Goal: Task Accomplishment & Management: Use online tool/utility

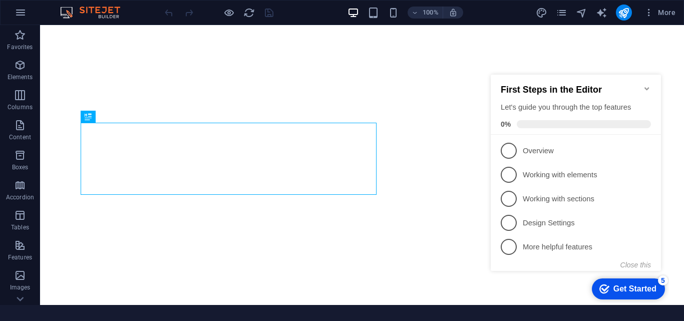
click at [624, 284] on div "Get Started" at bounding box center [634, 288] width 43 height 9
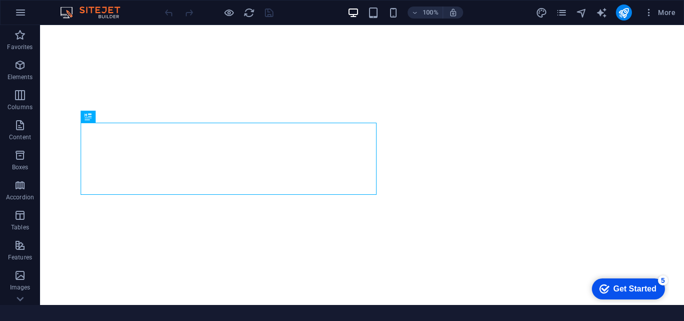
click at [618, 293] on div "Get Started" at bounding box center [634, 288] width 43 height 9
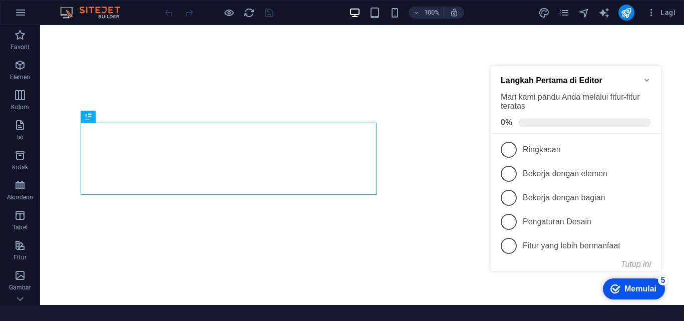
click at [644, 78] on icon "Minimalkan daftar periksa" at bounding box center [647, 80] width 8 height 8
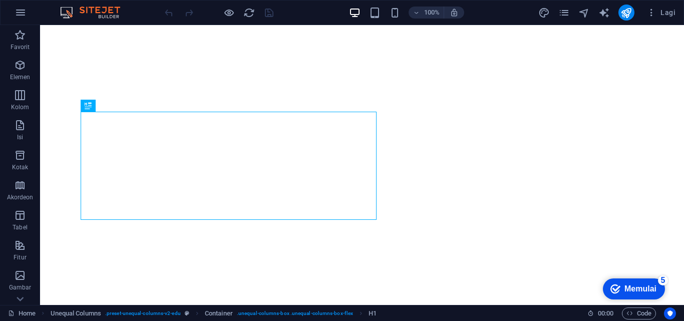
click at [633, 289] on font "Memulai" at bounding box center [640, 288] width 32 height 9
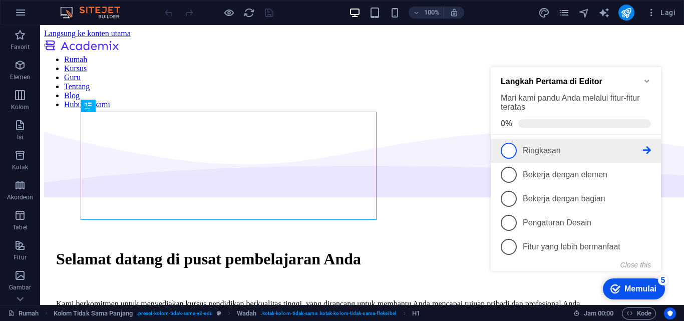
click at [506, 149] on span "1" at bounding box center [508, 151] width 16 height 16
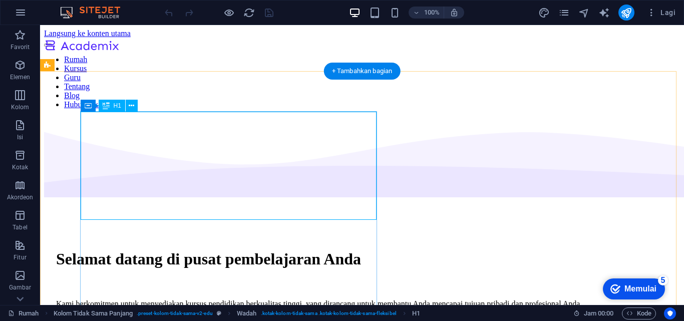
click at [167, 250] on div "Selamat datang di pusat pembelajaran Anda" at bounding box center [362, 259] width 612 height 19
click at [153, 250] on div "Selamat datang di pusat pembelajaran Anda" at bounding box center [362, 259] width 612 height 19
click at [160, 250] on div "Selamat datang di pusat pembelajaran Anda" at bounding box center [362, 259] width 612 height 19
drag, startPoint x: 158, startPoint y: 203, endPoint x: 217, endPoint y: 117, distance: 105.1
click at [217, 250] on div "Selamat datang di pusat pembelajaran Anda" at bounding box center [362, 259] width 612 height 19
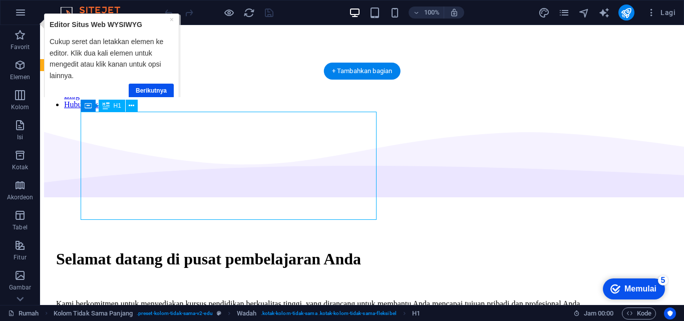
click at [146, 250] on div "Selamat datang di pusat pembelajaran Anda" at bounding box center [362, 259] width 612 height 19
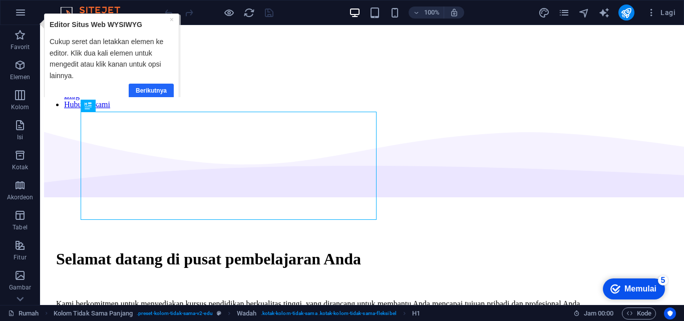
click at [150, 95] on link "Berikutnya" at bounding box center [150, 91] width 45 height 15
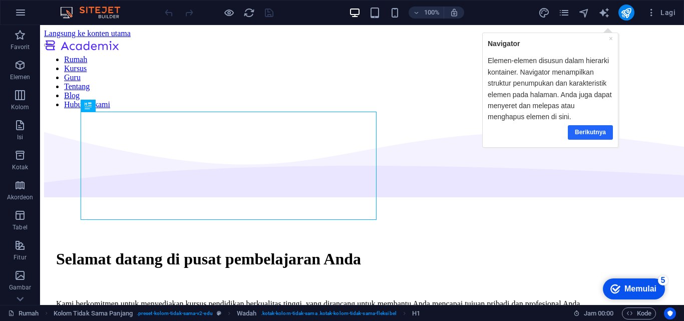
drag, startPoint x: 590, startPoint y: 135, endPoint x: 1020, endPoint y: 130, distance: 429.9
click at [590, 135] on link "Berikutnya" at bounding box center [590, 132] width 45 height 15
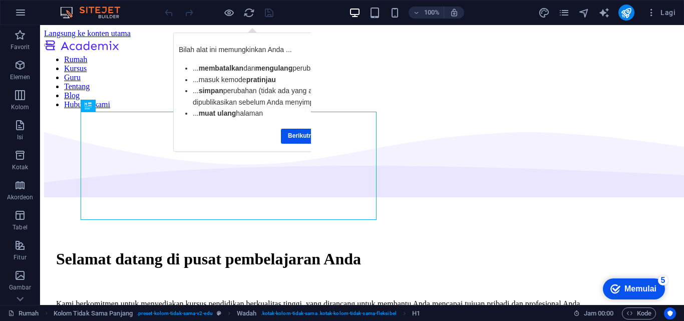
click at [634, 288] on font "Memulai" at bounding box center [640, 288] width 32 height 9
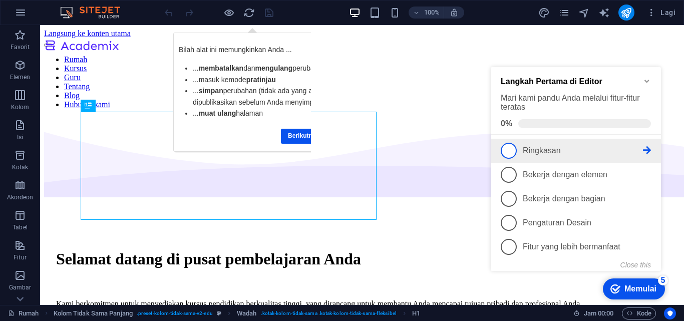
click at [508, 150] on span "1" at bounding box center [508, 151] width 16 height 16
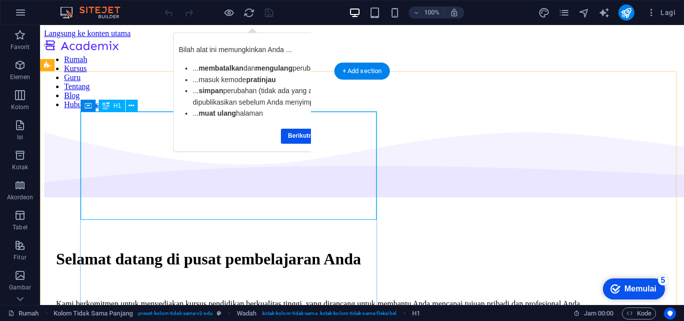
click at [154, 250] on div "Selamat datang di pusat pembelajaran Anda" at bounding box center [362, 259] width 612 height 19
click at [164, 250] on div "Selamat datang di pusat pembelajaran Anda" at bounding box center [362, 259] width 612 height 19
drag, startPoint x: 164, startPoint y: 208, endPoint x: 124, endPoint y: 146, distance: 73.8
click at [124, 250] on div "Selamat datang di pusat pembelajaran Anda" at bounding box center [362, 259] width 612 height 19
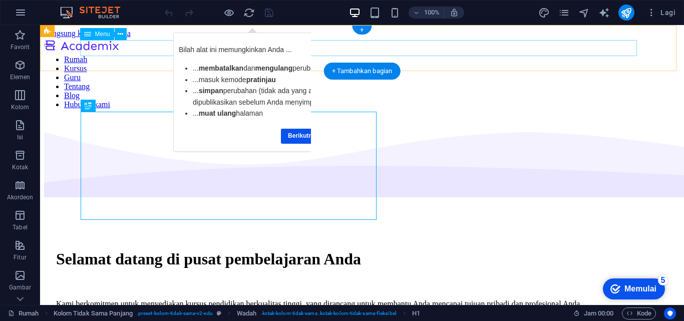
click at [570, 55] on nav "Rumah Kursus Guru Tentang Blog Hubungi kami" at bounding box center [362, 82] width 636 height 54
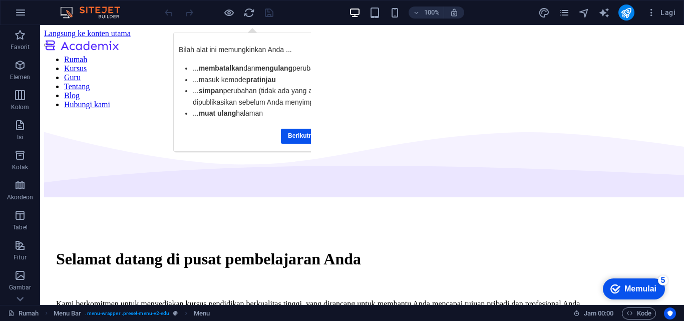
drag, startPoint x: 681, startPoint y: 157, endPoint x: 720, endPoint y: 40, distance: 123.0
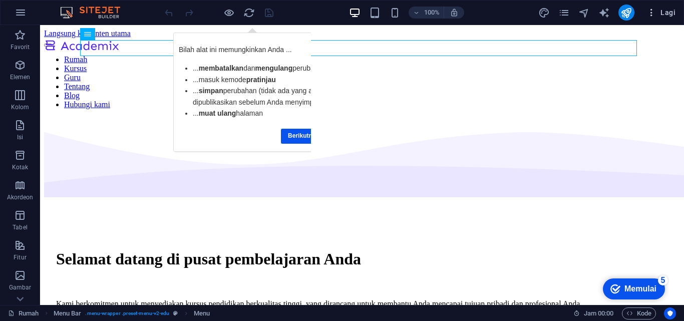
click at [650, 15] on icon "button" at bounding box center [651, 13] width 10 height 10
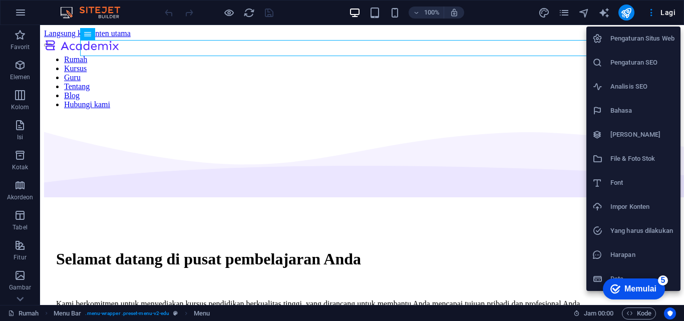
click at [551, 83] on div at bounding box center [342, 160] width 684 height 321
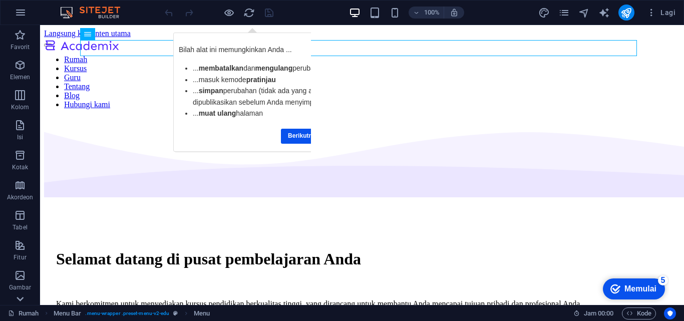
click at [21, 38] on icon at bounding box center [20, 31] width 14 height 14
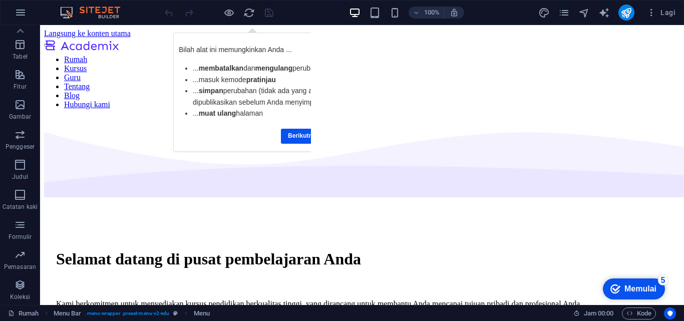
scroll to position [4143, 0]
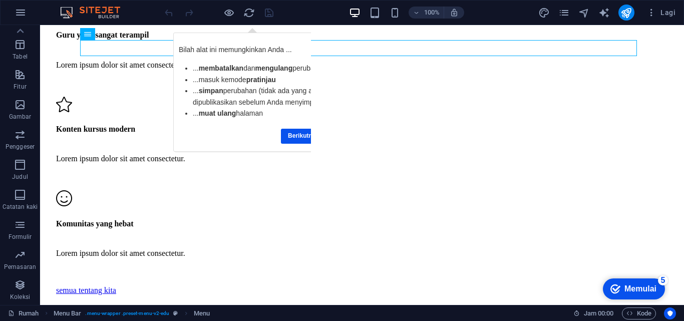
click at [620, 289] on icon "checkmark" at bounding box center [615, 289] width 10 height 10
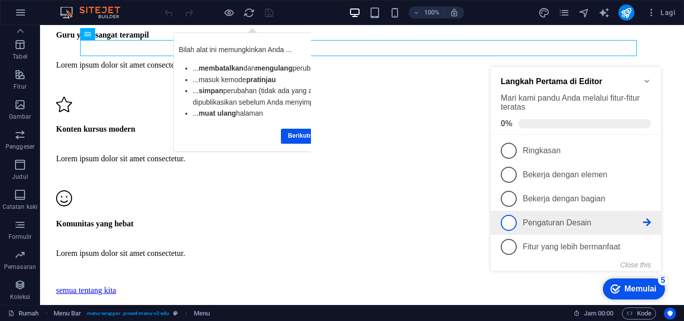
click at [508, 224] on span "4" at bounding box center [508, 223] width 16 height 16
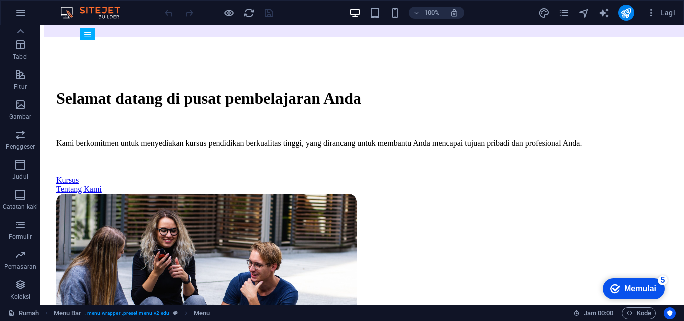
scroll to position [0, 0]
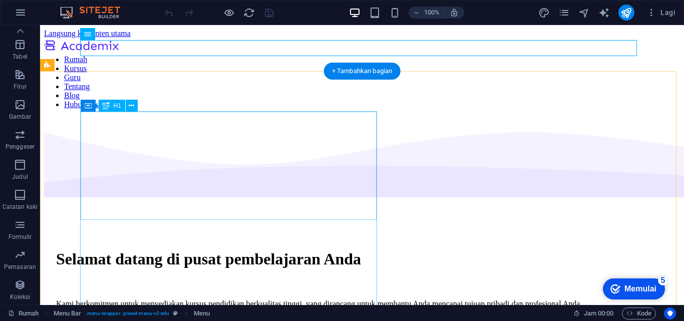
click at [157, 250] on div "Selamat datang di pusat pembelajaran Anda" at bounding box center [362, 259] width 612 height 19
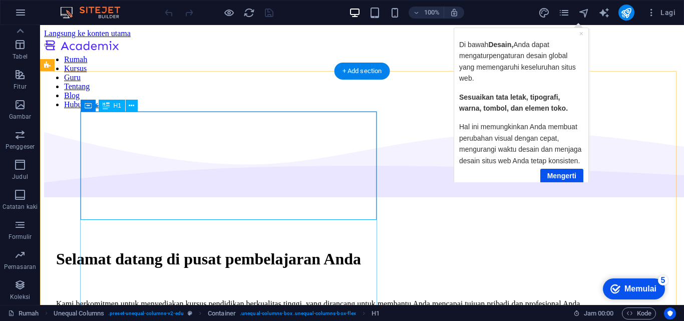
click at [154, 250] on div "Selamat datang di pusat pembelajaran Anda" at bounding box center [362, 259] width 612 height 19
drag, startPoint x: 153, startPoint y: 201, endPoint x: 125, endPoint y: 189, distance: 30.7
click at [125, 250] on div "Selamat datang di pusat pembelajaran Anda" at bounding box center [362, 259] width 612 height 19
click at [148, 250] on div "Selamat datang di pusat pembelajaran Anda" at bounding box center [362, 259] width 612 height 19
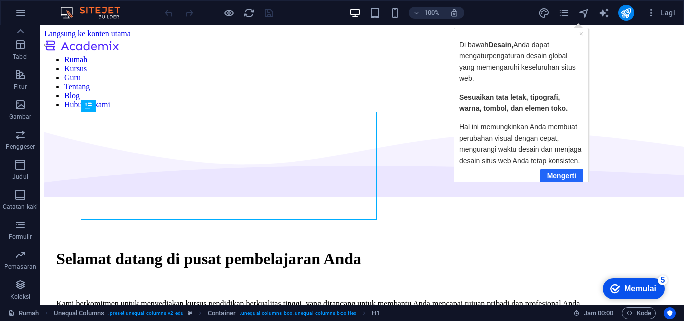
click at [550, 179] on link "Mengerti" at bounding box center [561, 175] width 43 height 15
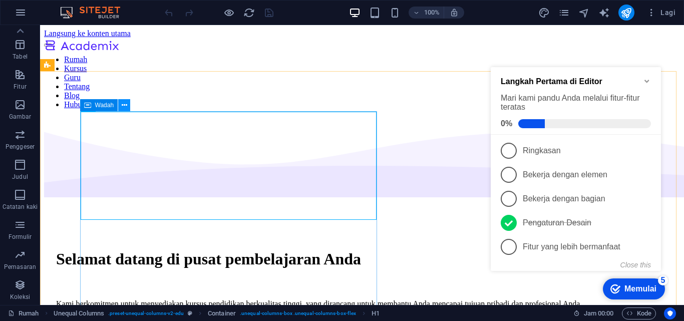
click at [125, 108] on icon at bounding box center [125, 105] width 6 height 11
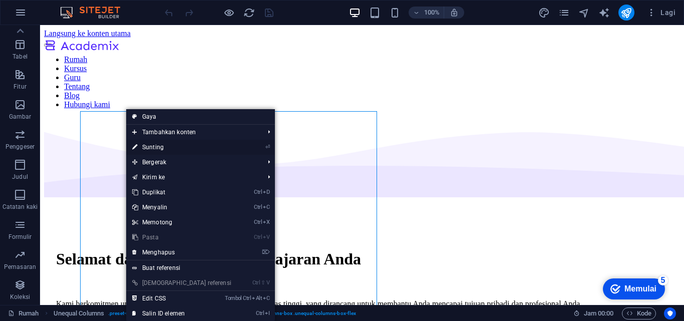
drag, startPoint x: 152, startPoint y: 148, endPoint x: 99, endPoint y: 176, distance: 60.2
click at [152, 148] on font "Sunting" at bounding box center [153, 147] width 22 height 7
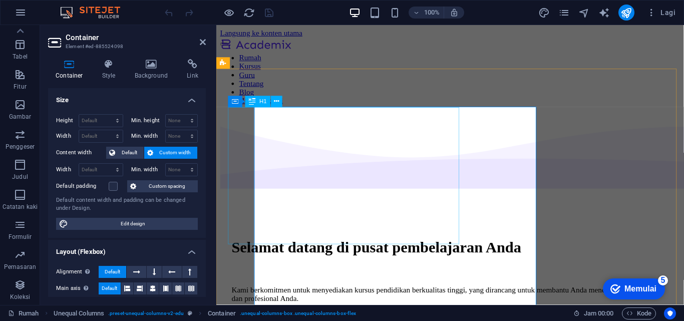
click at [315, 250] on div "Selamat datang di pusat pembelajaran Anda" at bounding box center [462, 259] width 460 height 19
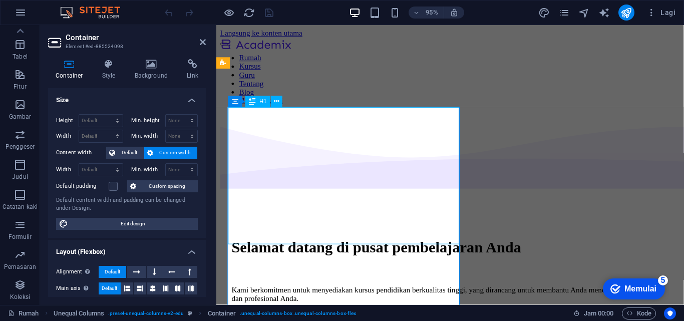
click at [300, 250] on div "Selamat datang di pusat pembelajaran Anda" at bounding box center [462, 259] width 460 height 19
click at [305, 250] on div "Selamat datang di pusat pembelajaran Anda" at bounding box center [462, 259] width 460 height 19
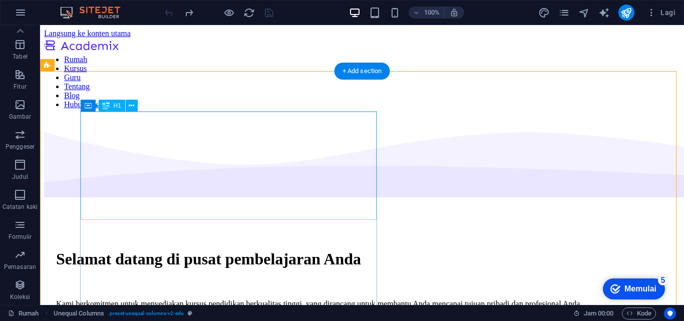
click at [159, 250] on div "Selamat datang di pusat pembelajaran Anda" at bounding box center [362, 259] width 612 height 19
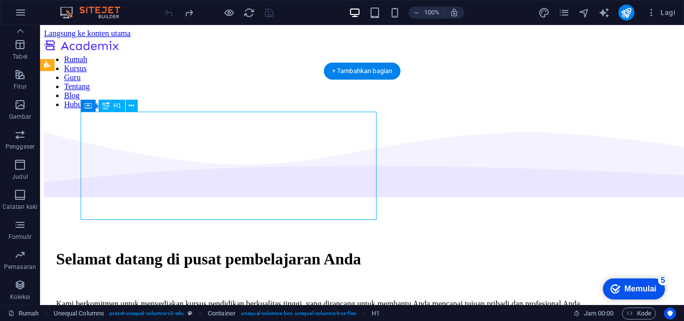
click at [150, 250] on div "Selamat datang di pusat pembelajaran Anda" at bounding box center [362, 259] width 612 height 19
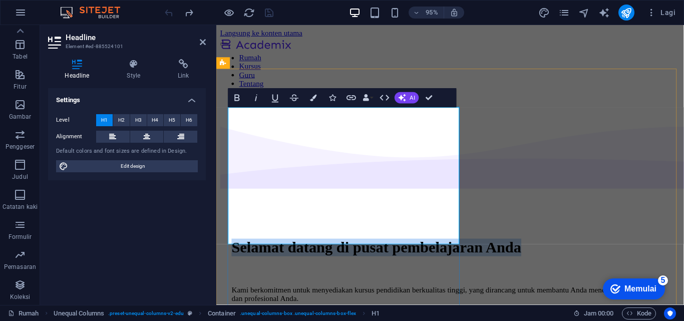
click at [359, 250] on h1 "Selamat datang di pusat pembelajaran Anda" at bounding box center [462, 259] width 460 height 19
drag, startPoint x: 359, startPoint y: 137, endPoint x: 334, endPoint y: 202, distance: 70.4
click at [334, 250] on h1 "Selamat datang di pusat pembelajaran Anda" at bounding box center [462, 259] width 460 height 19
click at [292, 250] on h1 "Selamat datang di pusat pembelajaran Anda" at bounding box center [462, 259] width 460 height 19
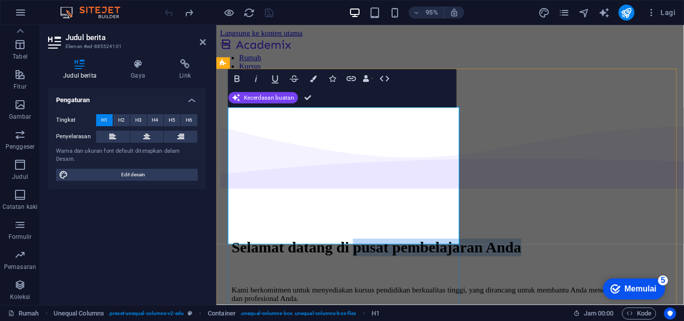
click at [299, 250] on font "Selamat datang di pusat pembelajaran Anda" at bounding box center [384, 259] width 305 height 18
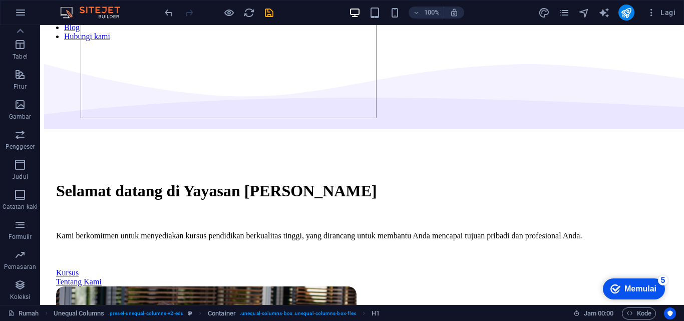
scroll to position [102, 0]
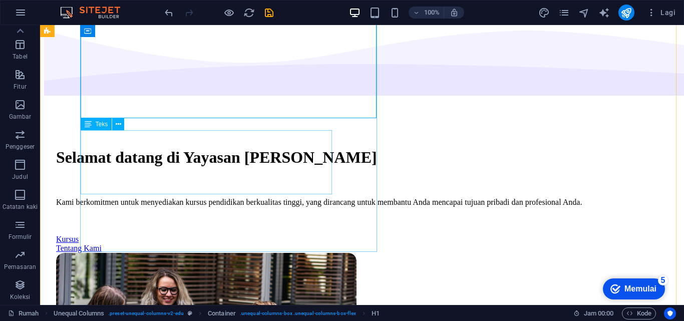
click at [131, 198] on div "Kami berkomitmen untuk menyediakan kursus pendidikan berkualitas tinggi, yang d…" at bounding box center [362, 202] width 612 height 9
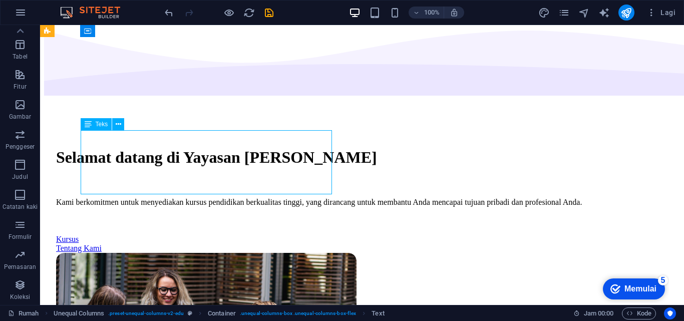
click at [156, 198] on div "Kami berkomitmen untuk menyediakan kursus pendidikan berkualitas tinggi, yang d…" at bounding box center [362, 202] width 612 height 9
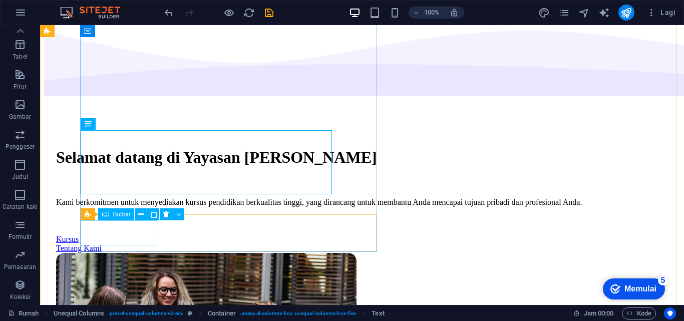
click at [123, 236] on div "Kursus" at bounding box center [362, 239] width 612 height 9
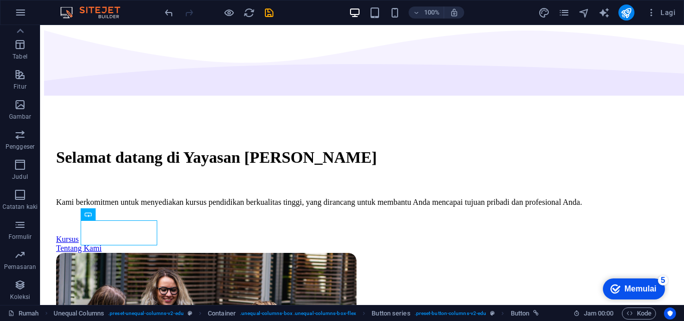
click at [625, 290] on font "Memulai" at bounding box center [640, 288] width 32 height 9
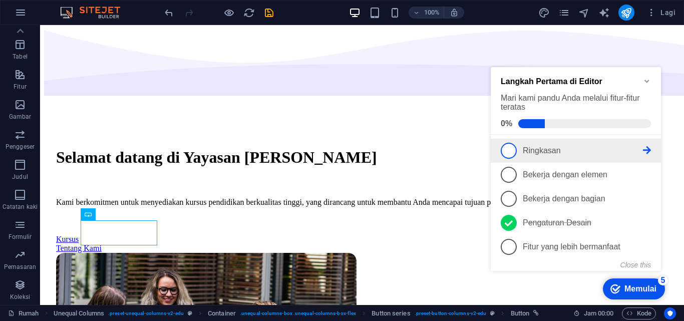
click at [510, 148] on span "1" at bounding box center [508, 151] width 16 height 16
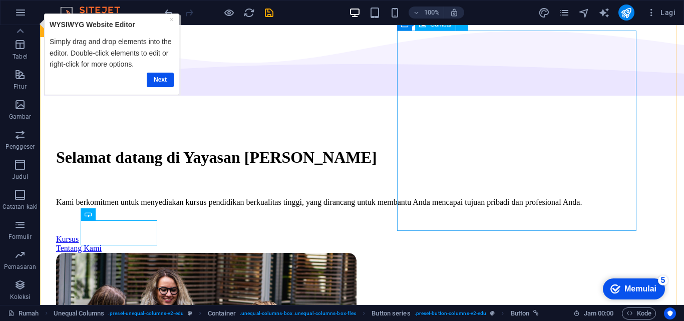
scroll to position [0, 0]
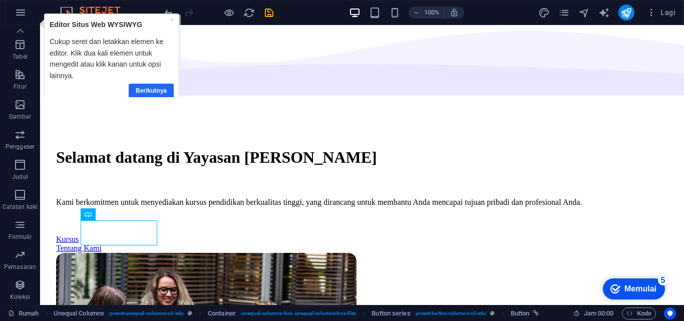
click at [149, 91] on font "Berikutnya" at bounding box center [150, 90] width 31 height 7
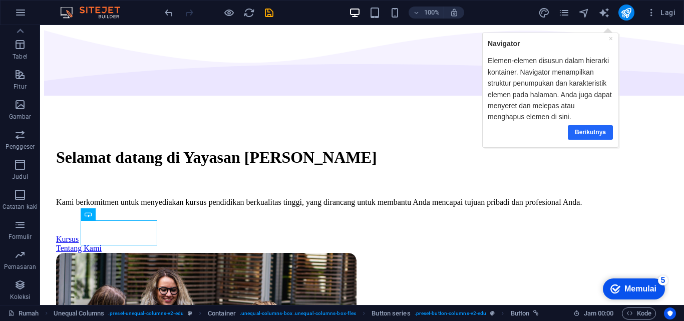
click at [590, 127] on link "Berikutnya" at bounding box center [590, 132] width 45 height 15
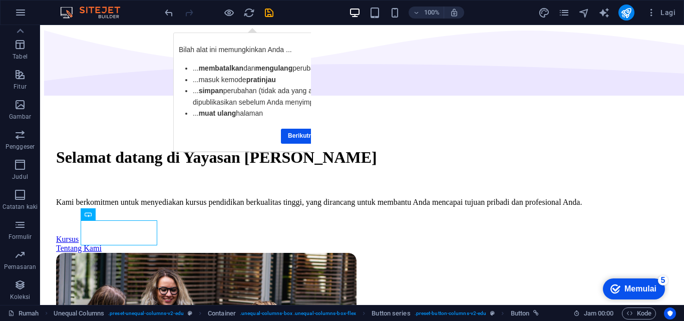
click at [624, 292] on font "Memulai" at bounding box center [640, 288] width 32 height 9
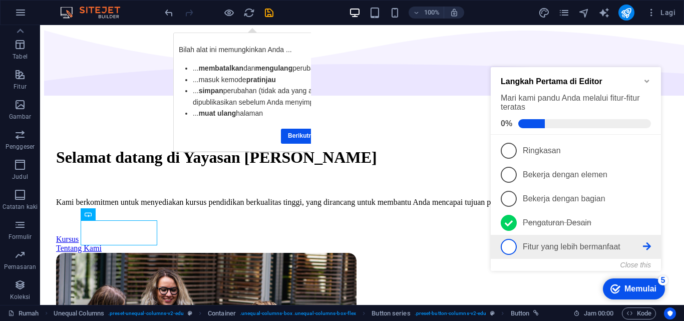
click at [512, 247] on span "5" at bounding box center [508, 247] width 16 height 16
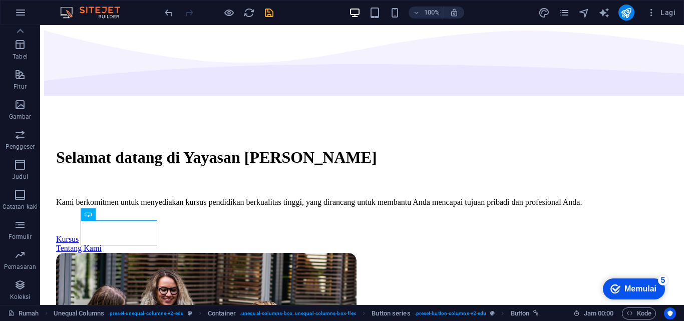
click at [636, 288] on font "Memulai" at bounding box center [640, 288] width 32 height 9
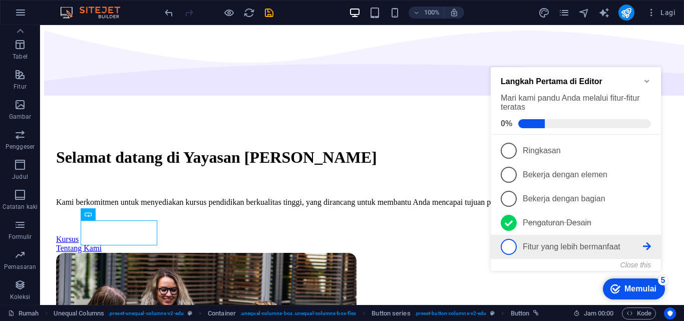
click at [511, 248] on span "5" at bounding box center [508, 247] width 16 height 16
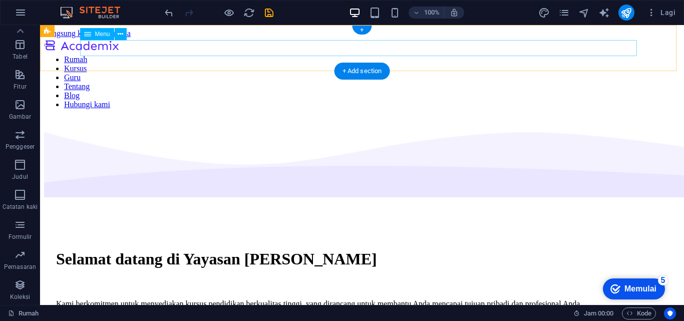
click at [207, 55] on nav "Rumah Kursus Guru Tentang Blog Hubungi kami" at bounding box center [362, 82] width 636 height 54
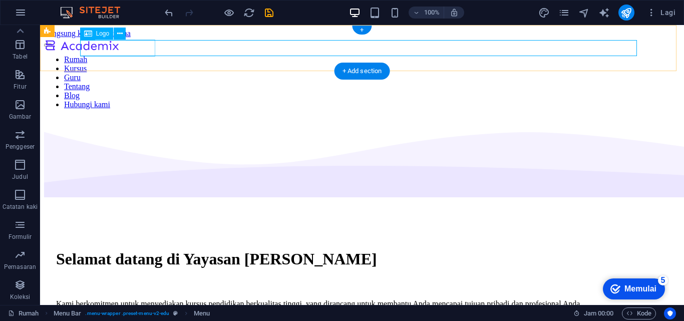
click at [119, 54] on div at bounding box center [81, 46] width 75 height 17
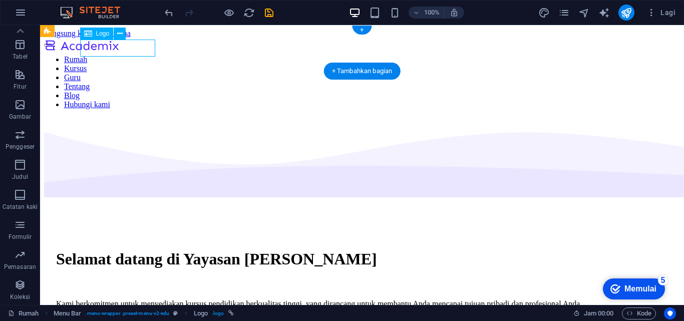
click at [119, 51] on div at bounding box center [81, 46] width 75 height 17
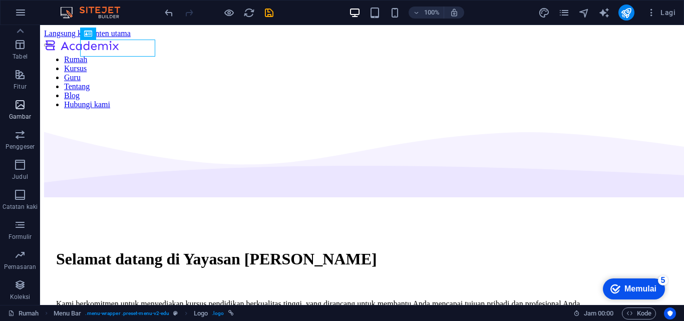
drag, startPoint x: 19, startPoint y: 108, endPoint x: 87, endPoint y: 108, distance: 68.6
click at [19, 108] on icon "button" at bounding box center [20, 105] width 12 height 12
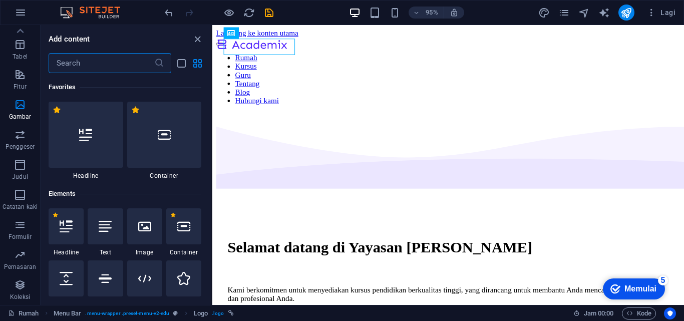
scroll to position [5074, 0]
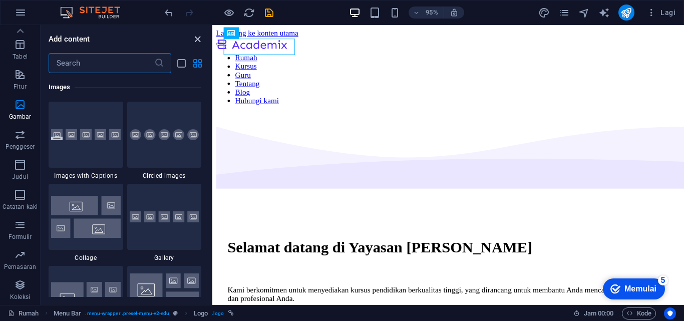
click at [199, 40] on icon "close panel" at bounding box center [198, 40] width 12 height 12
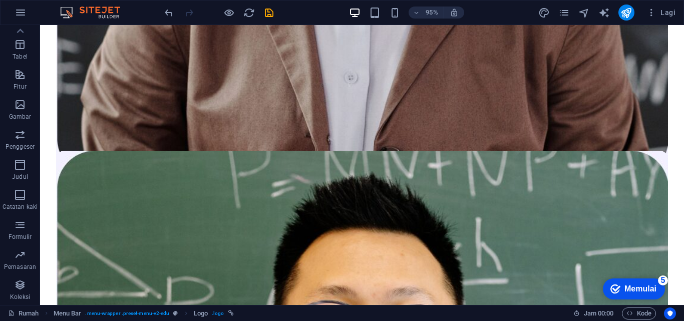
scroll to position [4143, 0]
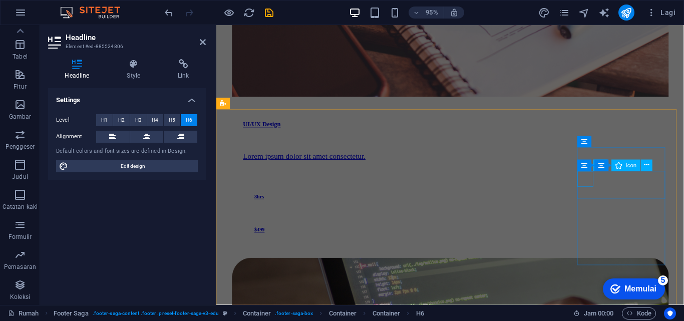
drag, startPoint x: 681, startPoint y: 199, endPoint x: 870, endPoint y: 217, distance: 190.5
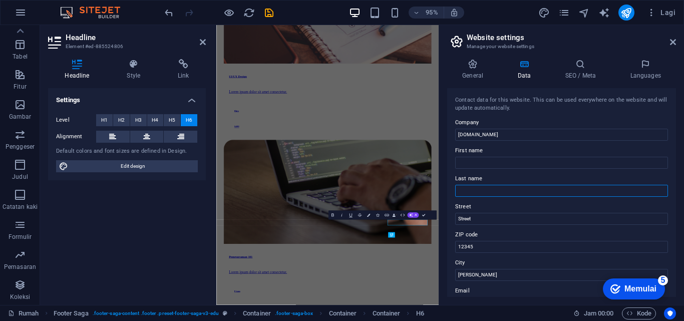
click at [654, 192] on input "Last name" at bounding box center [561, 191] width 213 height 12
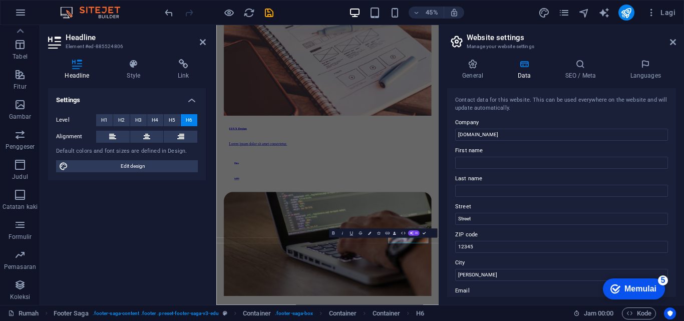
drag, startPoint x: 679, startPoint y: 145, endPoint x: 678, endPoint y: 154, distance: 9.1
click at [678, 154] on div "General Data SEO / Meta Languages Website name abdurraufinstitute.org Logo Drag…" at bounding box center [561, 178] width 245 height 254
click at [467, 160] on input "First name" at bounding box center [561, 163] width 213 height 12
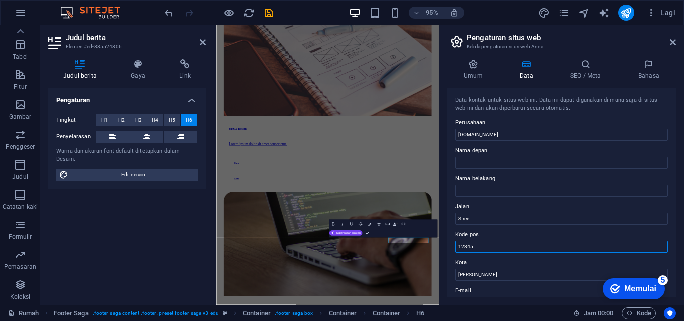
drag, startPoint x: 475, startPoint y: 248, endPoint x: 452, endPoint y: 246, distance: 23.1
click at [452, 246] on div "Data kontak untuk situs web ini. Data ini dapat digunakan di mana saja di situs…" at bounding box center [561, 192] width 229 height 209
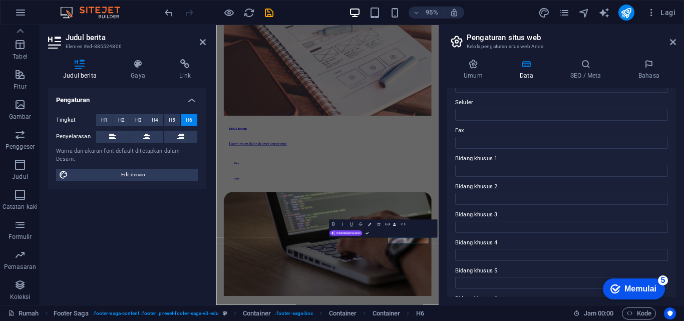
scroll to position [272, 0]
type input "24784"
click at [671, 42] on icon at bounding box center [673, 42] width 6 height 8
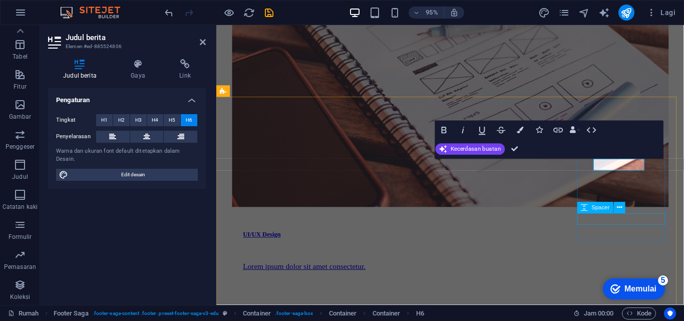
scroll to position [4356, 0]
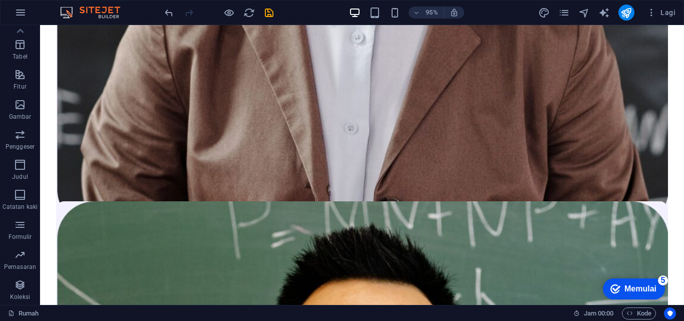
scroll to position [4143, 0]
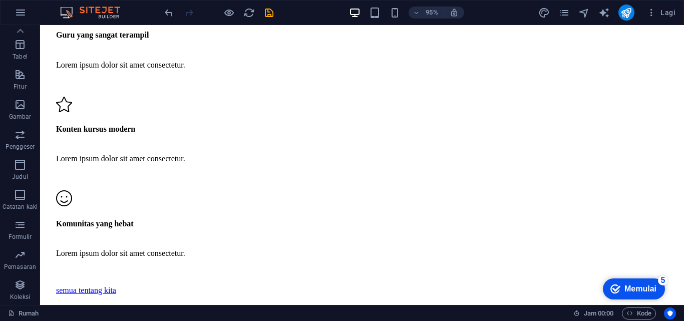
click at [640, 290] on font "Memulai" at bounding box center [640, 288] width 32 height 9
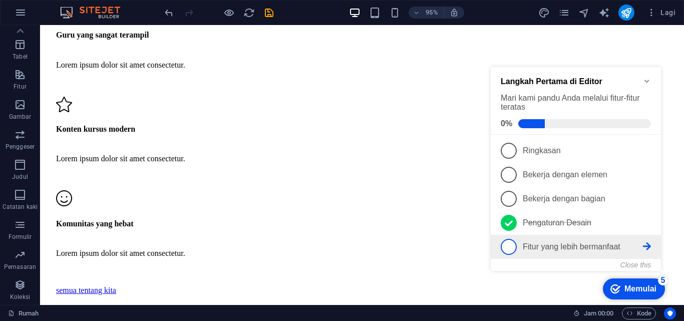
click at [510, 249] on span "5" at bounding box center [508, 247] width 16 height 16
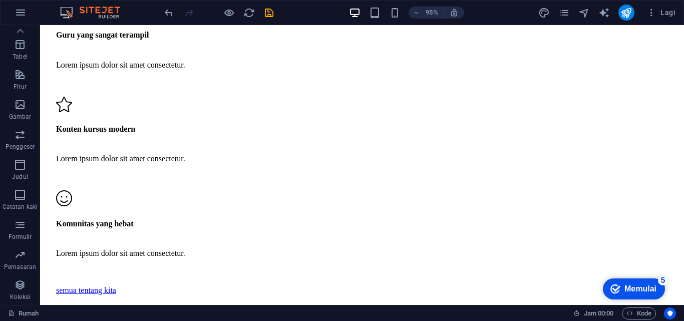
click at [635, 286] on font "Memulai" at bounding box center [640, 288] width 32 height 9
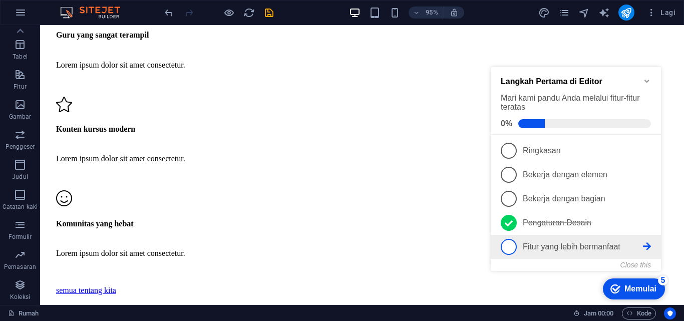
click at [644, 243] on icon at bounding box center [647, 246] width 8 height 8
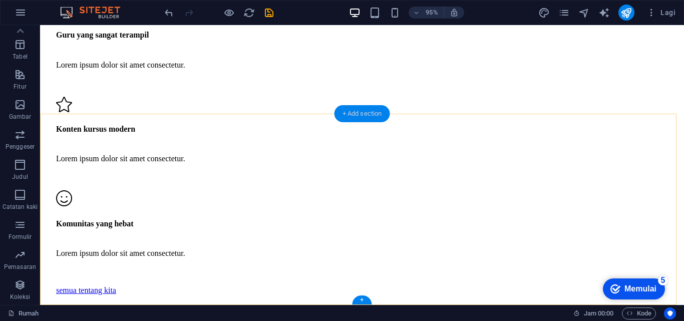
drag, startPoint x: 360, startPoint y: 113, endPoint x: 50, endPoint y: 134, distance: 310.5
click at [360, 113] on div "+ Add section" at bounding box center [362, 113] width 56 height 17
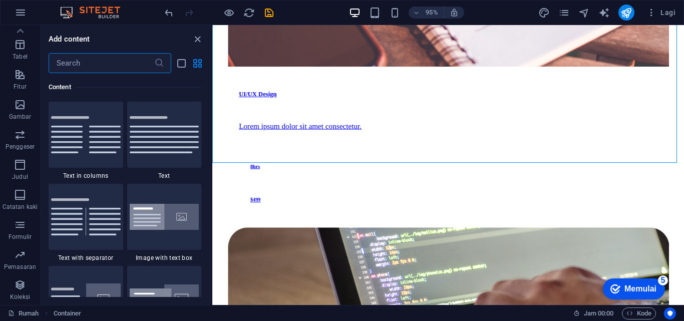
scroll to position [4341, 0]
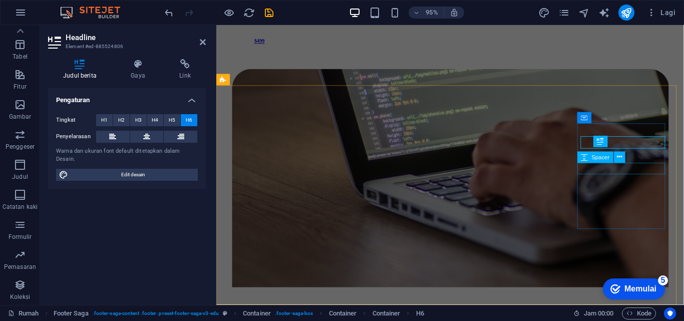
scroll to position [4368, 0]
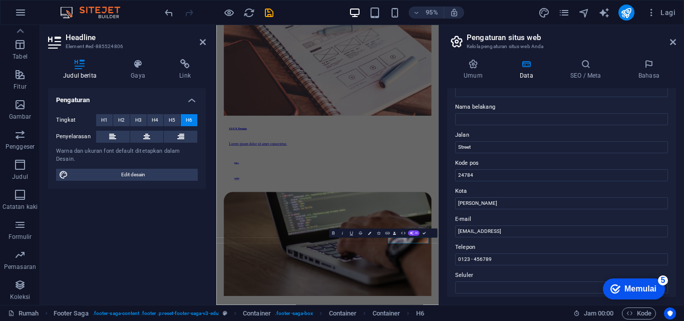
scroll to position [74, 0]
drag, startPoint x: 576, startPoint y: 229, endPoint x: 451, endPoint y: 230, distance: 124.6
click at [451, 230] on div "Data kontak untuk situs web ini. Data ini dapat digunakan di mana saja di situs…" at bounding box center [561, 192] width 229 height 209
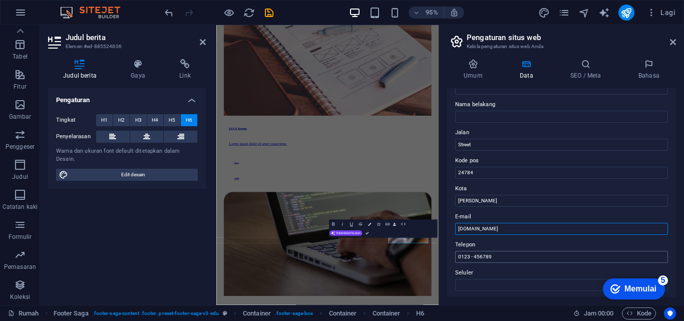
type input "[DOMAIN_NAME]"
drag, startPoint x: 496, startPoint y: 257, endPoint x: 455, endPoint y: 257, distance: 41.0
click at [455, 257] on input "0123 - 456789" at bounding box center [561, 257] width 213 height 12
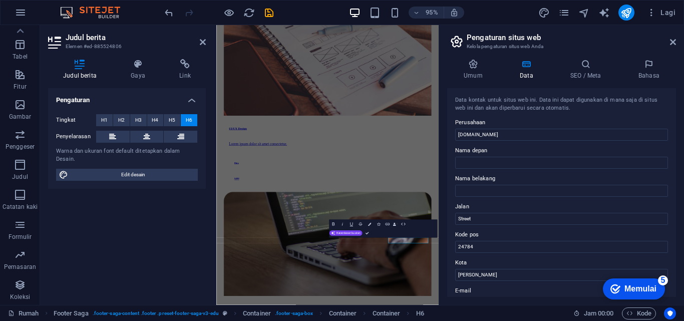
scroll to position [272, 0]
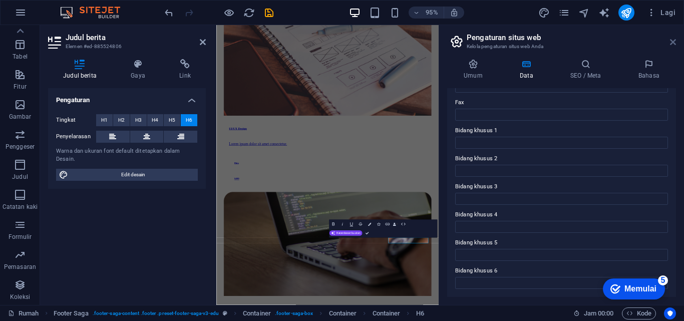
type input "0822-8618-0987"
click at [671, 40] on icon at bounding box center [673, 42] width 6 height 8
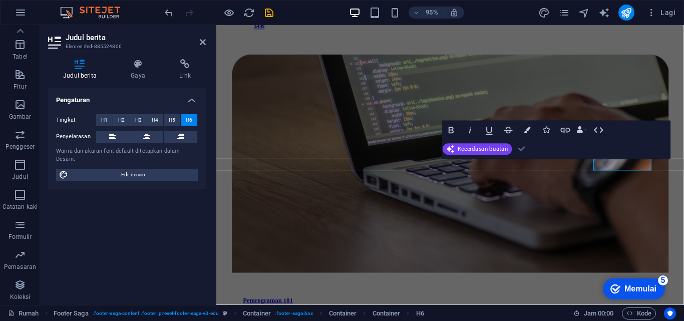
scroll to position [4139, 0]
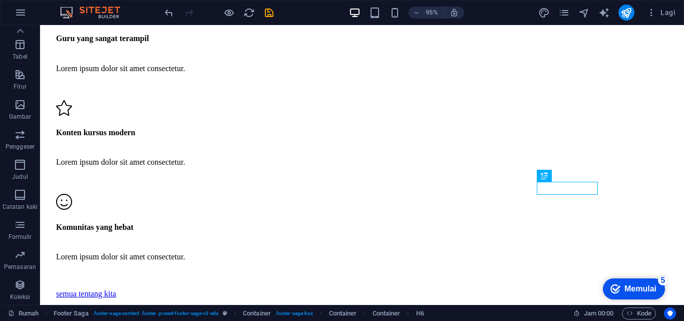
click at [643, 286] on font "Memulai" at bounding box center [640, 288] width 32 height 9
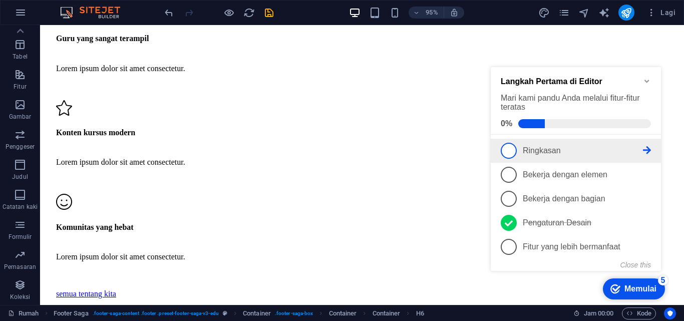
click at [648, 150] on icon at bounding box center [647, 150] width 8 height 8
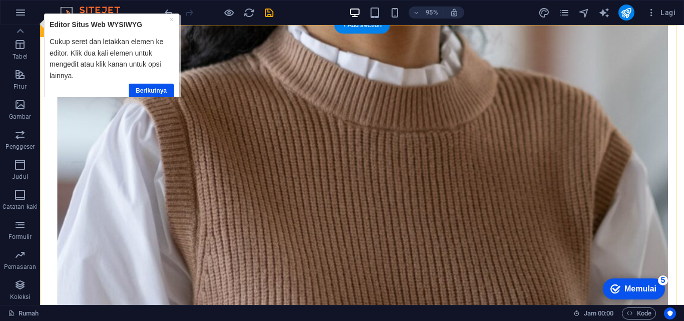
scroll to position [0, 0]
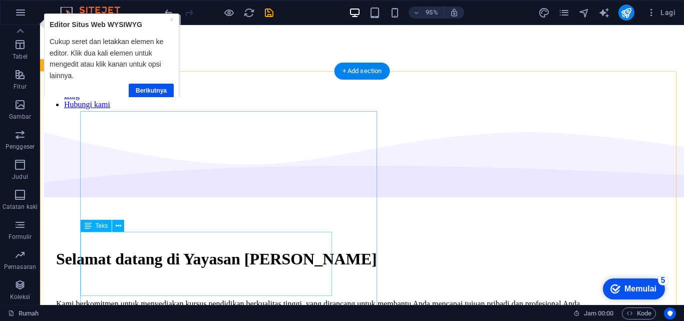
click at [171, 299] on div "Kami berkomitmen untuk menyediakan kursus pendidikan berkualitas tinggi, yang d…" at bounding box center [362, 303] width 612 height 9
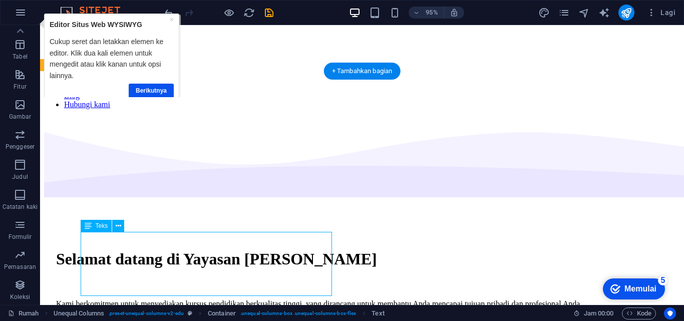
click at [142, 299] on div "Kami berkomitmen untuk menyediakan kursus pendidikan berkualitas tinggi, yang d…" at bounding box center [362, 303] width 612 height 9
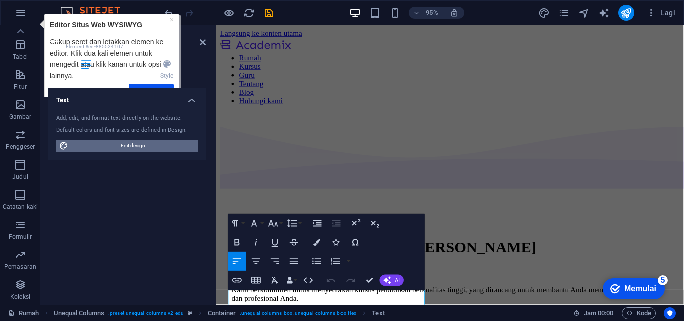
click at [142, 147] on span "Edit design" at bounding box center [133, 146] width 124 height 12
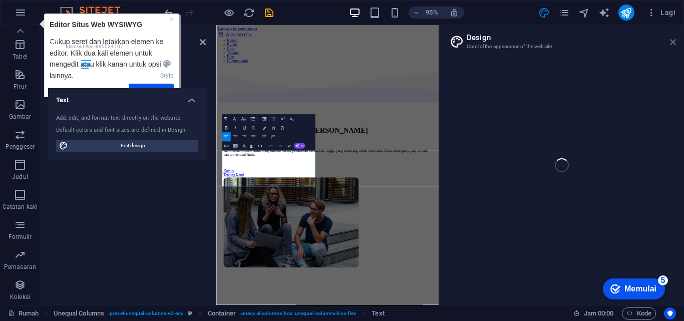
click at [205, 43] on icon at bounding box center [203, 42] width 6 height 8
click at [673, 43] on icon at bounding box center [673, 42] width 6 height 8
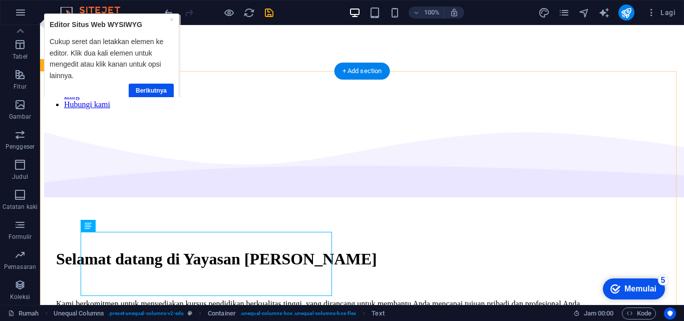
click at [118, 299] on div "Kami berkomitmen untuk menyediakan kursus pendidikan berkualitas tinggi, yang d…" at bounding box center [362, 303] width 612 height 9
click at [145, 299] on div "Kami berkomitmen untuk menyediakan kursus pendidikan berkualitas tinggi, yang d…" at bounding box center [362, 303] width 612 height 9
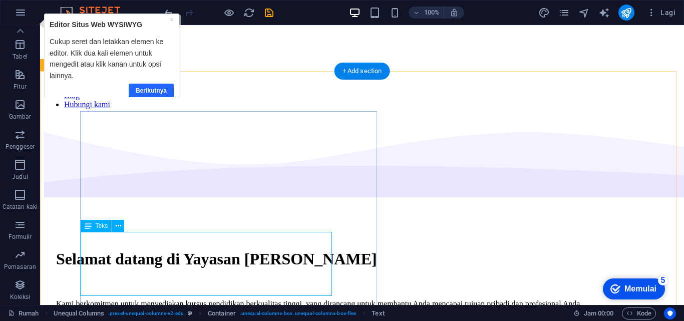
click at [151, 96] on link "Berikutnya" at bounding box center [150, 91] width 45 height 15
click at [103, 227] on font "Teks" at bounding box center [102, 225] width 13 height 7
click at [105, 299] on div "Kami berkomitmen untuk menyediakan kursus pendidikan berkualitas tinggi, yang d…" at bounding box center [362, 303] width 612 height 9
click at [115, 299] on div "Kami berkomitmen untuk menyediakan kursus pendidikan berkualitas tinggi, yang d…" at bounding box center [362, 303] width 612 height 9
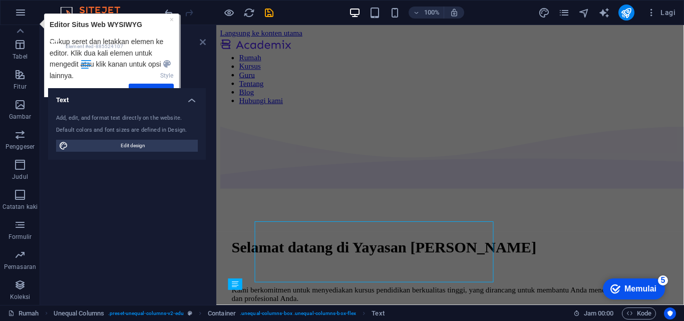
click at [202, 46] on link at bounding box center [203, 42] width 6 height 9
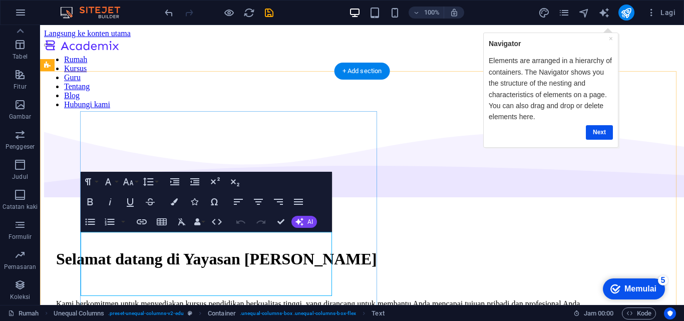
click at [146, 299] on p "Kami berkomitmen untuk menyediakan kursus pendidikan berkualitas tinggi, yang d…" at bounding box center [362, 303] width 612 height 9
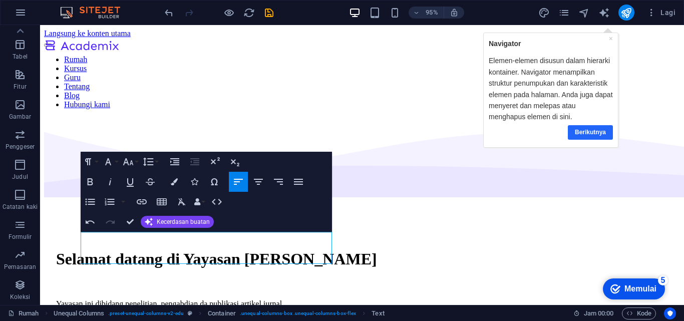
click at [593, 134] on font "Berikutnya" at bounding box center [590, 131] width 31 height 7
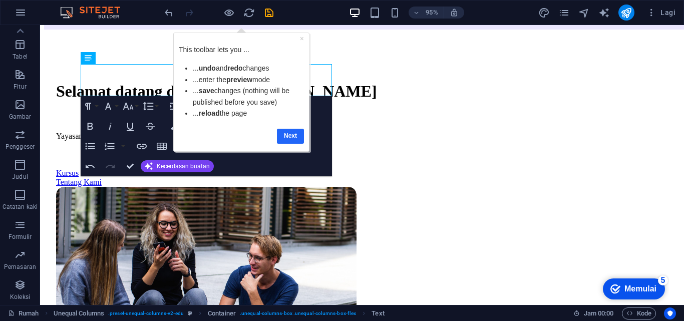
click at [292, 135] on link "Next" at bounding box center [290, 136] width 27 height 15
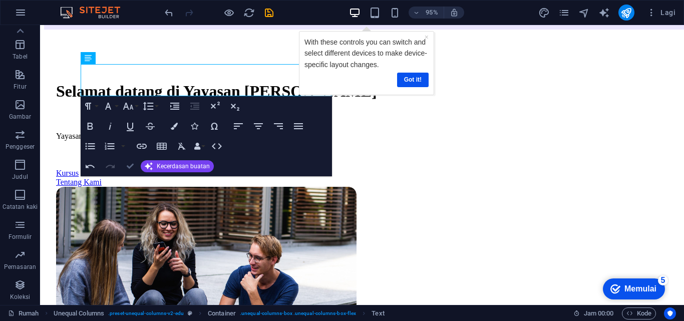
click at [128, 166] on icon "button" at bounding box center [130, 166] width 7 height 7
click at [412, 83] on link "Got it!" at bounding box center [413, 80] width 32 height 15
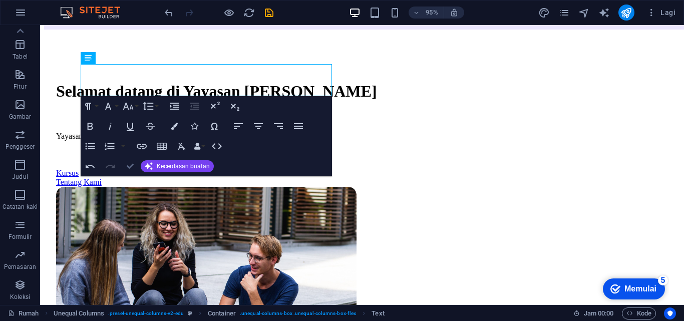
click at [127, 168] on icon "button" at bounding box center [130, 166] width 7 height 7
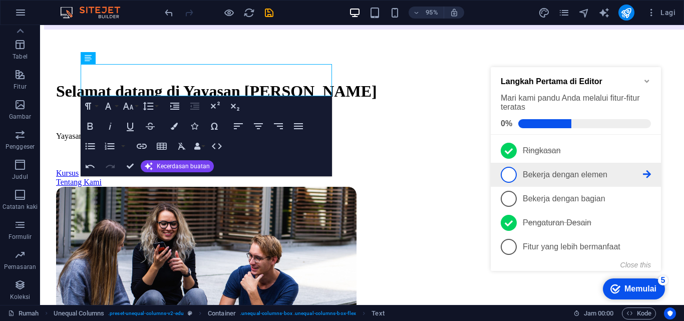
click at [509, 175] on span "2" at bounding box center [508, 175] width 16 height 16
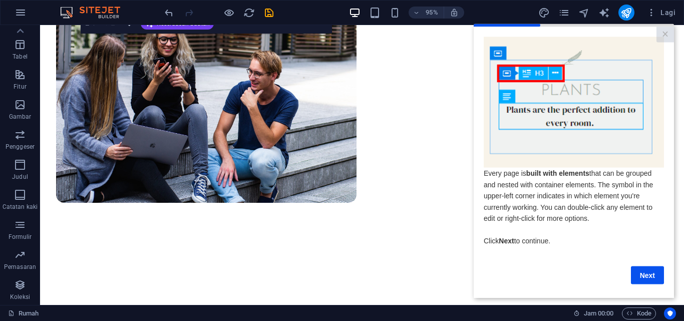
scroll to position [310, 0]
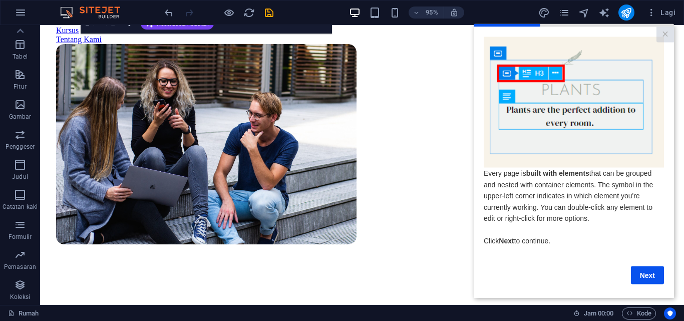
click at [520, 104] on img at bounding box center [573, 102] width 180 height 131
click at [646, 278] on link "Next" at bounding box center [647, 275] width 33 height 18
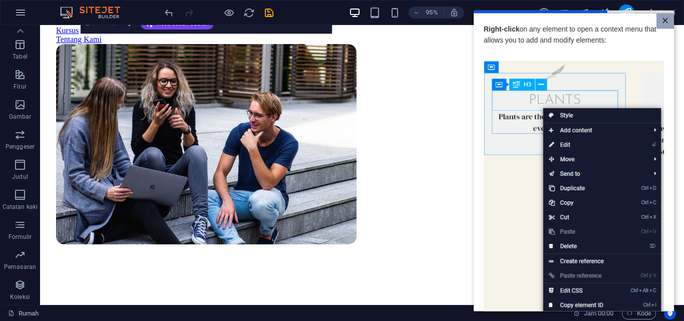
click at [661, 21] on link "×" at bounding box center [665, 21] width 18 height 16
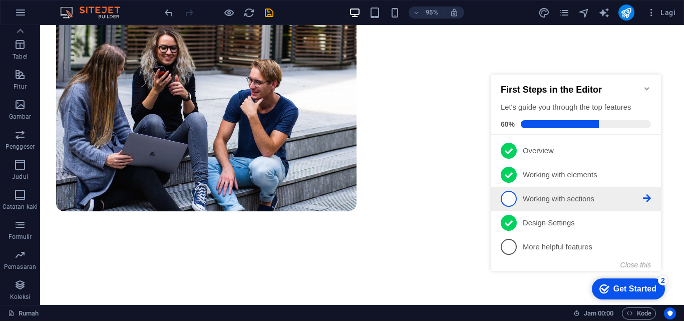
scroll to position [402, 0]
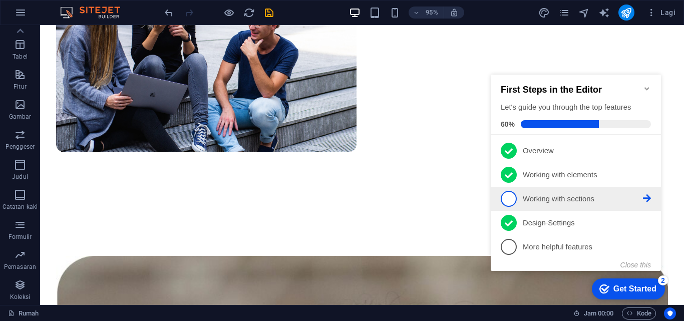
click at [510, 199] on span "3" at bounding box center [508, 199] width 16 height 16
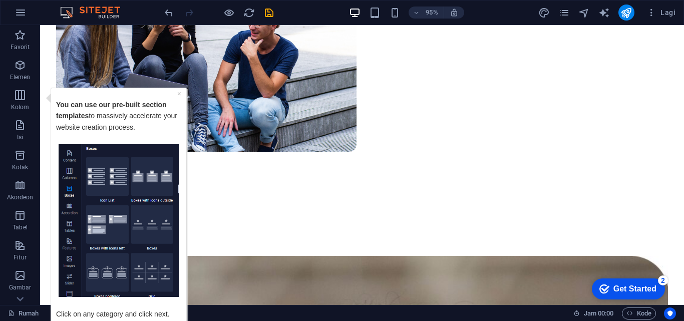
scroll to position [0, 0]
click at [164, 157] on img "Tooltip" at bounding box center [119, 220] width 120 height 153
click at [158, 208] on img "Tooltip" at bounding box center [119, 220] width 120 height 153
click at [168, 160] on img "Tooltip" at bounding box center [119, 220] width 120 height 153
click at [136, 182] on img "Tooltip" at bounding box center [119, 220] width 120 height 153
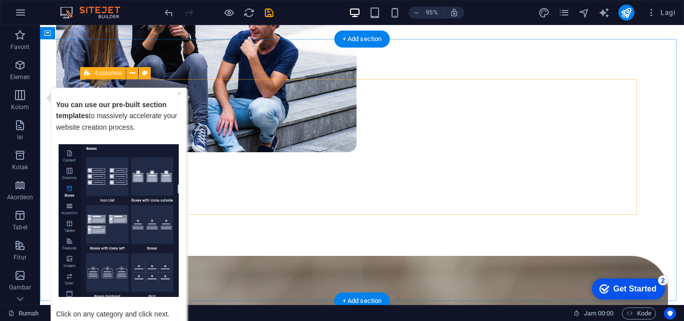
drag, startPoint x: 209, startPoint y: 168, endPoint x: 185, endPoint y: 109, distance: 63.3
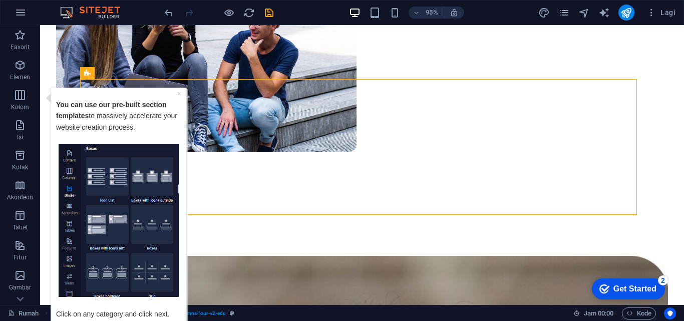
click at [613, 281] on div "checkmark Get Started 2" at bounding box center [628, 288] width 73 height 21
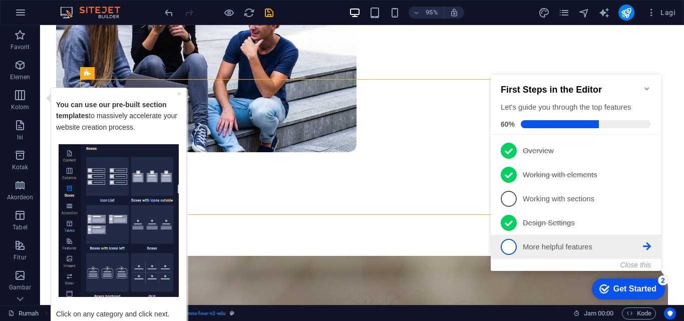
click at [650, 154] on icon at bounding box center [647, 150] width 8 height 8
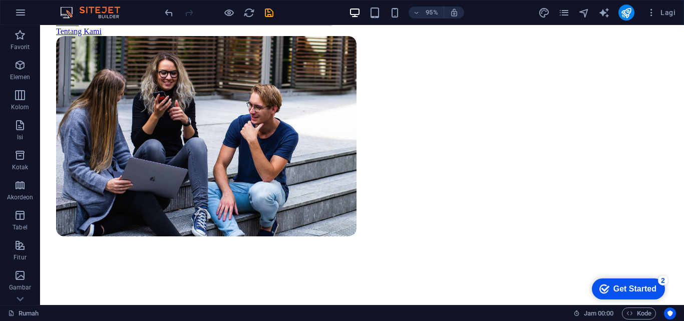
scroll to position [319, 0]
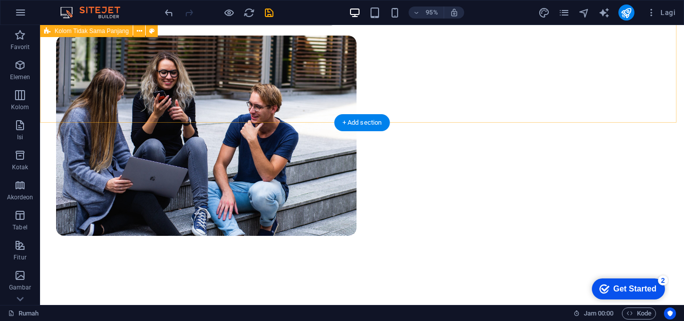
click at [163, 84] on div "Selamat datang di Yayasan Abdurrauf Cendia Nusantara Yayasan ini dibidang penel…" at bounding box center [362, 77] width 636 height 559
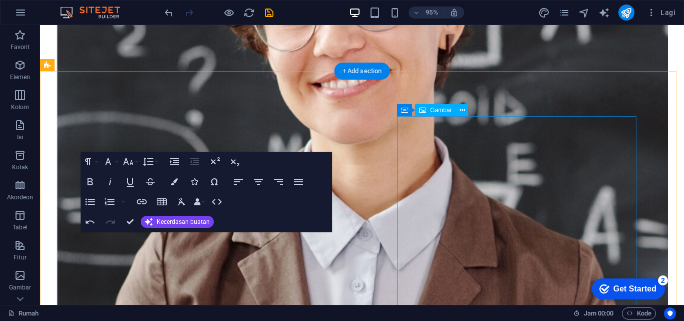
scroll to position [0, 0]
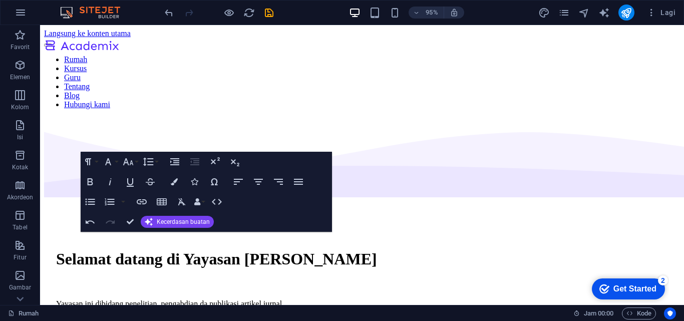
click at [618, 286] on div "Get Started" at bounding box center [634, 288] width 43 height 9
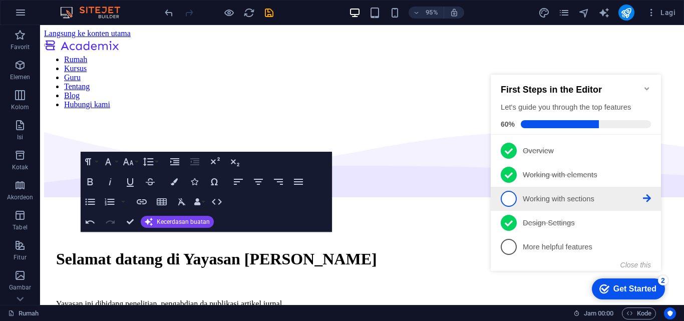
click at [510, 196] on span "3" at bounding box center [508, 199] width 16 height 16
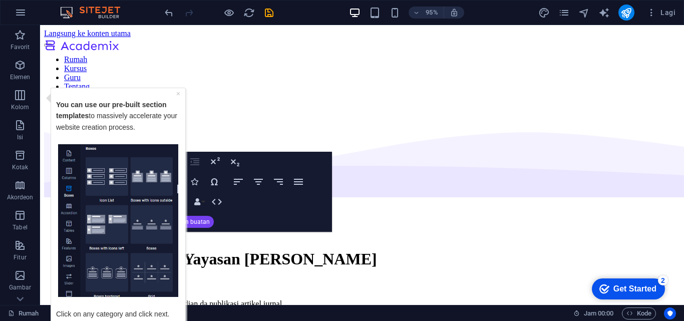
click at [137, 313] on p "Click on any category and click next." at bounding box center [118, 307] width 124 height 23
click at [358, 72] on div "+ Add section" at bounding box center [362, 71] width 56 height 17
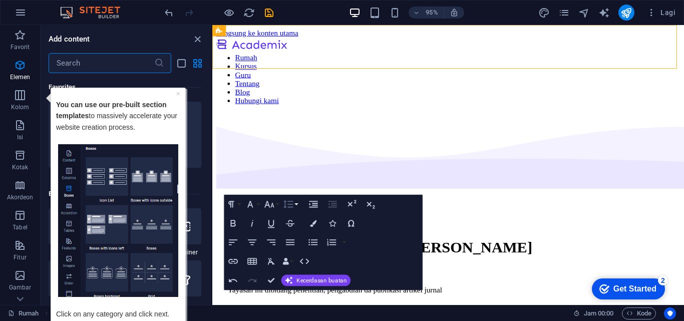
click at [298, 211] on button "Tinggi Garis" at bounding box center [290, 204] width 18 height 19
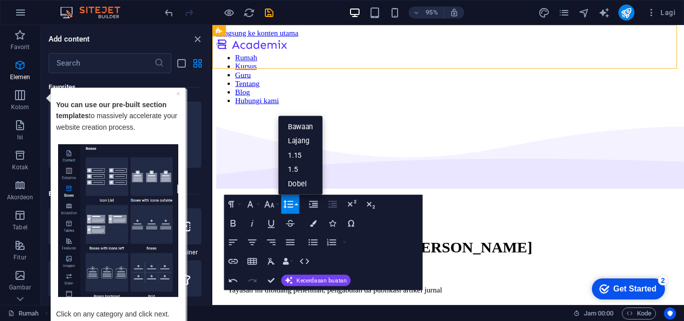
scroll to position [1751, 0]
click at [273, 279] on icon "button" at bounding box center [271, 280] width 7 height 7
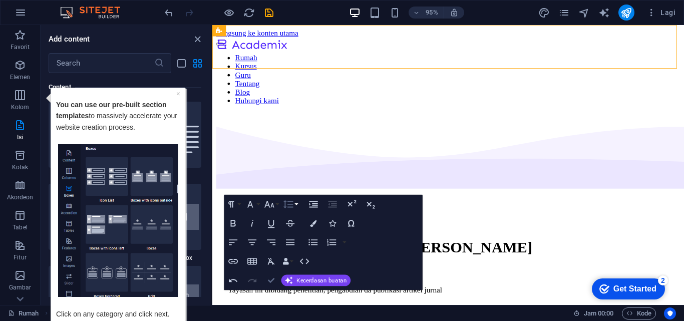
click at [270, 283] on icon "button" at bounding box center [271, 280] width 7 height 7
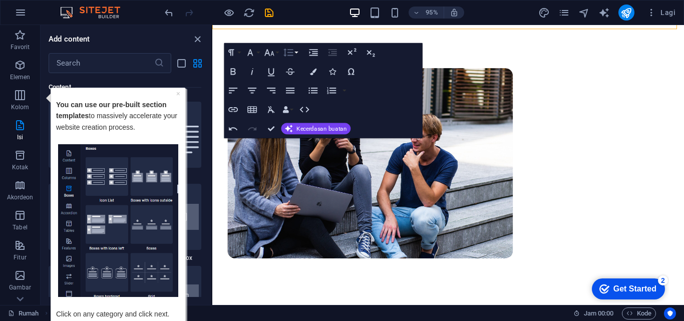
scroll to position [292, 0]
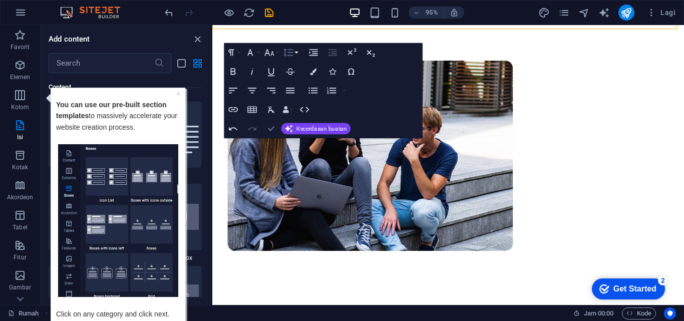
click at [270, 128] on icon "button" at bounding box center [271, 128] width 7 height 7
click at [271, 129] on icon "button" at bounding box center [271, 128] width 7 height 7
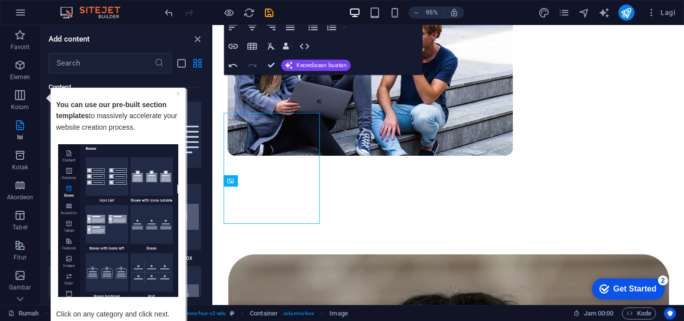
scroll to position [358, 0]
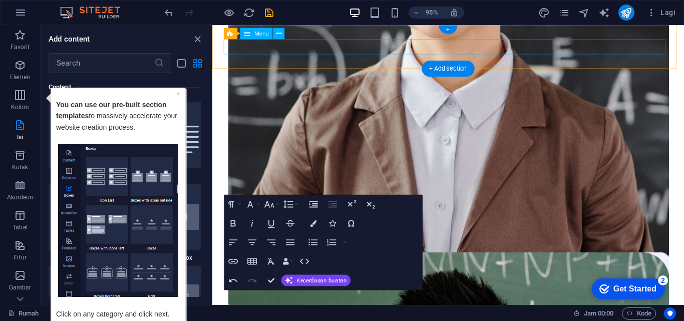
scroll to position [0, 0]
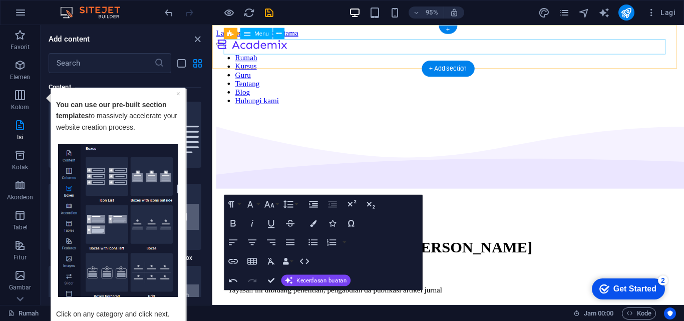
click at [390, 55] on nav "Rumah Kursus Guru Tentang Blog Hubungi kami" at bounding box center [460, 82] width 488 height 54
click at [433, 55] on nav "Rumah Kursus Guru Tentang Blog Hubungi kami" at bounding box center [460, 82] width 488 height 54
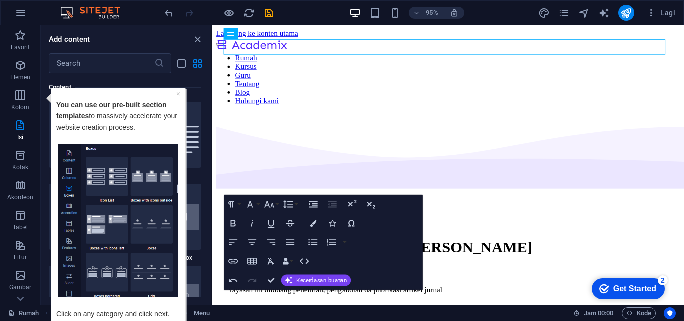
click at [163, 311] on p "Click on any category and click next." at bounding box center [118, 307] width 124 height 23
click at [201, 39] on icon "close panel" at bounding box center [198, 40] width 12 height 12
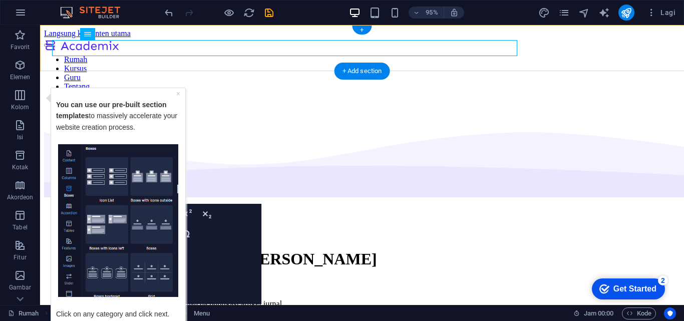
click at [197, 39] on div "Rumah Kursus Guru Tentang Blog Hubungi kami" at bounding box center [362, 73] width 636 height 71
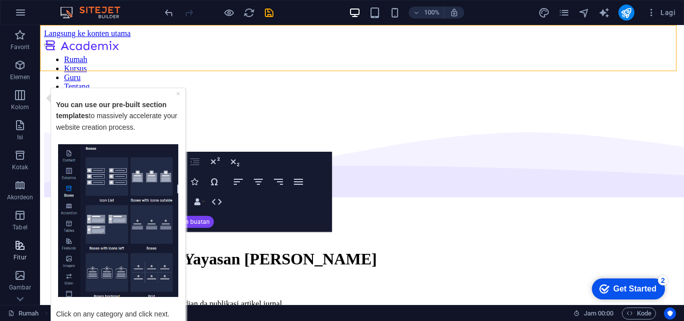
click at [19, 250] on icon "button" at bounding box center [20, 245] width 12 height 12
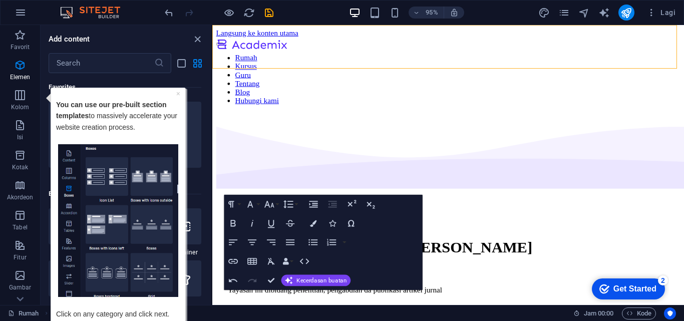
scroll to position [3901, 0]
click at [152, 313] on p "Click on any category and click next." at bounding box center [118, 307] width 124 height 23
click at [209, 166] on div "Favorites 1 Star Headline 1 Star Container Elements 1 Star Headline 1 Star Text…" at bounding box center [126, 185] width 171 height 224
click at [110, 278] on img "Tooltip" at bounding box center [118, 220] width 120 height 153
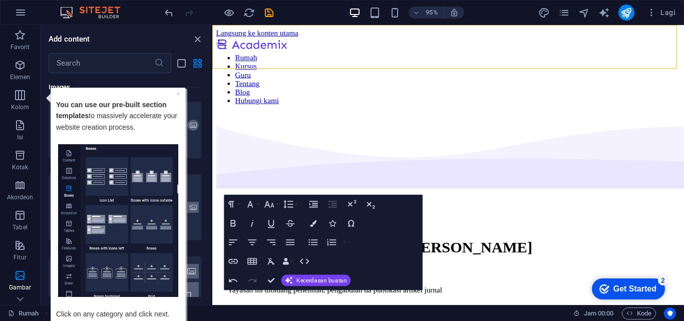
click at [113, 225] on img "Tooltip" at bounding box center [118, 220] width 120 height 153
click at [22, 38] on icon at bounding box center [20, 31] width 14 height 14
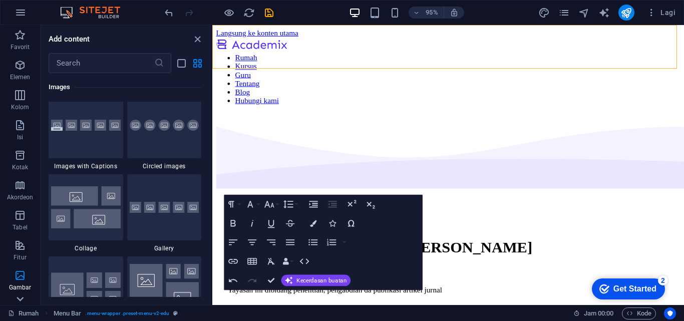
scroll to position [171, 0]
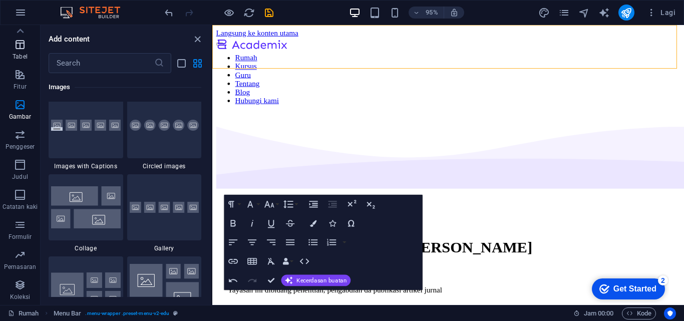
click at [22, 46] on icon "button" at bounding box center [20, 45] width 12 height 12
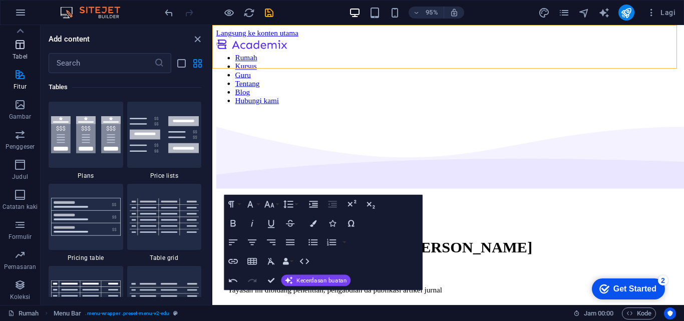
scroll to position [3466, 0]
click at [197, 41] on icon "close panel" at bounding box center [198, 40] width 12 height 12
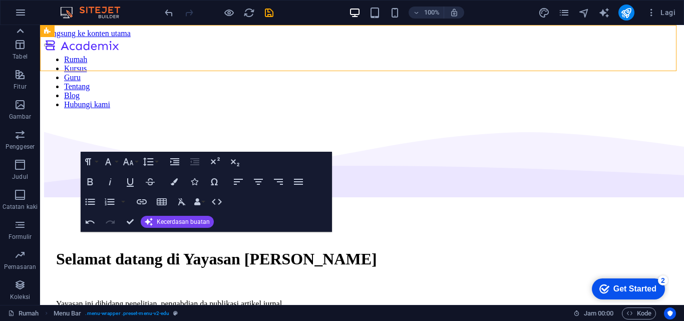
click at [21, 32] on icon at bounding box center [20, 31] width 14 height 14
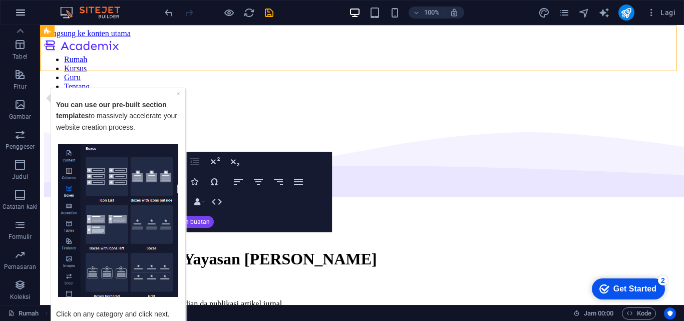
scroll to position [0, 0]
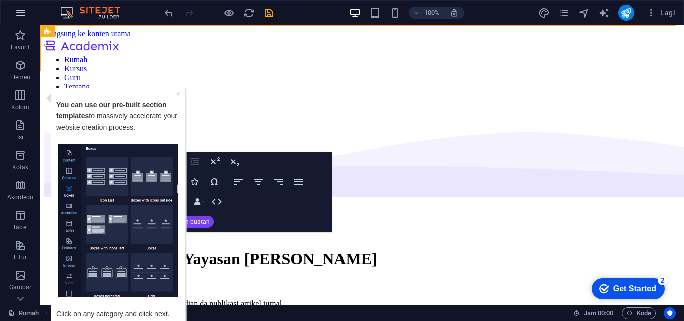
click at [21, 14] on icon "button" at bounding box center [21, 13] width 12 height 12
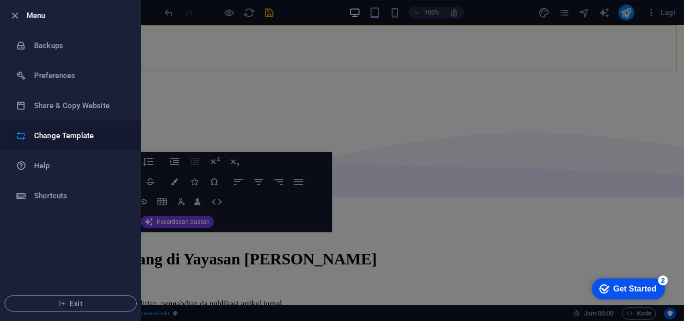
click at [70, 142] on li "Change Template" at bounding box center [71, 136] width 140 height 30
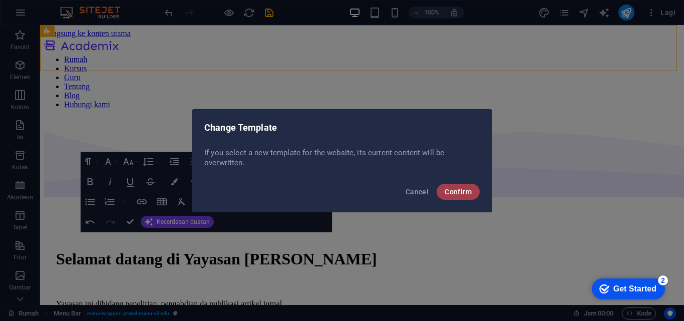
click at [464, 195] on span "Confirm" at bounding box center [457, 192] width 27 height 8
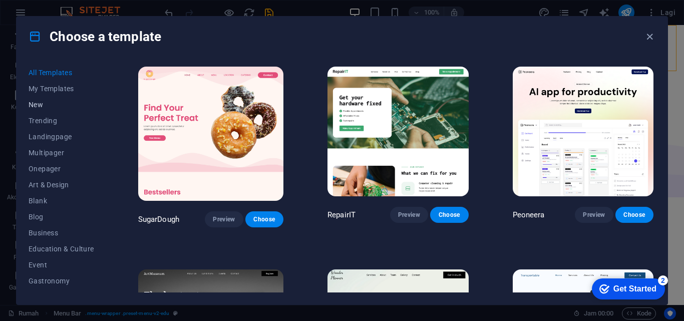
click at [38, 108] on span "New" at bounding box center [62, 105] width 66 height 8
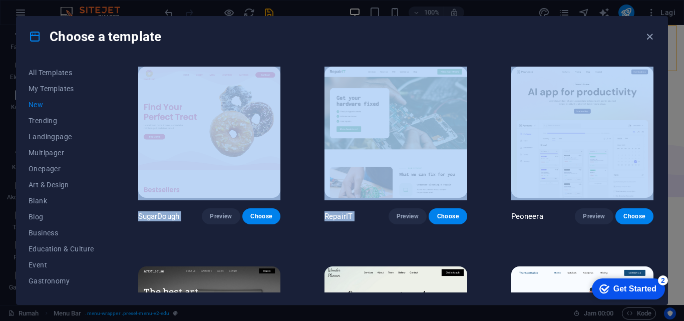
drag, startPoint x: 681, startPoint y: 46, endPoint x: 683, endPoint y: 80, distance: 34.1
click at [683, 80] on div "Choose a template All Templates My Templates New Trending Landingpage Multipage…" at bounding box center [342, 160] width 684 height 321
click at [668, 135] on div "Choose a template All Templates My Templates New Trending Landingpage Multipage…" at bounding box center [342, 160] width 684 height 321
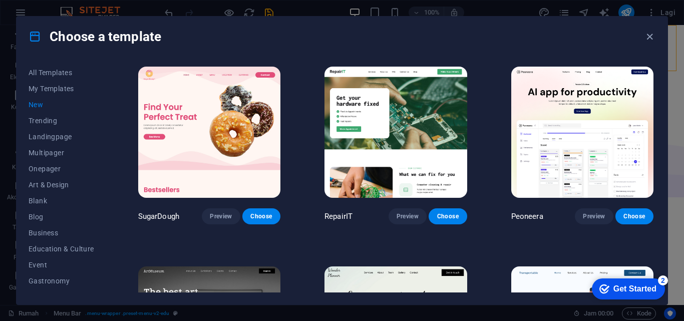
drag, startPoint x: 679, startPoint y: 45, endPoint x: 680, endPoint y: 52, distance: 7.0
click at [680, 52] on div "Choose a template All Templates My Templates New Trending Landingpage Multipage…" at bounding box center [342, 160] width 684 height 321
click at [51, 126] on button "Trending" at bounding box center [62, 121] width 66 height 16
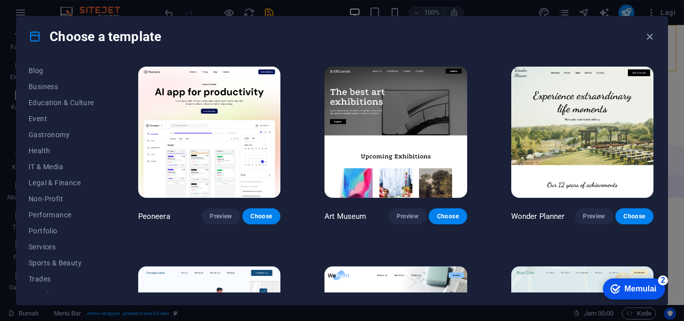
scroll to position [173, 0]
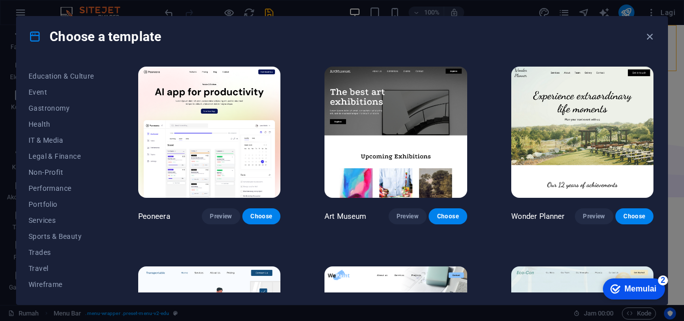
drag, startPoint x: 105, startPoint y: 264, endPoint x: 107, endPoint y: 170, distance: 94.1
click at [110, 156] on div "All Templates My Templates New Trending Landingpage Multipager Onepager Art & D…" at bounding box center [342, 181] width 651 height 248
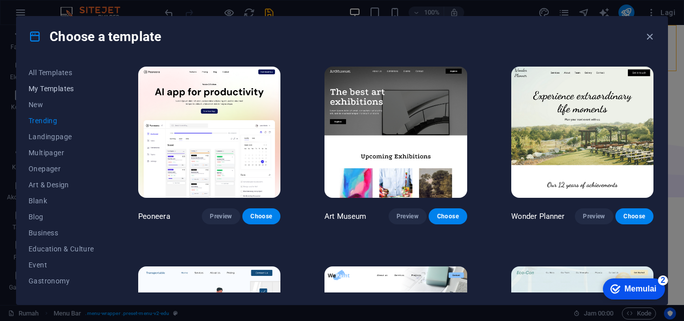
click at [91, 86] on span "My Templates" at bounding box center [62, 89] width 66 height 8
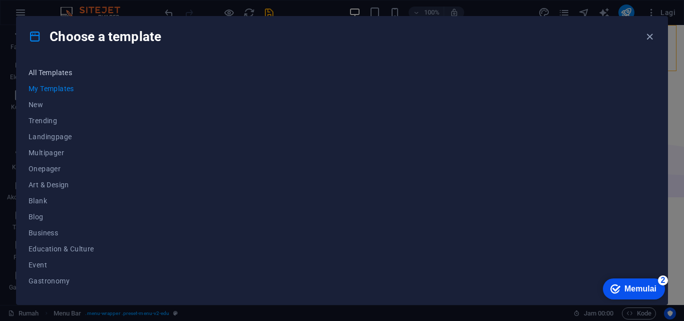
click at [52, 69] on span "All Templates" at bounding box center [62, 73] width 66 height 8
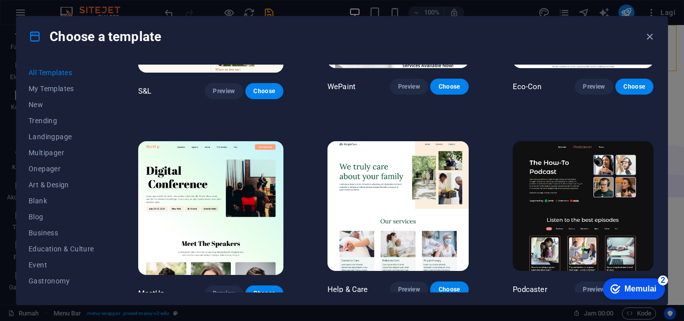
scroll to position [570, 0]
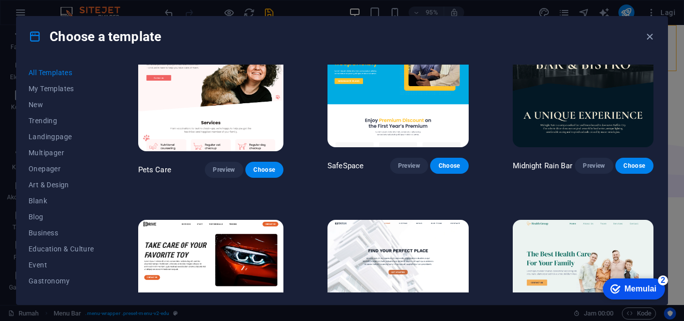
scroll to position [1722, 0]
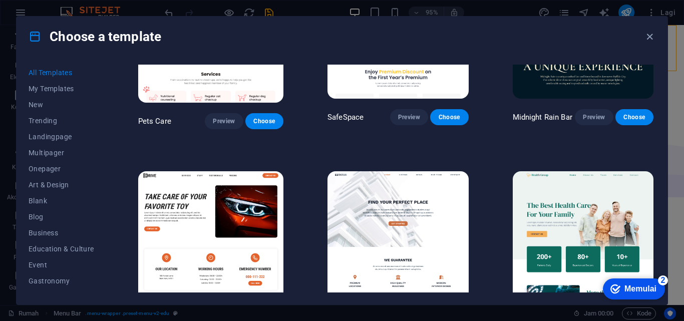
drag, startPoint x: 653, startPoint y: 105, endPoint x: 653, endPoint y: 111, distance: 6.0
click at [653, 111] on div "SugarDough Preview Choose RepairIT Preview Choose Peoneera Preview Choose Art M…" at bounding box center [395, 179] width 519 height 228
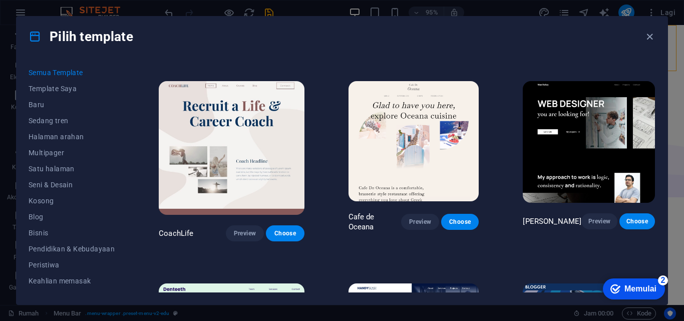
scroll to position [2443, 0]
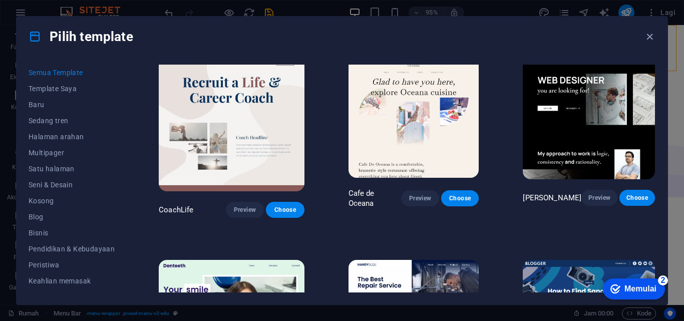
click at [653, 125] on div "SugarDough Preview Choose RepairIT Preview Choose Peoneera Preview Choose Art M…" at bounding box center [406, 179] width 498 height 228
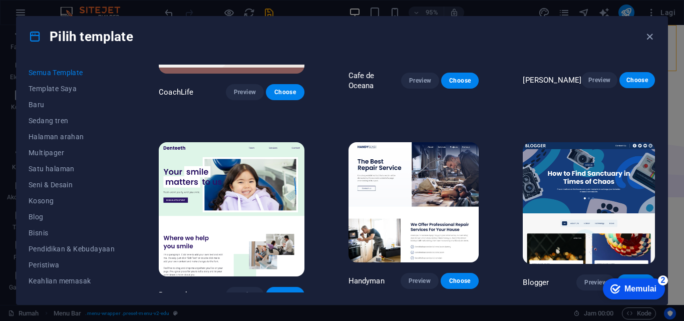
scroll to position [2654, 0]
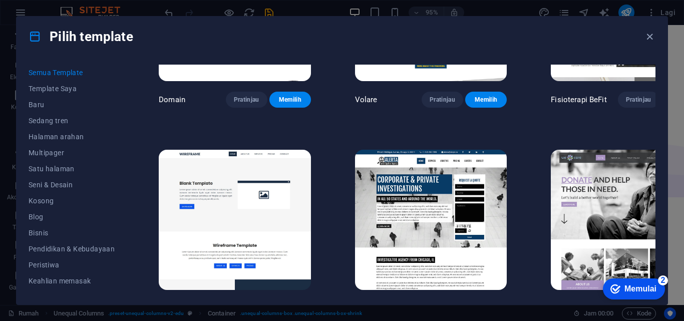
scroll to position [5181, 0]
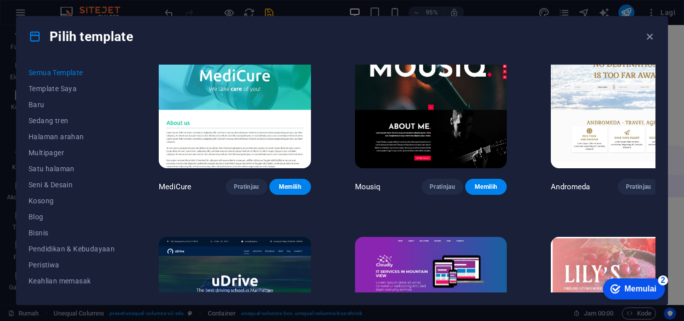
scroll to position [6766, 0]
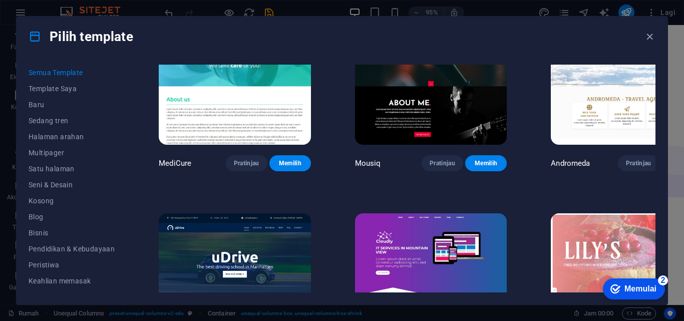
drag, startPoint x: 653, startPoint y: 211, endPoint x: 653, endPoint y: 216, distance: 5.0
click at [653, 216] on div "SugarDough Pratinjau Memilih PerbaikiIT Pratinjau Memilih Peoneera Pratinjau Me…" at bounding box center [406, 179] width 498 height 228
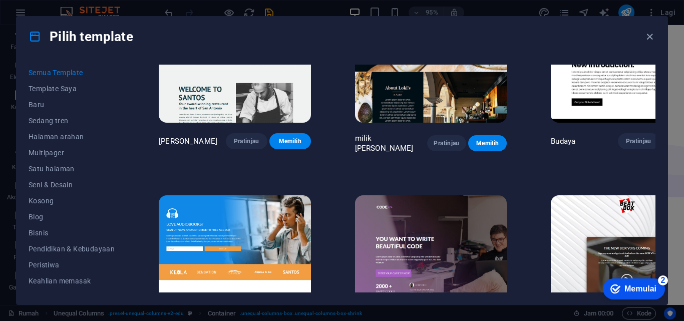
scroll to position [9771, 0]
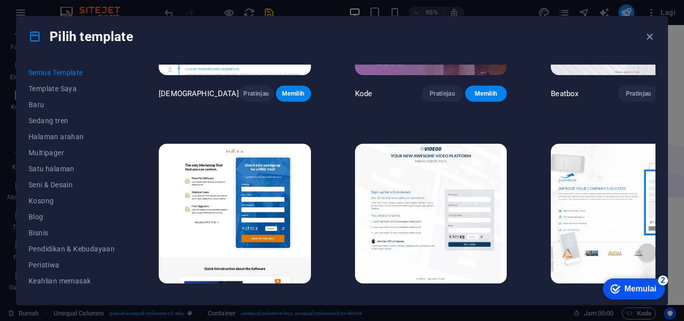
drag, startPoint x: 682, startPoint y: 48, endPoint x: 678, endPoint y: 68, distance: 19.8
click at [681, 59] on div "Pilih template Semua Template Template Saya Baru Sedang tren Halaman arahan Mul…" at bounding box center [342, 160] width 684 height 321
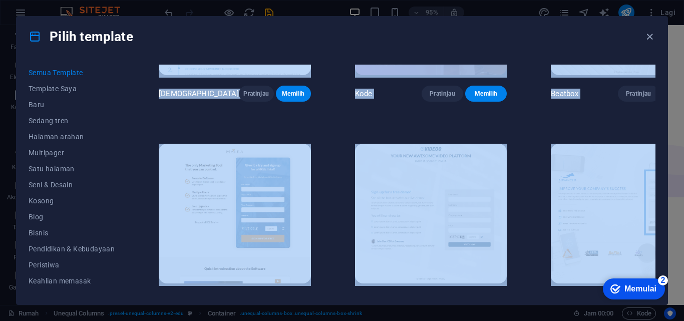
drag, startPoint x: 653, startPoint y: 270, endPoint x: 56, endPoint y: 4, distance: 654.2
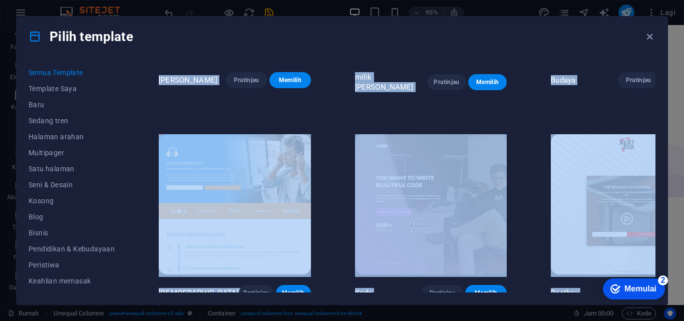
click at [659, 247] on div "Semua Template Template Saya Baru Sedang tren Halaman arahan Multipager Satu ha…" at bounding box center [342, 181] width 651 height 248
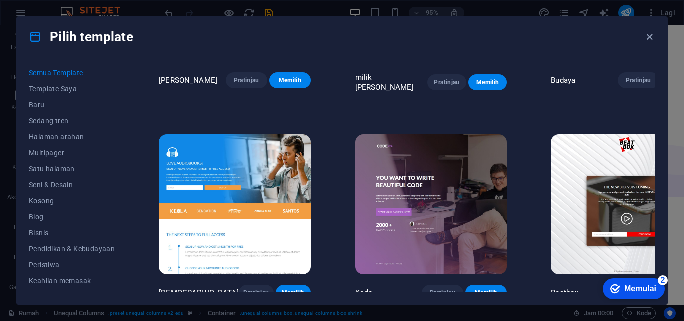
drag, startPoint x: 1252, startPoint y: 543, endPoint x: 655, endPoint y: 273, distance: 655.6
drag, startPoint x: 655, startPoint y: 273, endPoint x: 655, endPoint y: 286, distance: 12.5
click div "checkmark Memulai 2 Langkah Pertama di Editor Mari kami pandu Anda melalui fitu…"
click at [64, 164] on button "Satu halaman" at bounding box center [72, 169] width 86 height 16
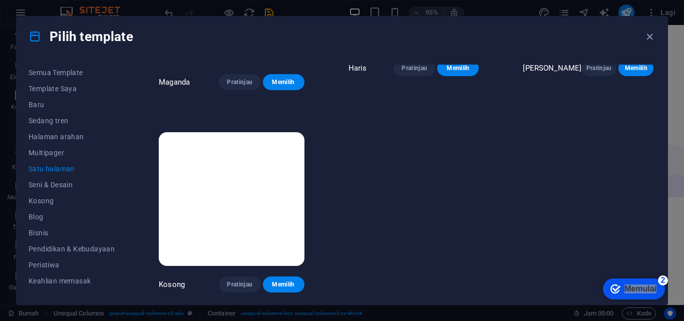
scroll to position [4392, 0]
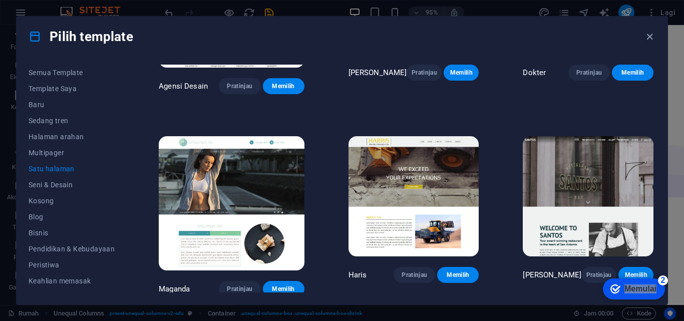
click at [665, 197] on div "Semua Template Template Saya Baru Sedang tren Halaman arahan Multipager Satu ha…" at bounding box center [342, 181] width 651 height 248
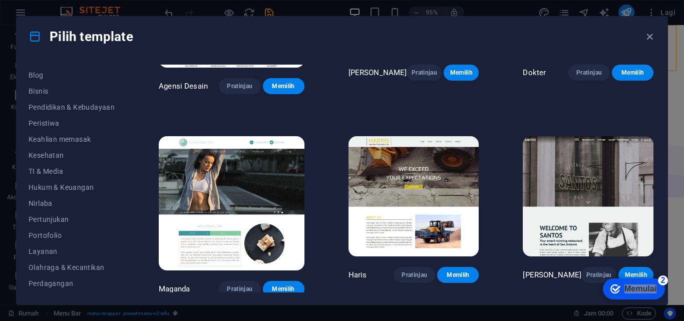
scroll to position [173, 0]
drag, startPoint x: 126, startPoint y: 276, endPoint x: 125, endPoint y: 220, distance: 56.6
click at [125, 220] on div "Semua Template Template Saya Baru Sedang tren Halaman arahan Multipager Satu ha…" at bounding box center [78, 179] width 98 height 228
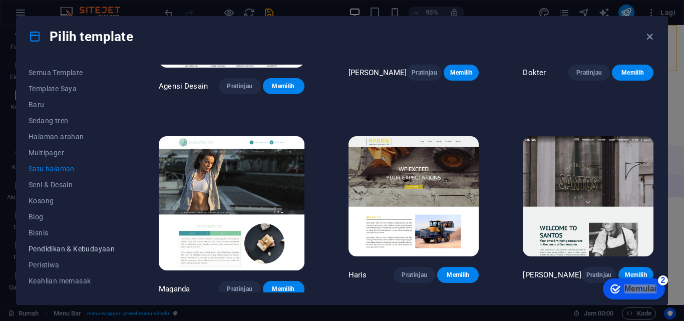
click at [93, 252] on font "Pendidikan & Kebudayaan" at bounding box center [72, 249] width 86 height 8
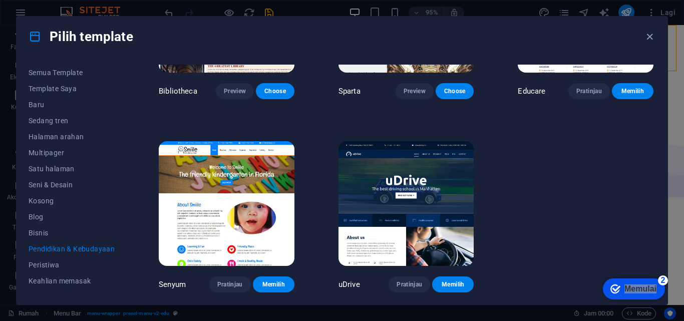
scroll to position [309, 0]
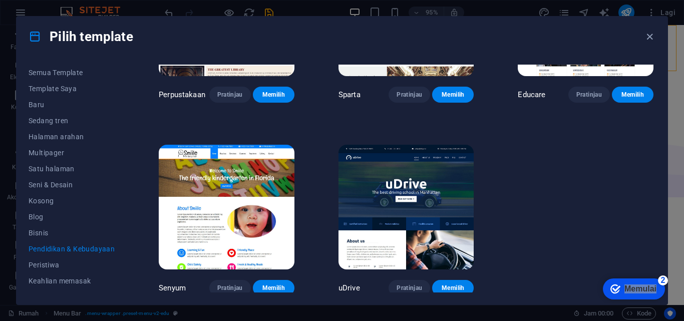
click at [80, 247] on font "Pendidikan & Kebudayaan" at bounding box center [72, 249] width 86 height 8
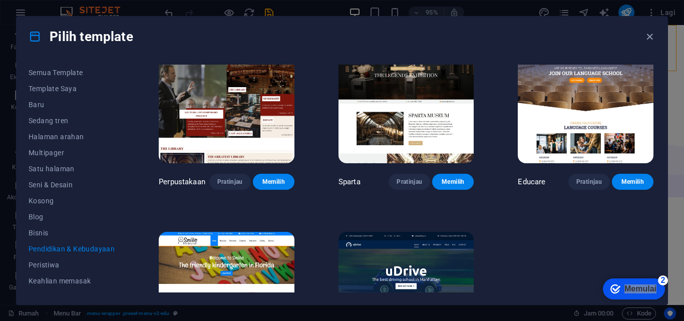
drag, startPoint x: 652, startPoint y: 197, endPoint x: 654, endPoint y: 187, distance: 9.7
click at [654, 187] on div "Museum Seni Pratinjau Memilih Academix Pratinjau Memilih Volare Pratinjau Memil…" at bounding box center [406, 179] width 498 height 228
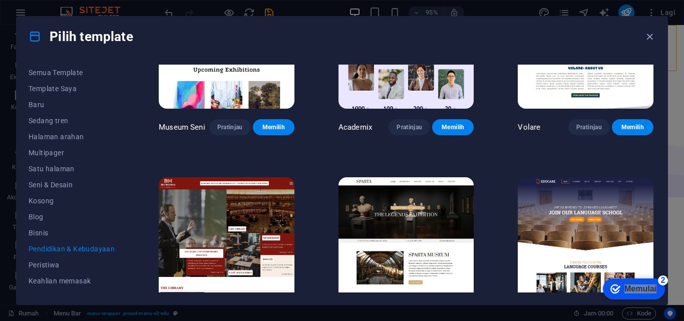
scroll to position [71, 0]
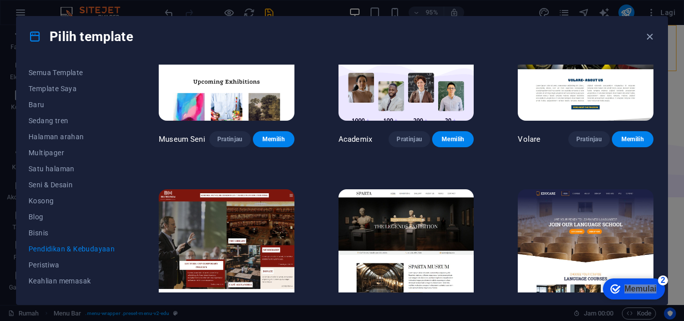
drag, startPoint x: 655, startPoint y: 139, endPoint x: 655, endPoint y: 129, distance: 9.5
click at [655, 129] on div "Semua Template Template Saya Baru Sedang tren Halaman arahan Multipager Satu ha…" at bounding box center [342, 181] width 651 height 248
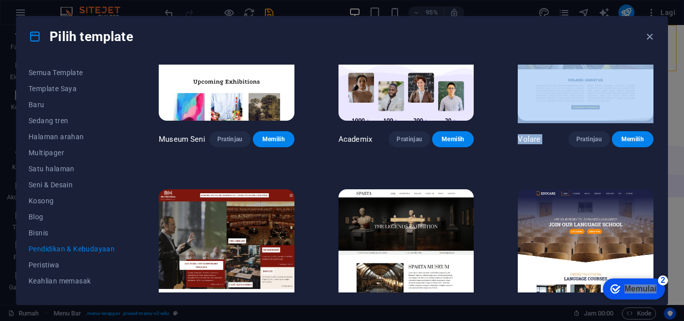
drag, startPoint x: 653, startPoint y: 138, endPoint x: 653, endPoint y: 120, distance: 18.5
click at [653, 120] on div "Volare Pratinjau Memilih" at bounding box center [585, 70] width 140 height 153
click at [614, 225] on img at bounding box center [585, 251] width 136 height 125
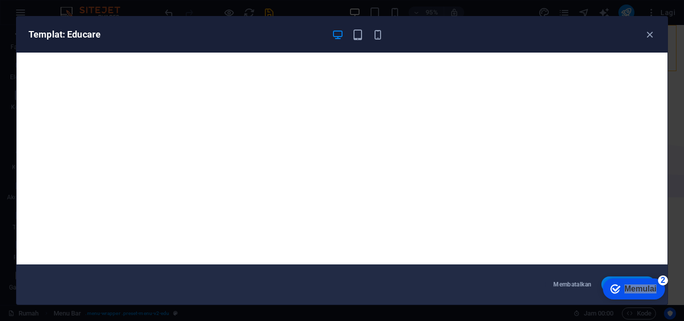
click div "checkmark Memulai 2 Langkah Pertama di Editor Mari kami pandu Anda melalui fitu…"
drag, startPoint x: 622, startPoint y: 286, endPoint x: 608, endPoint y: 252, distance: 36.6
click html "checkmark Memulai 2 Langkah Pertama di Editor Mari kami pandu Anda melalui fitu…"
click at [676, 85] on div "Templat: Educare Membatalkan Memilih" at bounding box center [342, 160] width 684 height 321
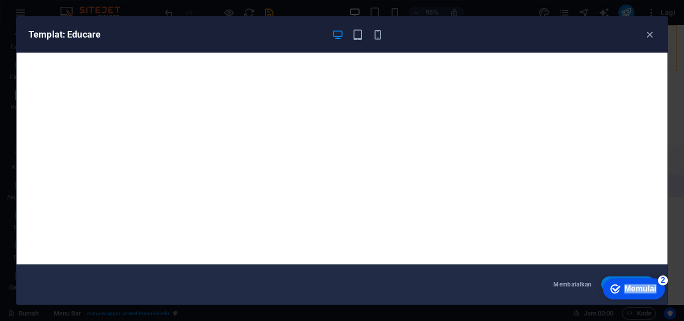
click at [633, 284] on font "Memulai" at bounding box center [640, 288] width 32 height 9
click at [620, 294] on icon "checkmark" at bounding box center [615, 289] width 10 height 10
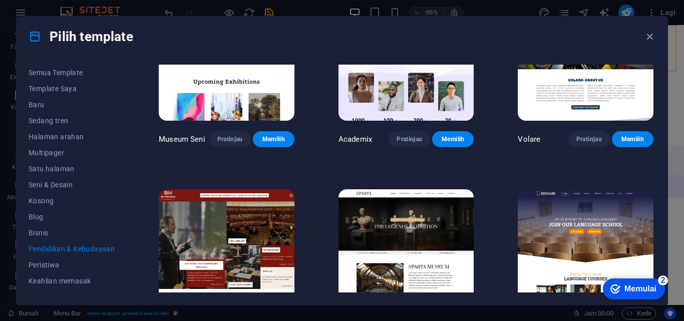
drag, startPoint x: 655, startPoint y: 177, endPoint x: 655, endPoint y: 185, distance: 8.0
click at [655, 185] on div "Semua Template Template Saya Baru Sedang tren Halaman arahan Multipager Satu ha…" at bounding box center [342, 181] width 651 height 248
click at [583, 275] on img at bounding box center [585, 251] width 136 height 125
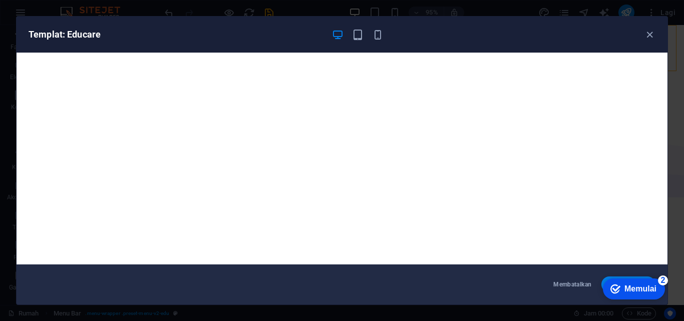
click div "checkmark Memulai 2 Langkah Pertama di Editor Mari kami pandu Anda melalui fitu…"
drag, startPoint x: 610, startPoint y: 286, endPoint x: 1245, endPoint y: 499, distance: 670.4
click html "checkmark Memulai 2 Langkah Pertama di Editor Mari kami pandu Anda melalui fitu…"
click at [630, 284] on font "Memulai" at bounding box center [640, 288] width 32 height 9
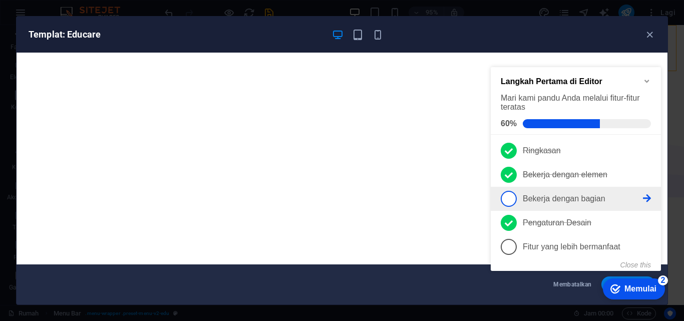
click at [510, 199] on span "3" at bounding box center [508, 199] width 16 height 16
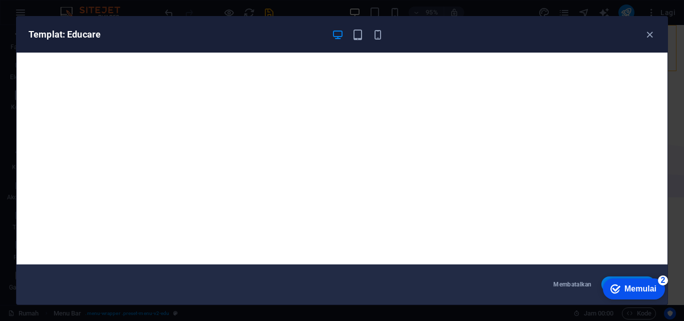
click at [623, 285] on div "checkmark Memulai 2" at bounding box center [633, 289] width 46 height 10
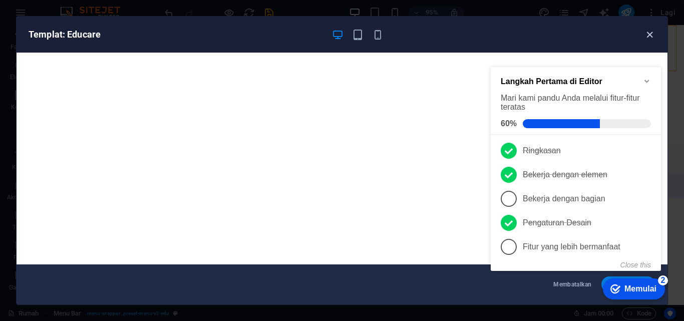
click at [649, 36] on icon "button" at bounding box center [650, 35] width 12 height 12
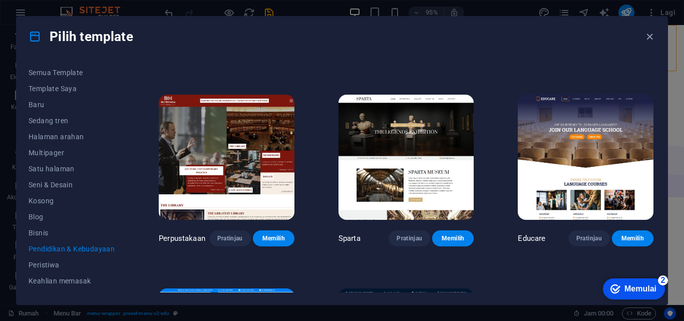
scroll to position [169, 0]
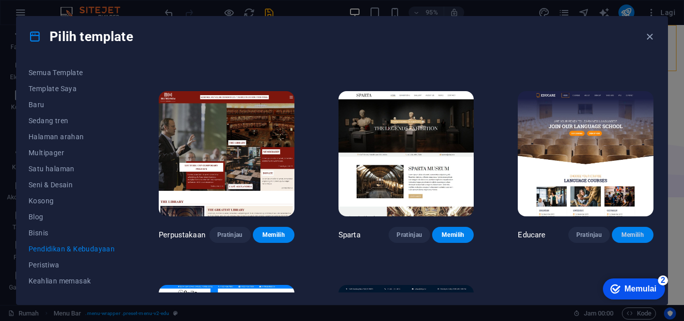
click at [632, 231] on font "Memilih" at bounding box center [632, 234] width 23 height 7
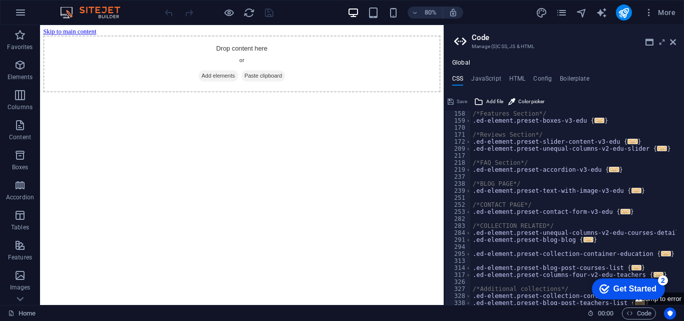
scroll to position [149, 0]
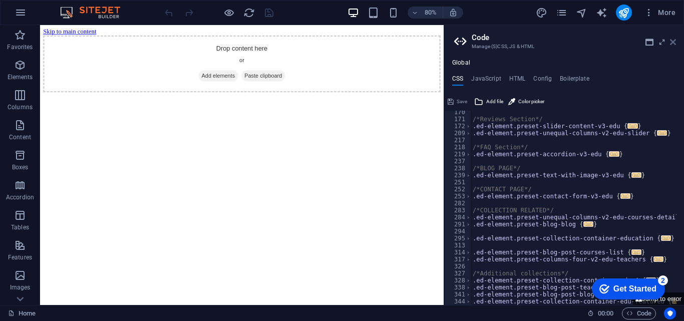
click at [672, 40] on icon at bounding box center [673, 42] width 6 height 8
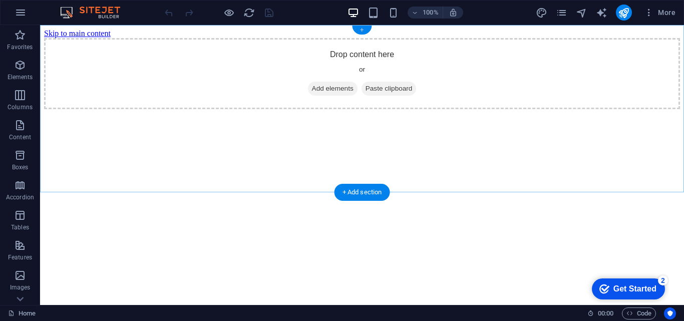
click at [358, 31] on div "+" at bounding box center [362, 30] width 20 height 9
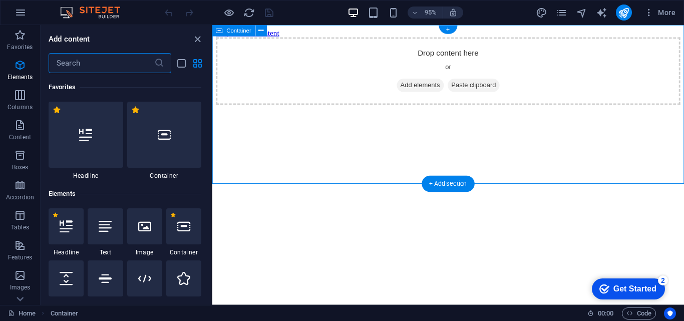
scroll to position [1751, 0]
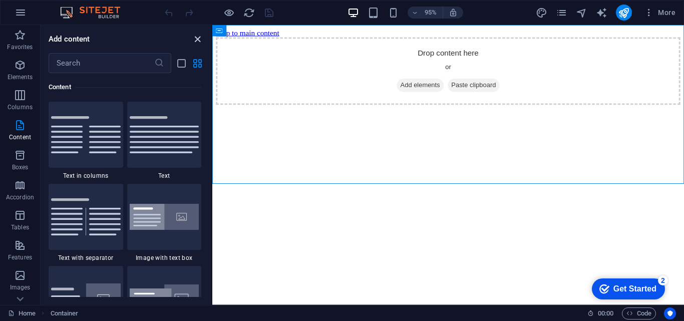
click at [198, 38] on icon "close panel" at bounding box center [198, 40] width 12 height 12
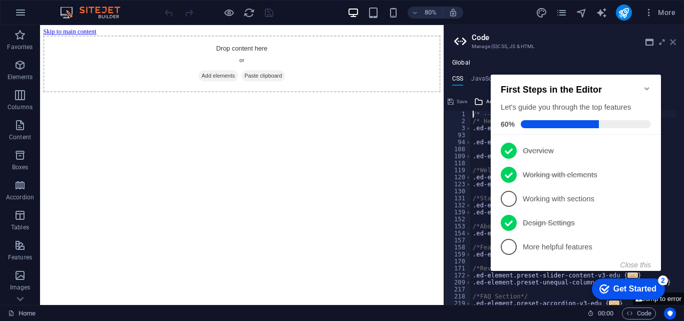
click at [672, 40] on icon at bounding box center [673, 42] width 6 height 8
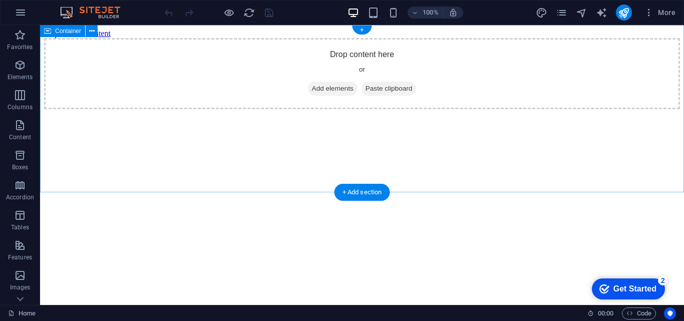
click at [328, 96] on span "Add elements" at bounding box center [333, 89] width 50 height 14
click at [668, 109] on div "Drop content here or Add elements Paste clipboard" at bounding box center [362, 73] width 636 height 71
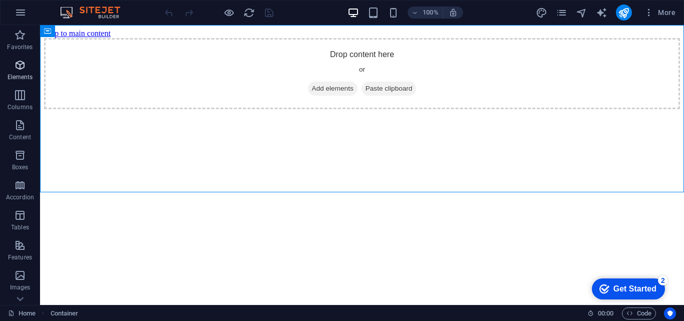
click at [23, 72] on span "Elements" at bounding box center [20, 71] width 40 height 24
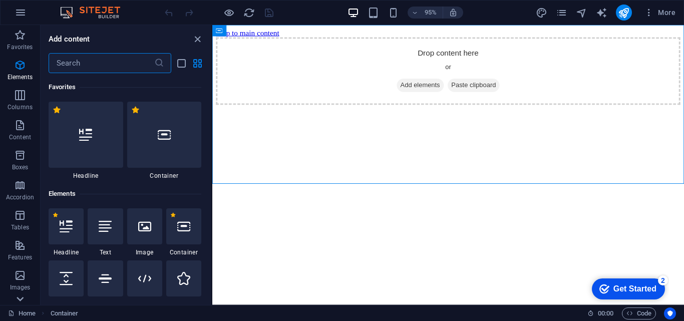
scroll to position [107, 0]
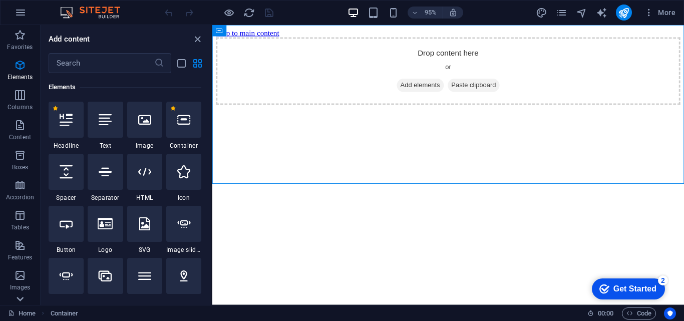
click at [20, 38] on icon at bounding box center [20, 31] width 14 height 14
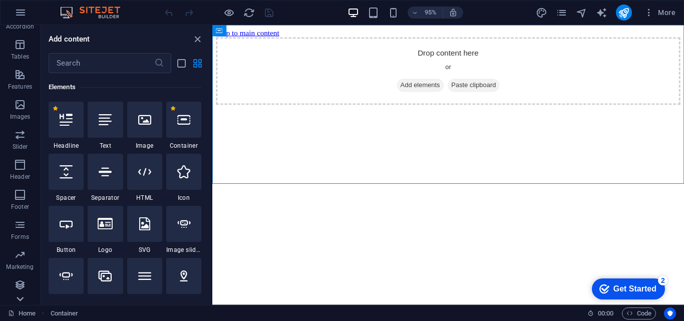
click at [20, 38] on icon at bounding box center [20, 31] width 14 height 14
click at [20, 299] on p "Collections" at bounding box center [20, 297] width 31 height 8
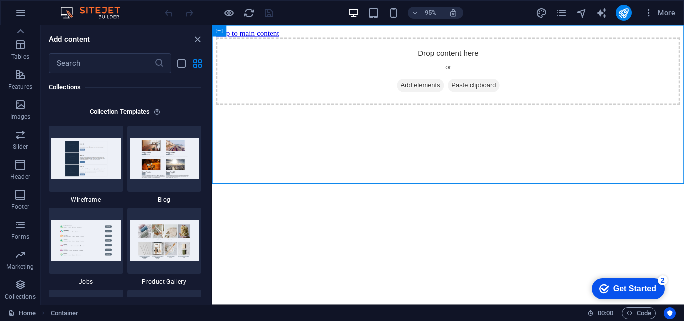
scroll to position [9161, 0]
click at [25, 13] on icon "button" at bounding box center [21, 13] width 12 height 12
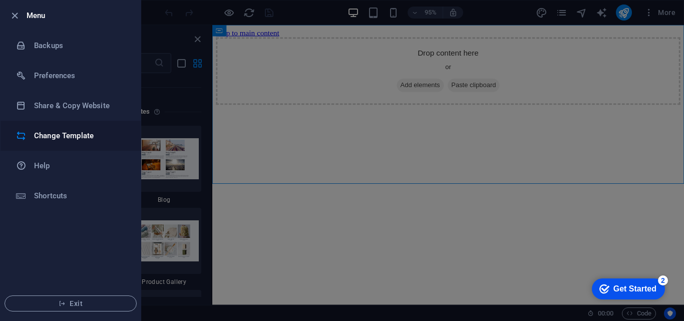
click at [65, 140] on h6 "Change Template" at bounding box center [80, 136] width 93 height 12
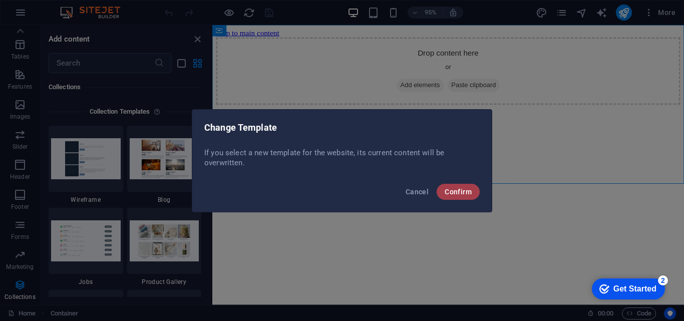
click at [456, 195] on span "Confirm" at bounding box center [457, 192] width 27 height 8
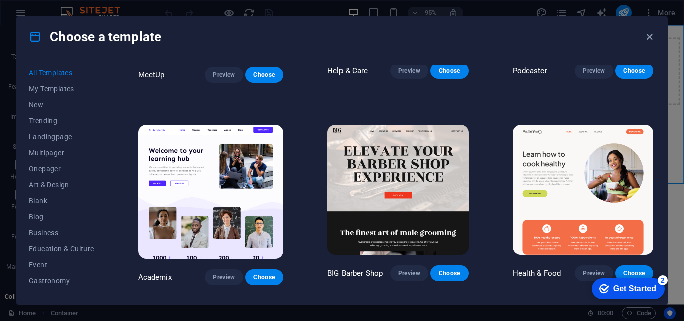
scroll to position [776, 0]
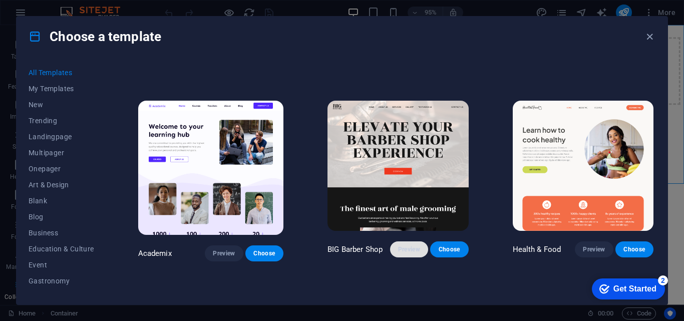
click at [406, 245] on span "Preview" at bounding box center [409, 249] width 22 height 8
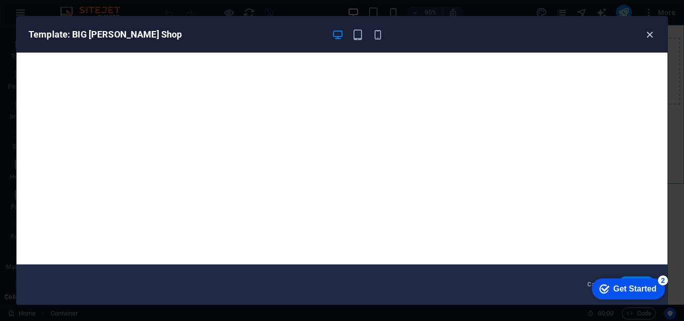
click at [650, 33] on icon "button" at bounding box center [650, 35] width 12 height 12
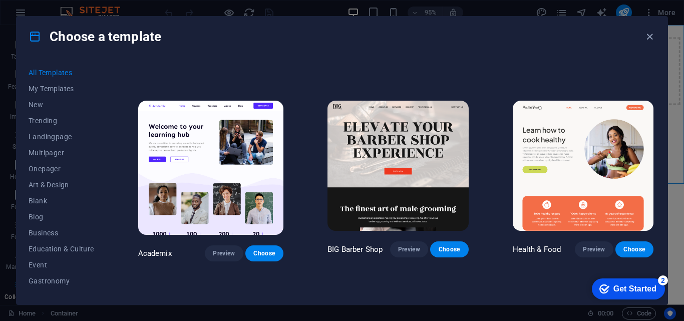
drag, startPoint x: 655, startPoint y: 84, endPoint x: 654, endPoint y: 91, distance: 7.2
click at [654, 91] on div "All Templates My Templates New Trending Landingpage Multipager Onepager Art & D…" at bounding box center [342, 181] width 651 height 248
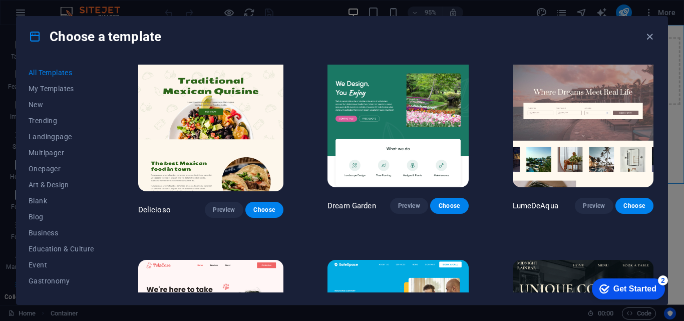
scroll to position [1334, 0]
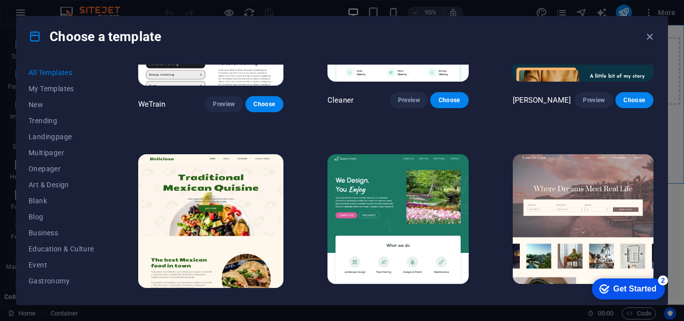
click div "checkmark Get Started 2 First Steps in the Editor Let's guide you through the t…"
click at [592, 298] on span "Preview" at bounding box center [594, 302] width 22 height 8
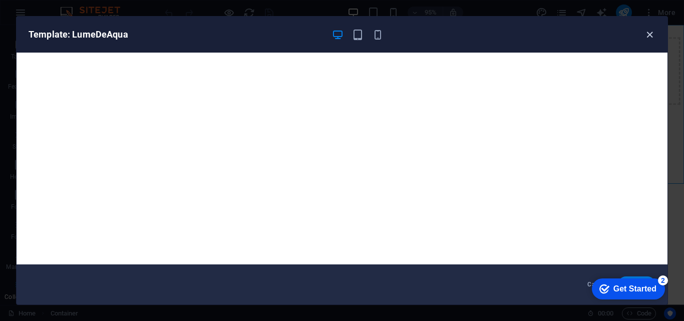
click at [647, 34] on icon "button" at bounding box center [650, 35] width 12 height 12
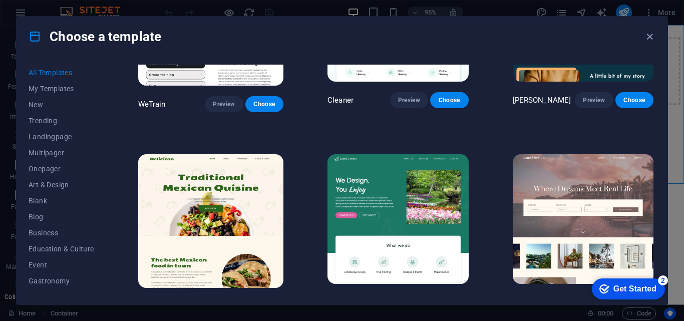
click at [653, 98] on div "SugarDough Preview Choose RepairIT Preview Choose Peoneera Preview Choose Art M…" at bounding box center [395, 179] width 519 height 228
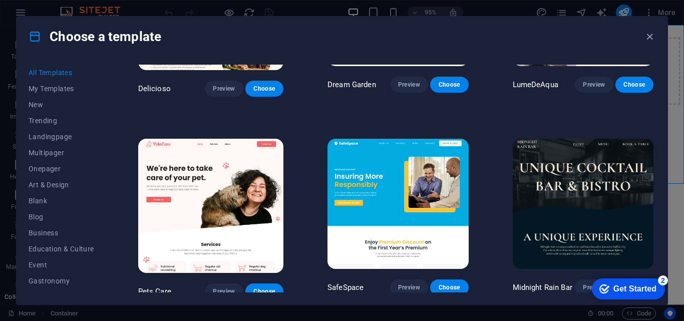
scroll to position [1648, 0]
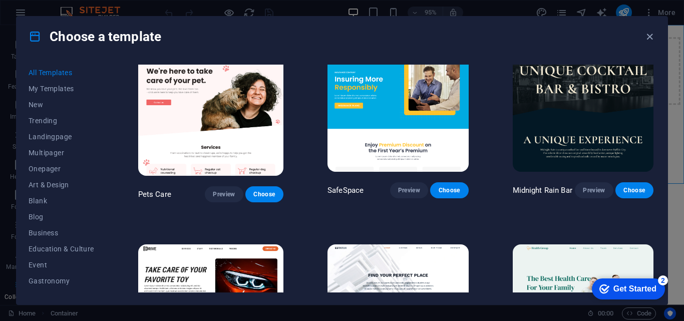
click at [654, 104] on div "All Templates My Templates New Trending Landingpage Multipager Onepager Art & D…" at bounding box center [342, 181] width 651 height 248
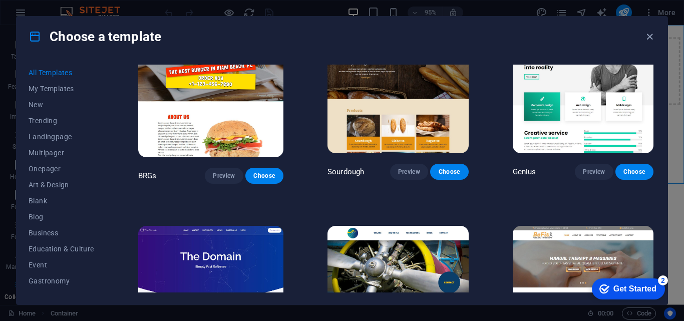
scroll to position [4727, 0]
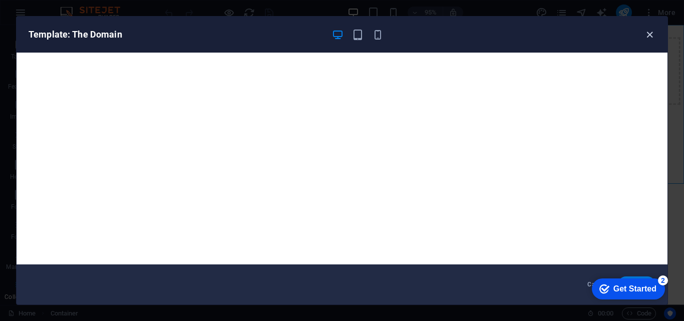
click at [650, 37] on icon "button" at bounding box center [650, 35] width 12 height 12
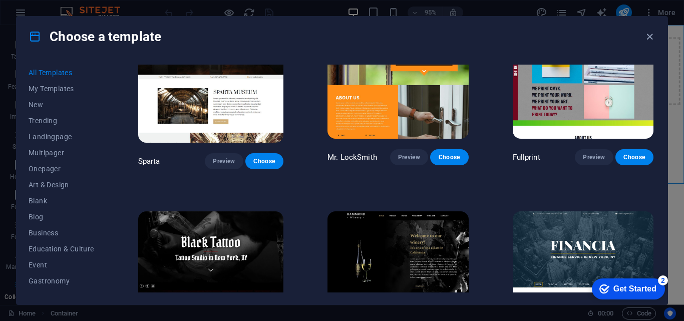
scroll to position [5746, 0]
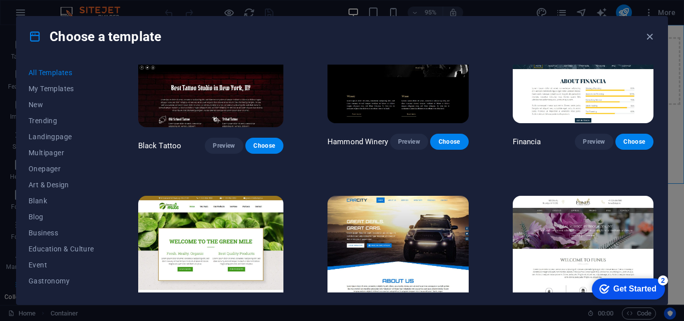
click at [655, 189] on div "All Templates My Templates New Trending Landingpage Multipager Onepager Art & D…" at bounding box center [342, 181] width 651 height 248
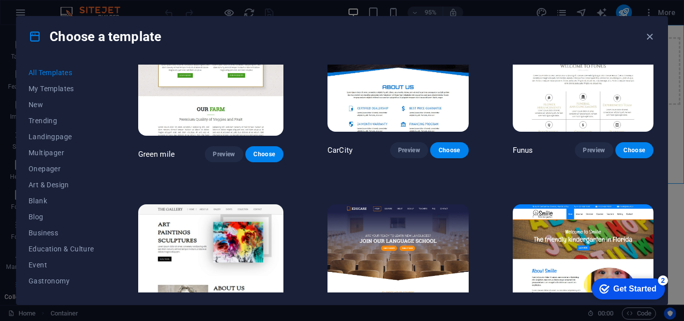
scroll to position [5964, 0]
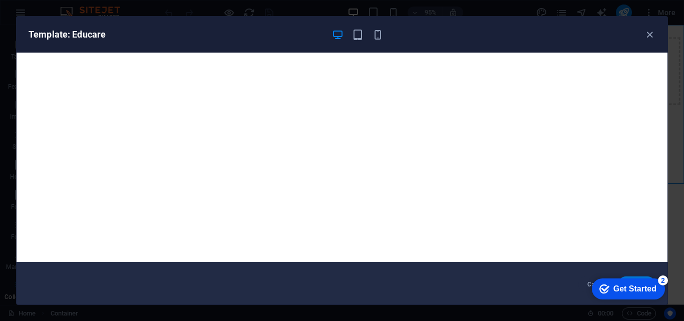
scroll to position [0, 0]
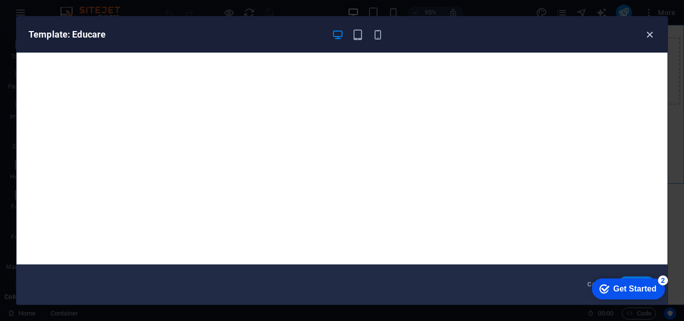
click at [645, 36] on icon "button" at bounding box center [650, 35] width 12 height 12
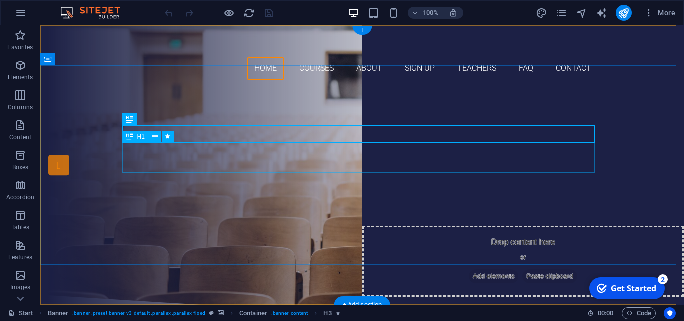
click at [388, 160] on div "Join our Language School" at bounding box center [362, 168] width 472 height 30
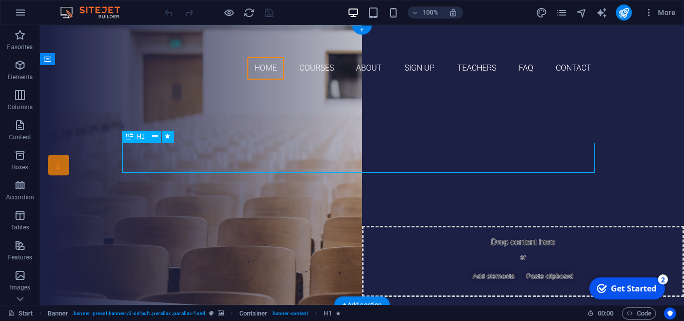
click at [326, 154] on div "Join our Language School" at bounding box center [362, 168] width 472 height 30
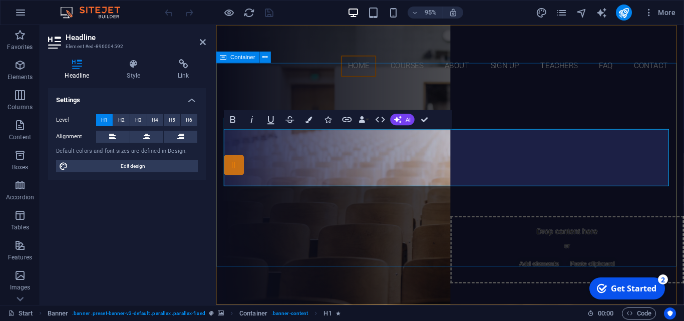
click at [668, 88] on div "Are you ready to learn new languages? Selamat datang di yayasan abdurrauf cende…" at bounding box center [462, 206] width 492 height 237
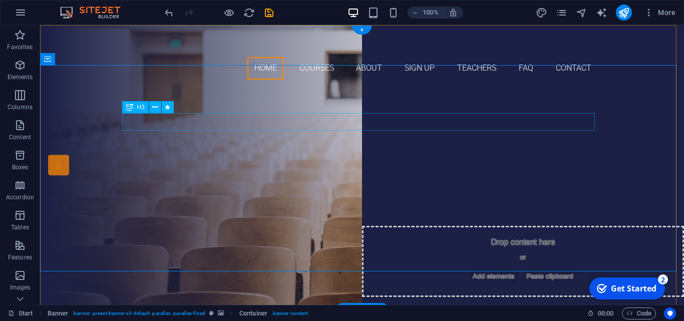
click at [376, 136] on div "Are you ready to learn new languages?" at bounding box center [362, 145] width 472 height 18
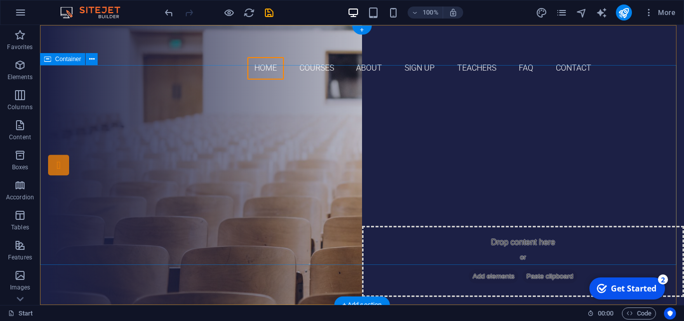
click at [612, 88] on div "Selamat datang di yayasan abdurrauf cendekia nusantara Our Courses Sign up now" at bounding box center [362, 198] width 644 height 220
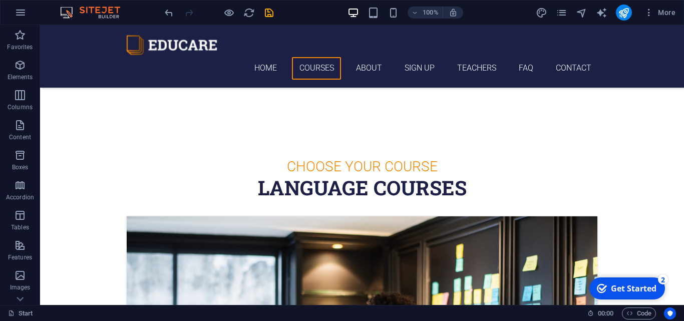
scroll to position [209, 0]
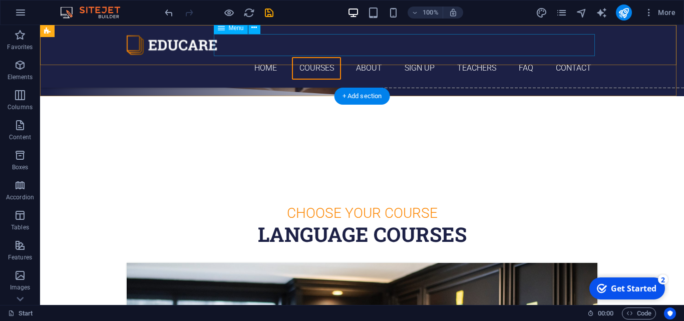
click at [311, 57] on nav "Home Courses About Sign up Teachers FAQ Contact" at bounding box center [362, 68] width 472 height 23
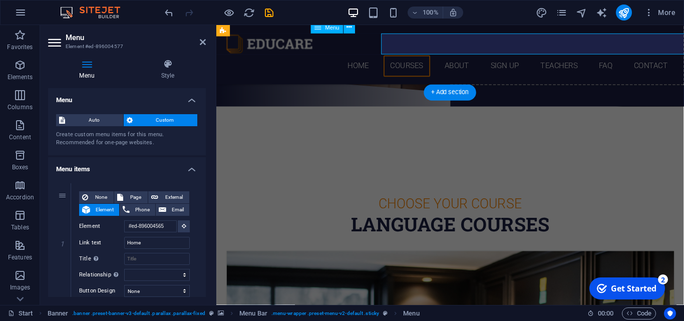
click at [418, 57] on nav "Home Courses About Sign up Teachers FAQ Contact" at bounding box center [462, 68] width 472 height 23
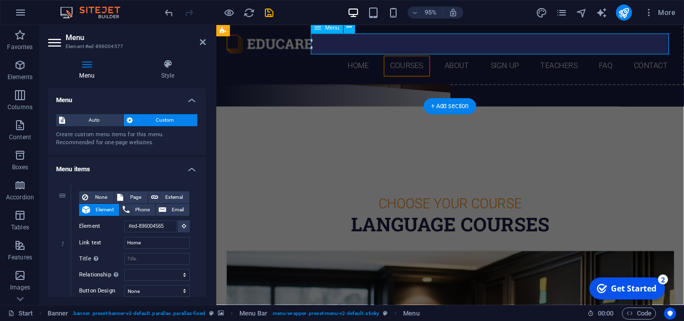
click at [423, 57] on nav "Home Courses About Sign up Teachers FAQ Contact" at bounding box center [462, 68] width 472 height 23
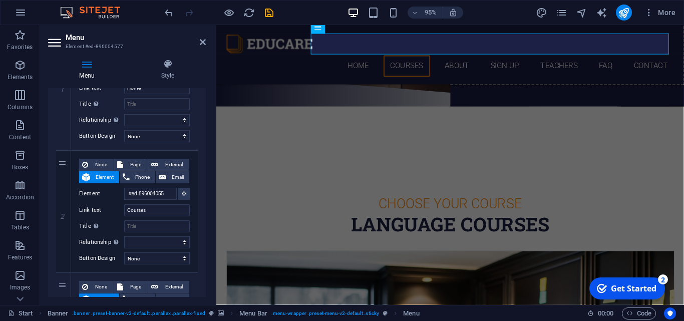
scroll to position [167, 0]
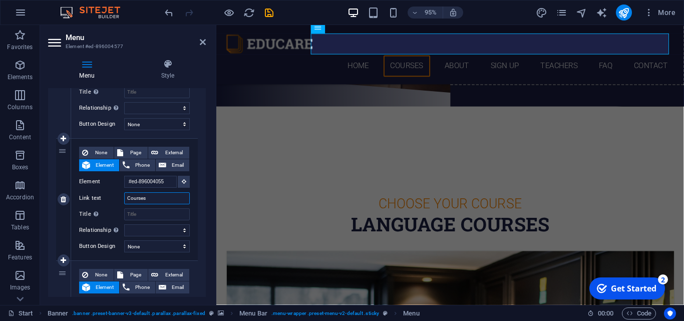
drag, startPoint x: 152, startPoint y: 199, endPoint x: 126, endPoint y: 199, distance: 26.5
click at [126, 199] on input "Courses" at bounding box center [157, 198] width 66 height 12
type input "P"
select select
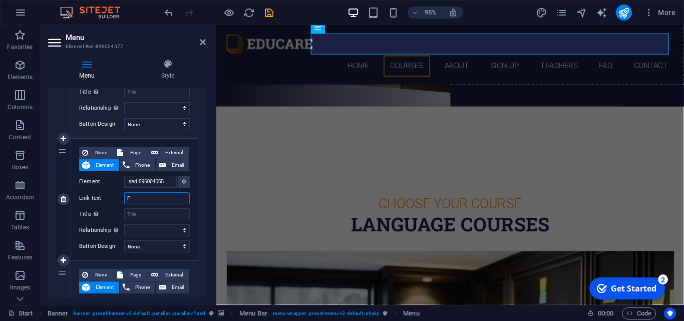
select select
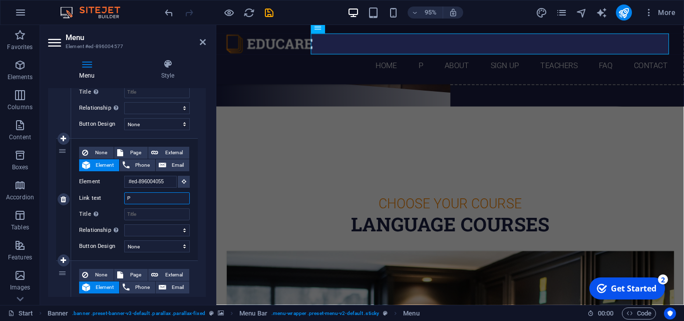
type input "Pr"
select select
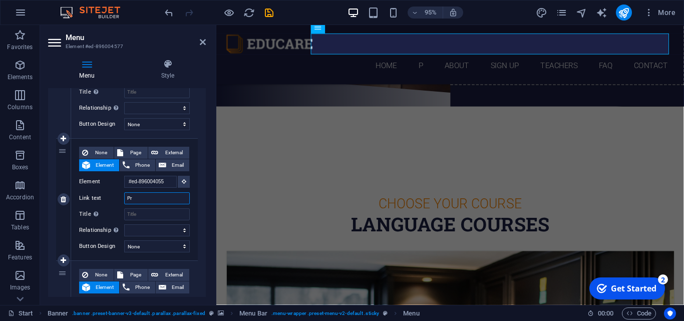
select select
type input "P"
select select
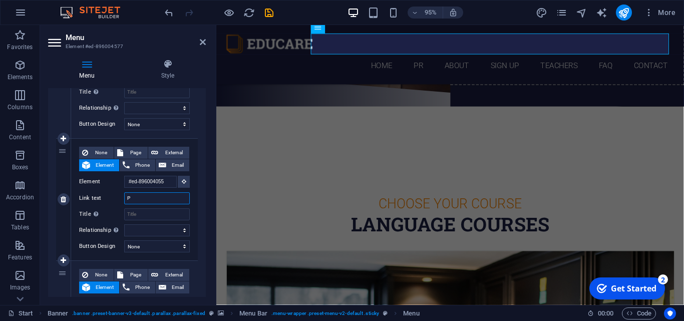
select select
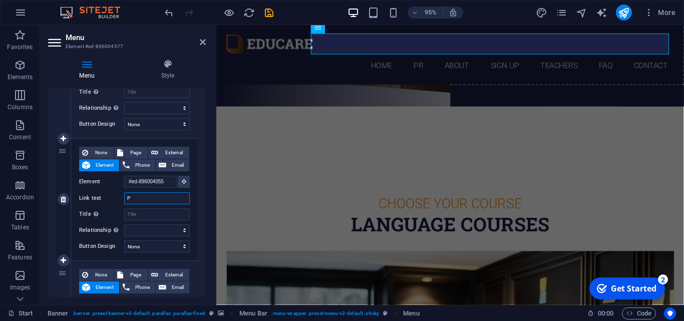
select select
type input "PROFIL"
select select
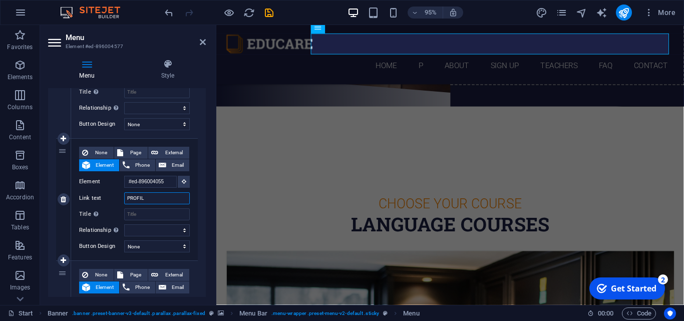
select select
type input "PROFIL YAYASAN"
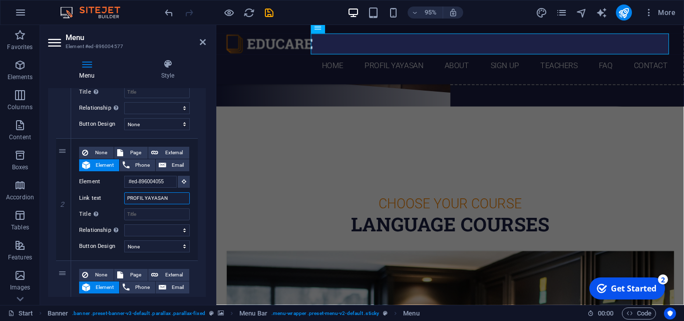
select select
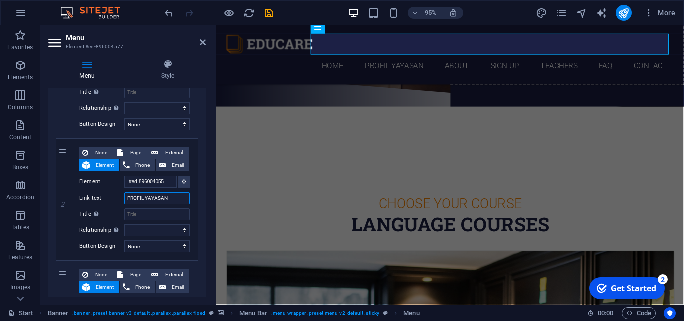
select select
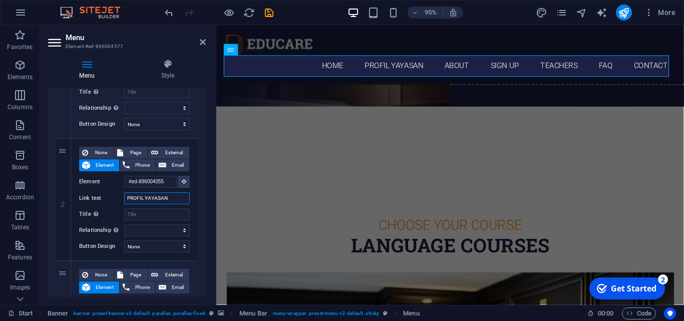
type input "PROFIL YAYASAN"
click at [204, 160] on div "Menu Style Menu Auto Custom Create custom menu items for this menu. Recommended…" at bounding box center [127, 178] width 174 height 254
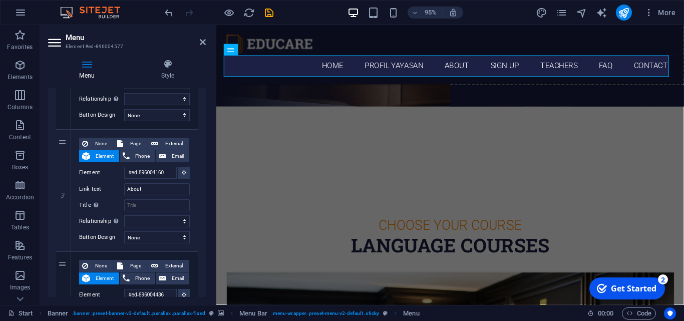
scroll to position [300, 0]
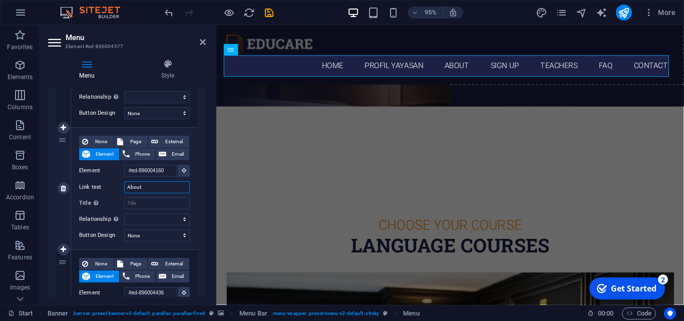
drag, startPoint x: 145, startPoint y: 186, endPoint x: 126, endPoint y: 185, distance: 19.5
click at [126, 185] on input "About" at bounding box center [157, 187] width 66 height 12
type input "p"
select select
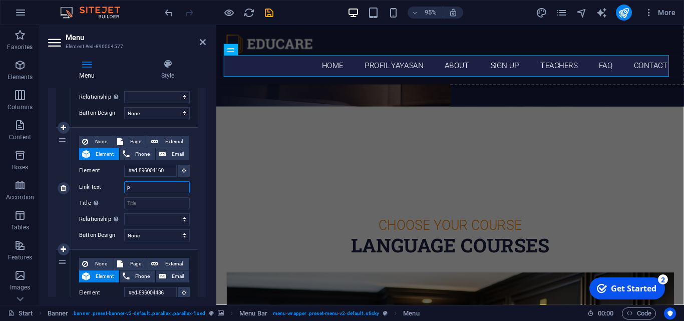
select select
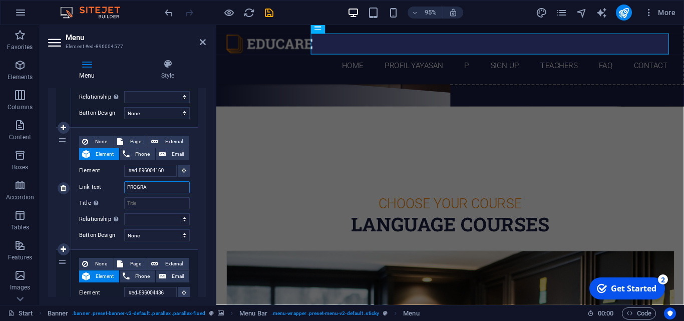
type input "PROGRAM"
select select
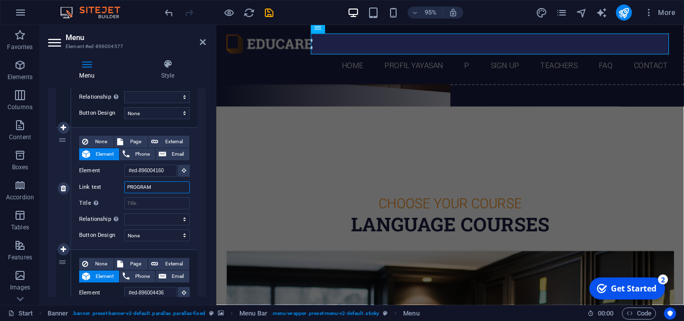
select select
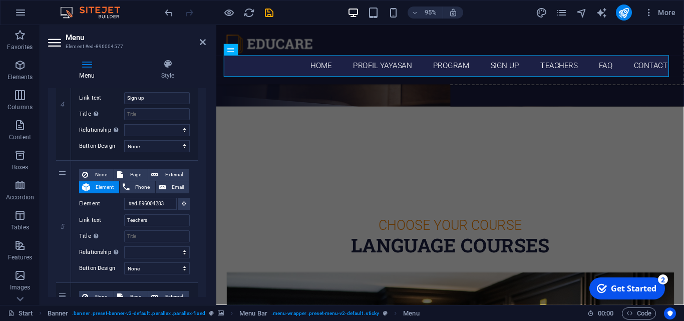
scroll to position [508, 0]
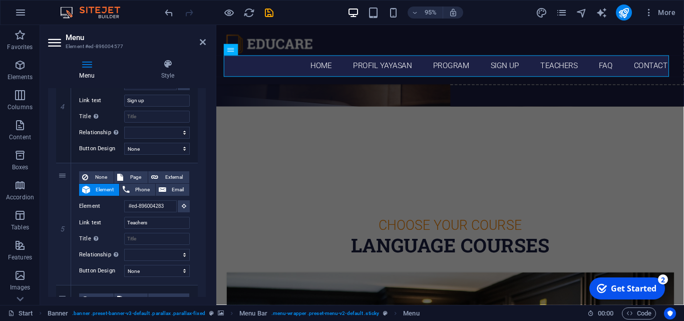
type input "PROGRAM"
drag, startPoint x: 208, startPoint y: 219, endPoint x: 205, endPoint y: 213, distance: 7.0
click at [205, 213] on div "Menu Style Menu Auto Custom Create custom menu items for this menu. Recommended…" at bounding box center [127, 178] width 174 height 254
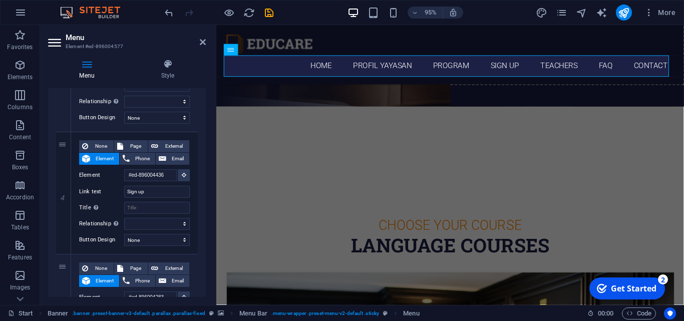
scroll to position [412, 0]
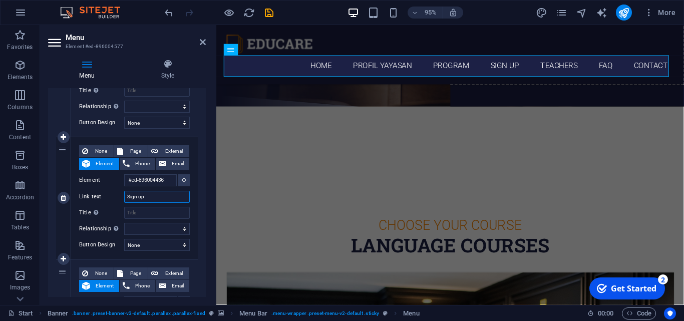
drag, startPoint x: 147, startPoint y: 197, endPoint x: 125, endPoint y: 195, distance: 22.1
click at [125, 195] on input "Sign up" at bounding box center [157, 197] width 66 height 12
type input "GALERI"
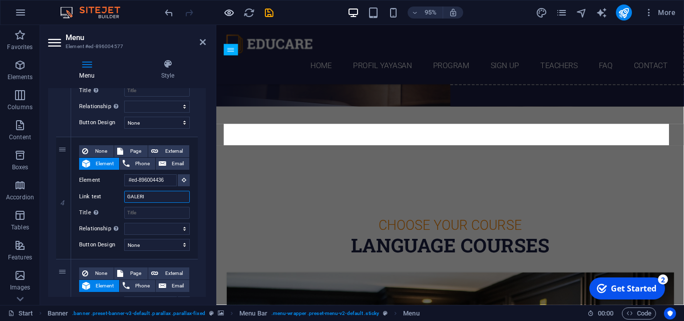
select select
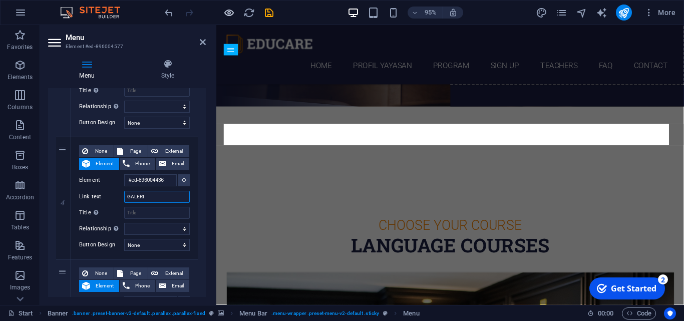
select select
type input "GALERI"
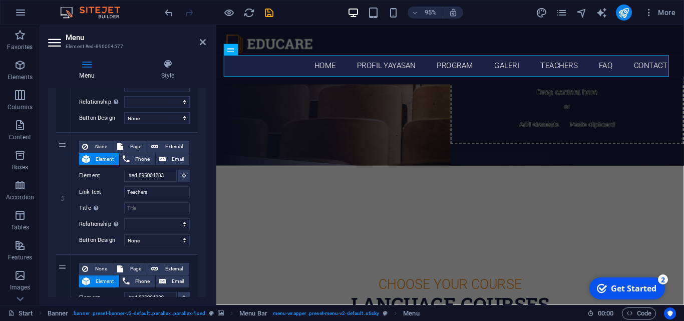
scroll to position [541, 0]
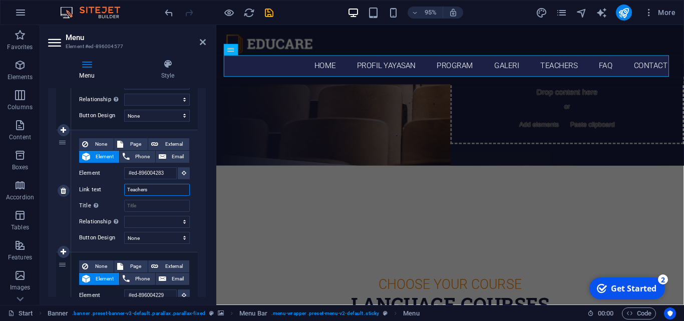
drag, startPoint x: 151, startPoint y: 191, endPoint x: 124, endPoint y: 190, distance: 27.0
click at [124, 190] on div "Link text Teachers" at bounding box center [134, 190] width 111 height 12
type input "BERITA"
select select
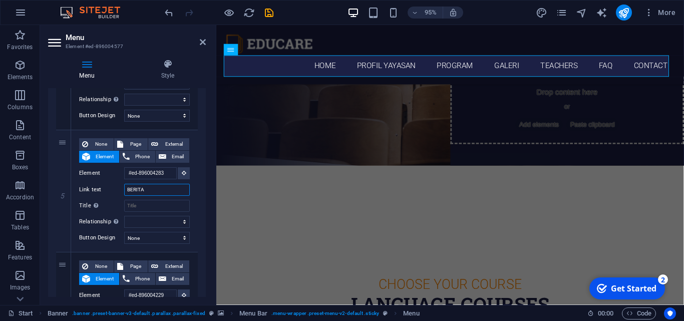
select select
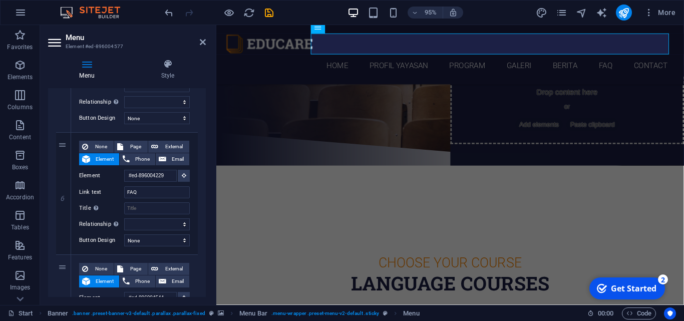
scroll to position [666, 0]
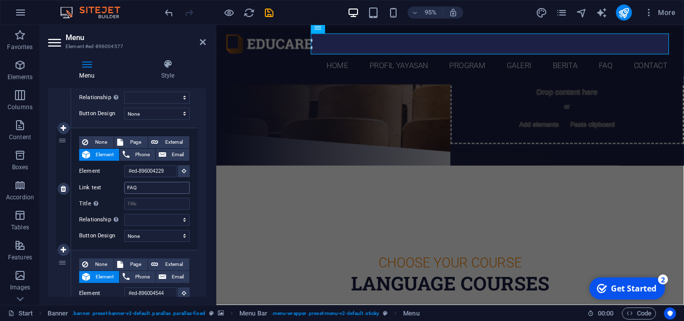
type input "BERITA"
drag, startPoint x: 143, startPoint y: 187, endPoint x: 126, endPoint y: 186, distance: 17.1
click at [126, 186] on input "FAQ" at bounding box center [157, 188] width 66 height 12
type input "KERJAMA"
select select
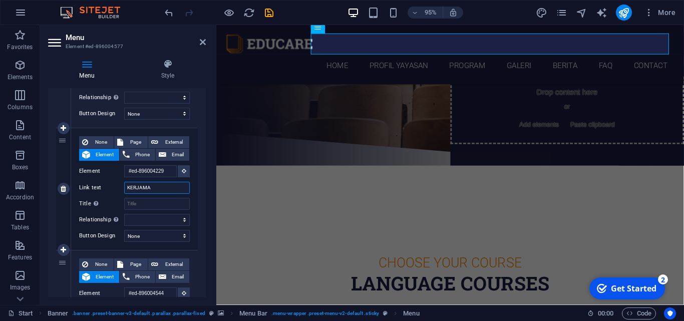
select select
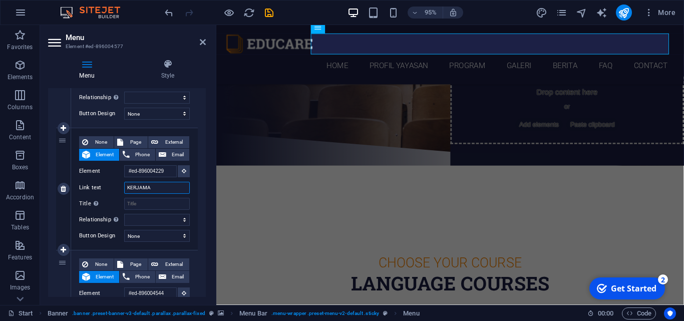
select select
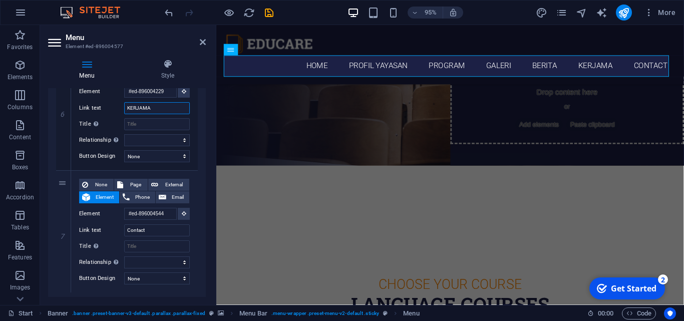
scroll to position [769, 0]
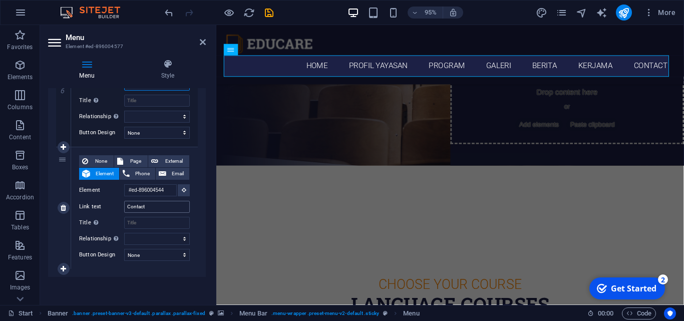
type input "KERJAMA"
drag, startPoint x: 152, startPoint y: 207, endPoint x: 125, endPoint y: 206, distance: 27.0
click at [125, 206] on input "Contact" at bounding box center [157, 207] width 66 height 12
type input "E-JURNAL"
select select
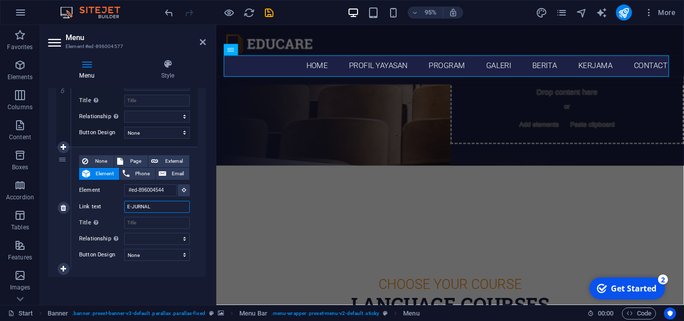
select select
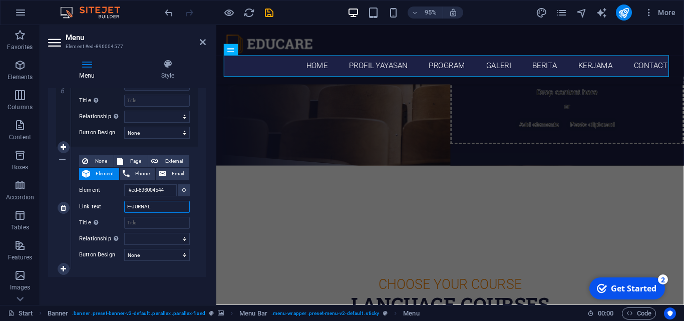
select select
type input "E-JURNAL"
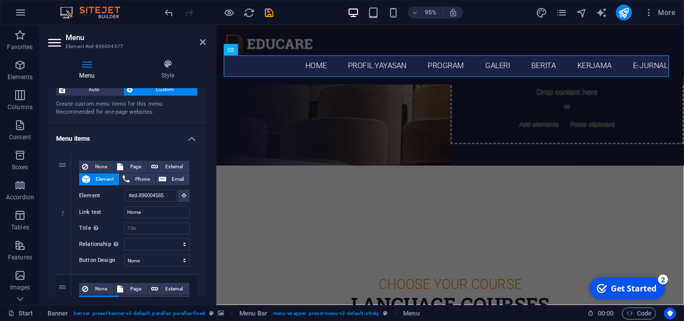
scroll to position [16, 0]
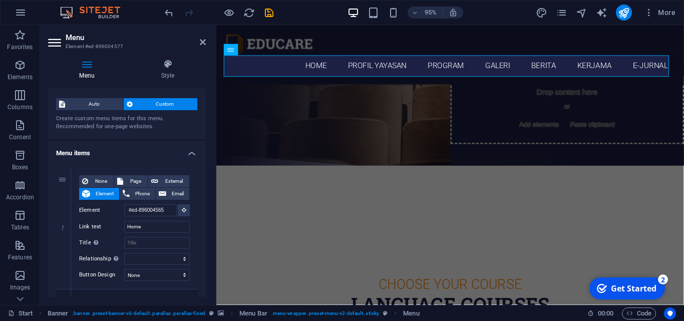
click at [154, 106] on span "Custom" at bounding box center [165, 104] width 59 height 12
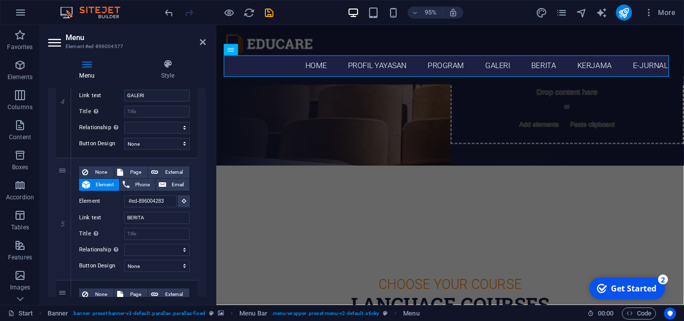
scroll to position [0, 0]
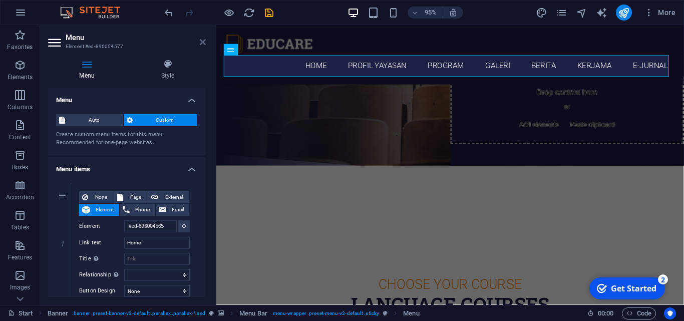
click at [202, 39] on icon at bounding box center [203, 42] width 6 height 8
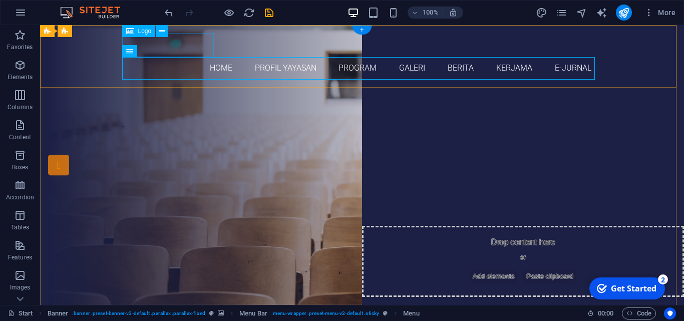
click at [172, 42] on div at bounding box center [362, 45] width 472 height 24
click at [141, 34] on span "Logo" at bounding box center [145, 31] width 14 height 6
click at [156, 49] on div at bounding box center [362, 45] width 472 height 24
click at [164, 33] on icon at bounding box center [162, 31] width 6 height 11
click at [142, 32] on span "Logo" at bounding box center [145, 31] width 14 height 6
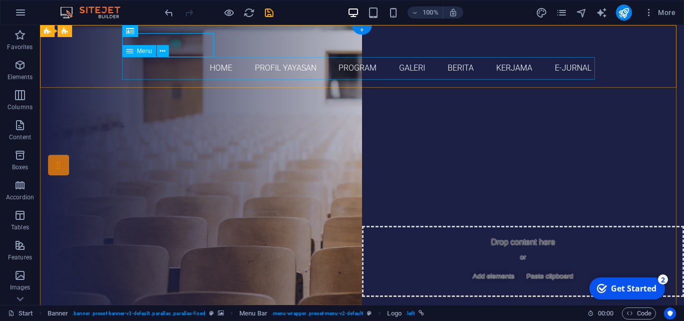
click at [175, 67] on nav "Home PROFIL YAYASAN PROGRAM GALERI BERITA KERJAMA E-JURNAL" at bounding box center [362, 68] width 472 height 23
click at [181, 46] on div at bounding box center [362, 45] width 472 height 24
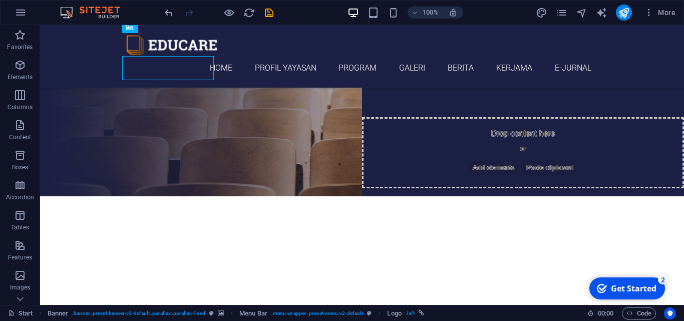
scroll to position [248, 0]
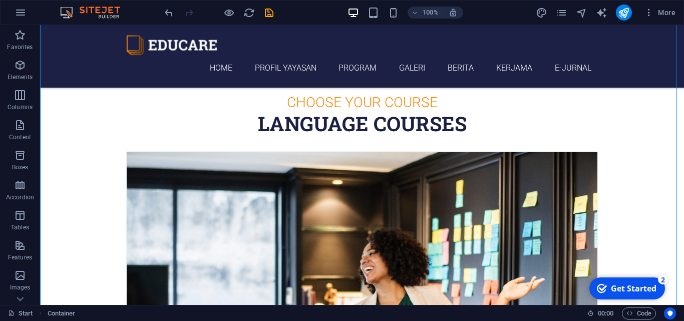
scroll to position [334, 0]
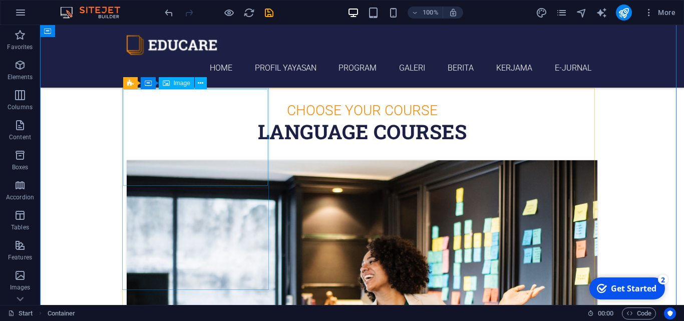
click at [239, 160] on figure at bounding box center [362, 317] width 470 height 314
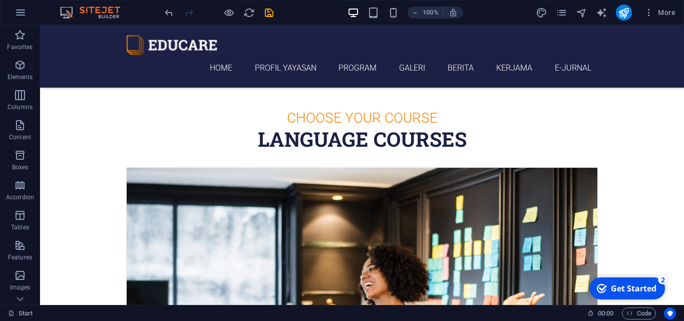
scroll to position [287, 0]
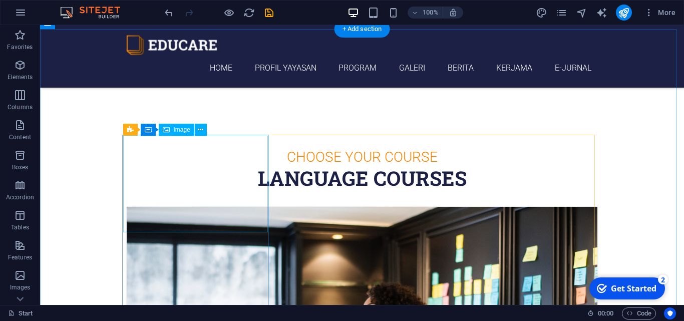
select select "%"
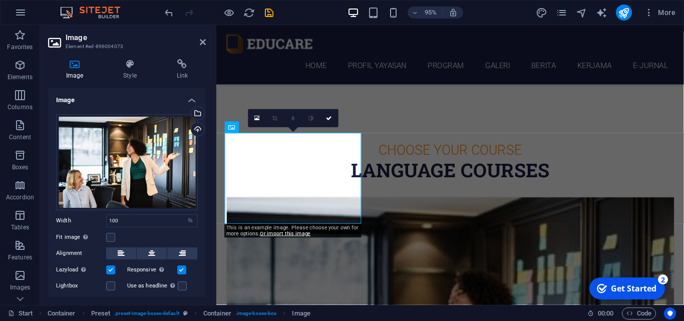
drag, startPoint x: 203, startPoint y: 142, endPoint x: 204, endPoint y: 161, distance: 19.5
click at [204, 161] on div "Image Drag files here, click to choose files or select files from Files or our …" at bounding box center [127, 192] width 158 height 209
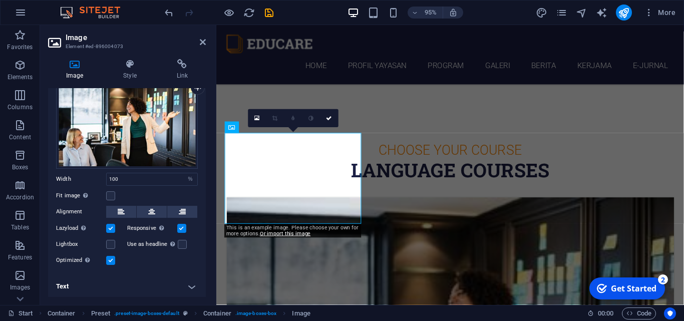
scroll to position [0, 0]
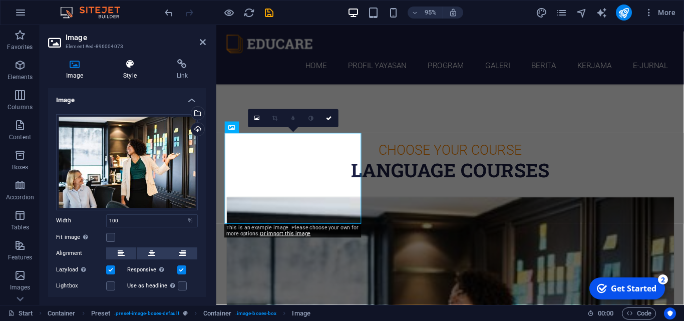
click at [137, 70] on h4 "Style" at bounding box center [131, 69] width 53 height 21
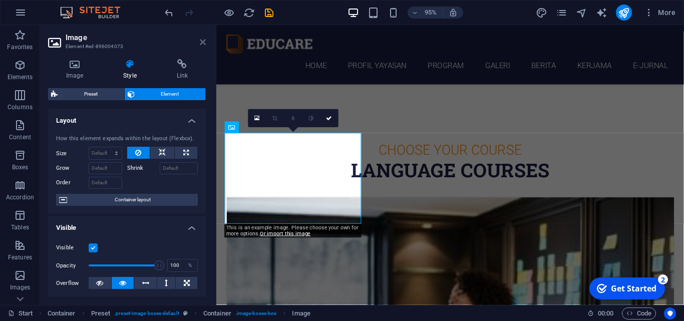
click at [204, 38] on icon at bounding box center [203, 42] width 6 height 8
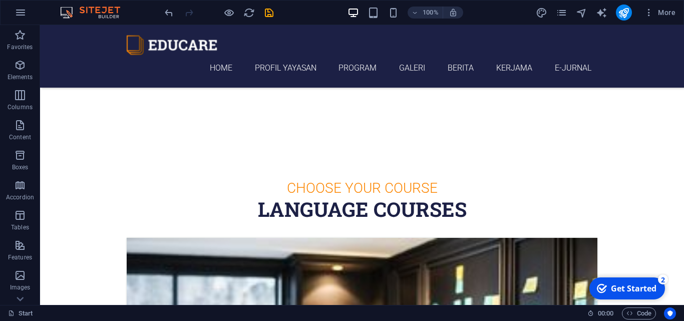
scroll to position [264, 0]
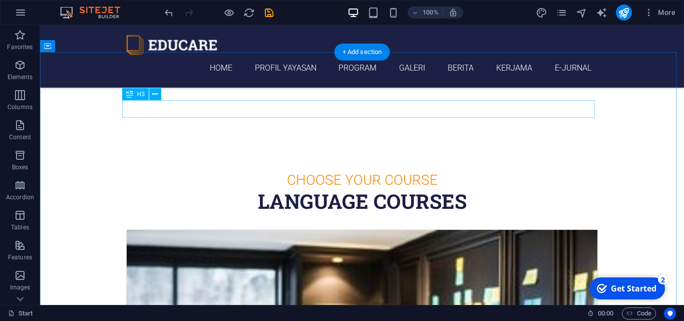
click at [393, 171] on div "Choose Your Course" at bounding box center [362, 180] width 472 height 18
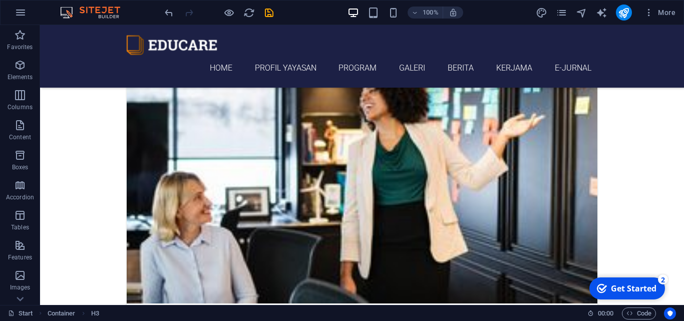
scroll to position [427, 0]
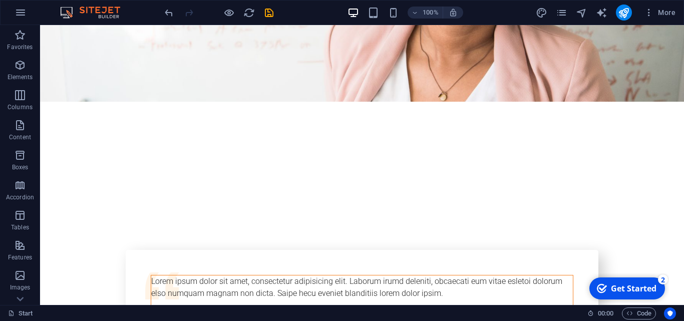
scroll to position [0, 0]
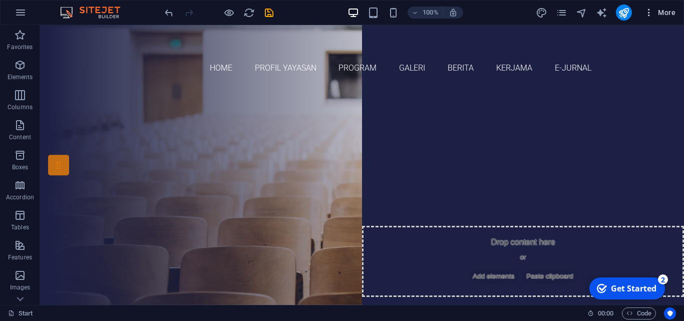
click at [647, 13] on icon "button" at bounding box center [649, 13] width 10 height 10
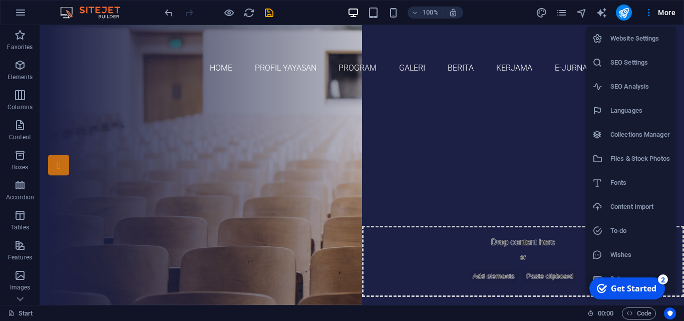
click at [641, 39] on h6 "Website Settings" at bounding box center [640, 39] width 60 height 12
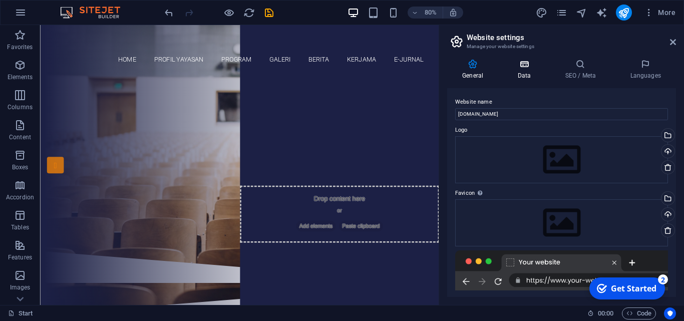
click at [523, 67] on icon at bounding box center [524, 64] width 44 height 10
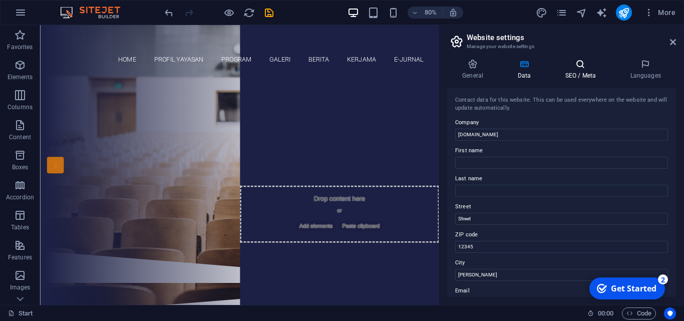
click at [585, 72] on h4 "SEO / Meta" at bounding box center [581, 69] width 65 height 21
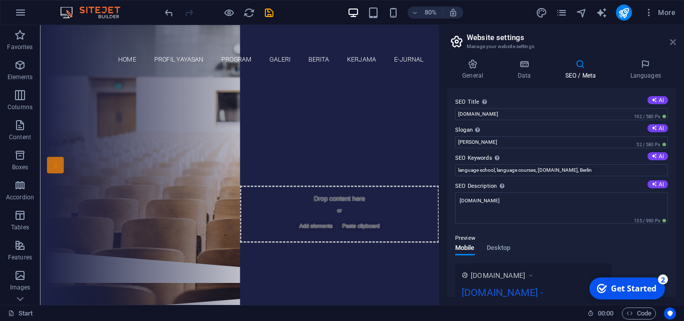
click at [673, 42] on icon at bounding box center [673, 42] width 6 height 8
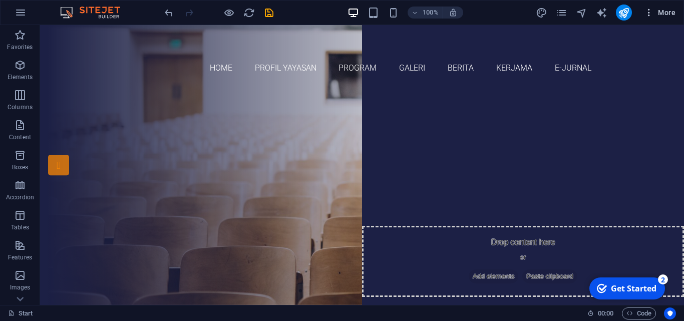
click at [648, 11] on icon "button" at bounding box center [649, 13] width 10 height 10
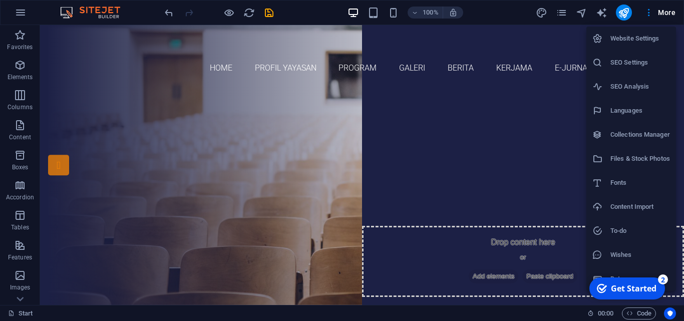
click at [633, 46] on li "Website Settings" at bounding box center [631, 39] width 90 height 24
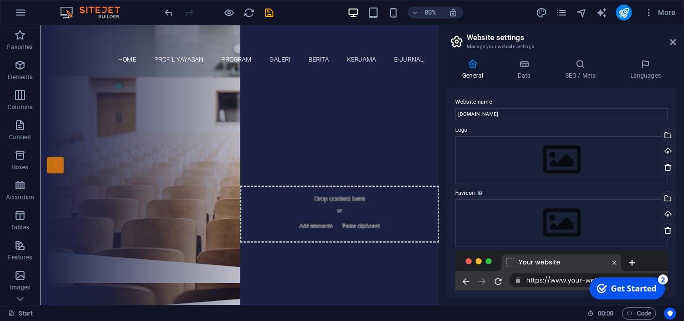
click at [476, 72] on h4 "General" at bounding box center [474, 69] width 55 height 21
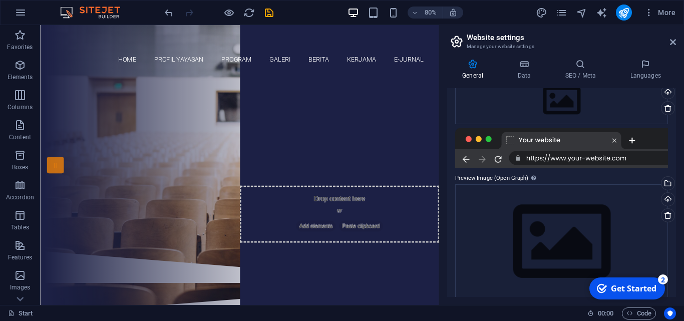
scroll to position [133, 0]
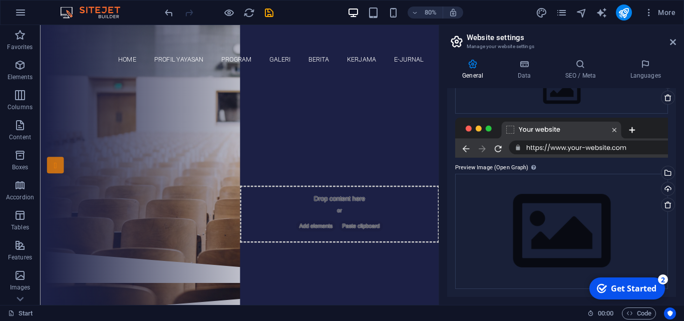
click at [472, 44] on h3 "Manage your website settings" at bounding box center [560, 46] width 189 height 9
click at [475, 69] on icon at bounding box center [472, 64] width 51 height 10
click at [525, 67] on icon at bounding box center [524, 64] width 44 height 10
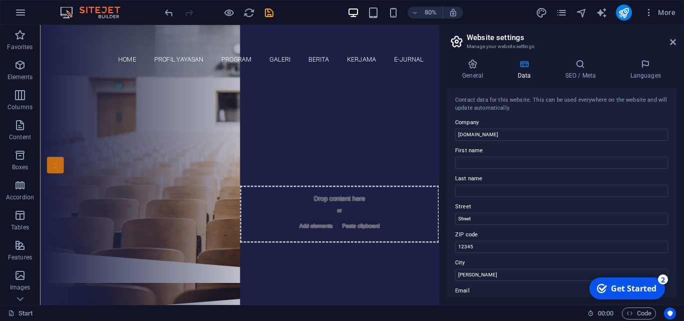
drag, startPoint x: 676, startPoint y: 148, endPoint x: 676, endPoint y: 178, distance: 30.5
click at [676, 178] on div "General Data SEO / Meta Languages Website name abdurraufinstitute.org Logo Drag…" at bounding box center [561, 178] width 245 height 254
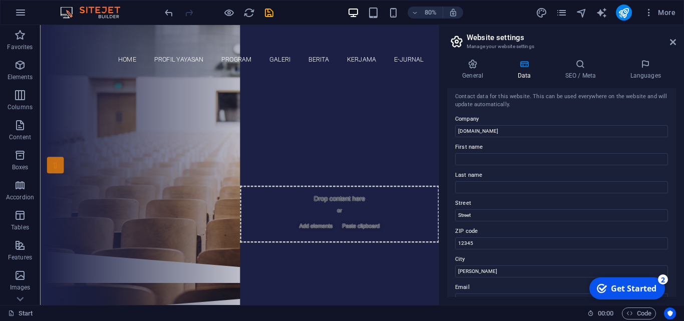
scroll to position [0, 0]
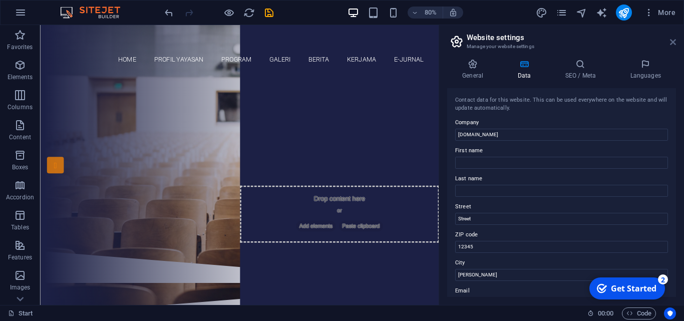
click at [670, 45] on icon at bounding box center [673, 42] width 6 height 8
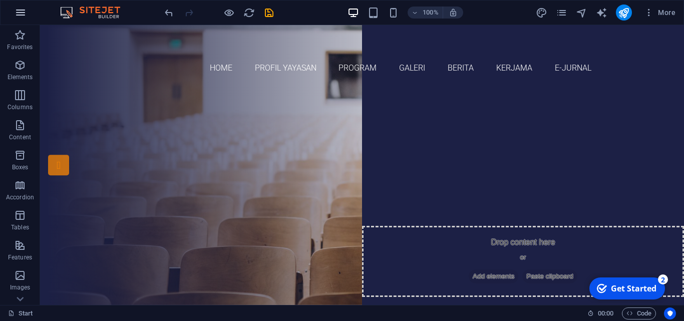
click at [24, 11] on icon "button" at bounding box center [21, 13] width 12 height 12
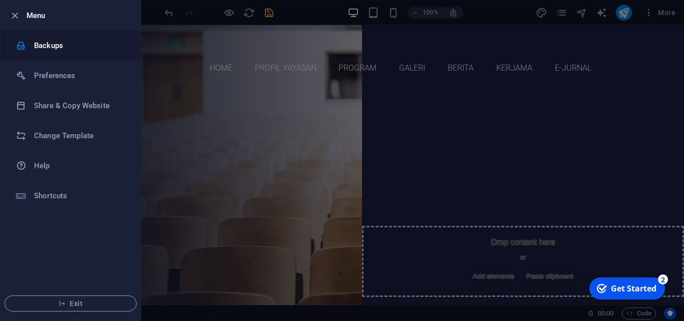
click at [43, 48] on h6 "Backups" at bounding box center [80, 46] width 93 height 12
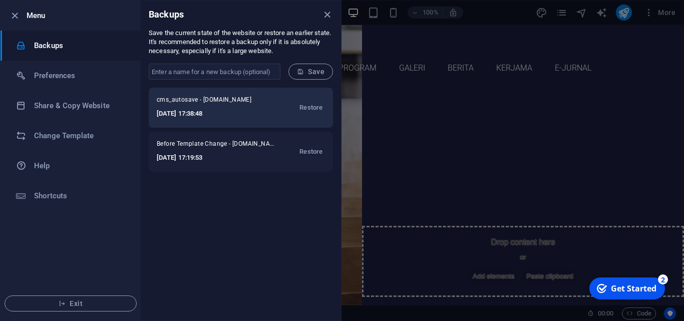
drag, startPoint x: 211, startPoint y: 99, endPoint x: 255, endPoint y: 92, distance: 44.2
click at [255, 92] on div "cms_autosave - abdurraufinstitute.org 2025-09-01 17:38:48 Restore" at bounding box center [241, 108] width 184 height 40
click at [286, 123] on div "cms_autosave - abdurraufinstitute.org 2025-09-01 17:38:48 Restore" at bounding box center [241, 108] width 184 height 40
click at [308, 109] on span "Restore" at bounding box center [310, 108] width 23 height 12
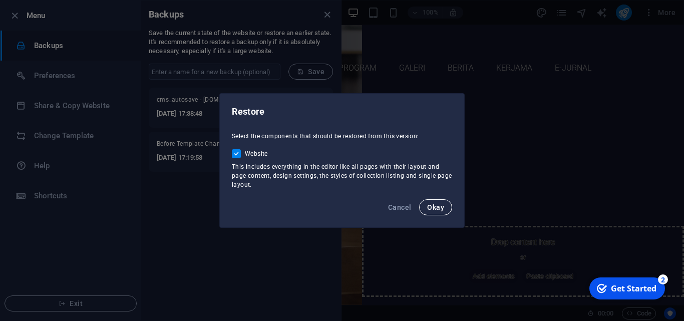
click at [433, 206] on span "Okay" at bounding box center [435, 207] width 17 height 8
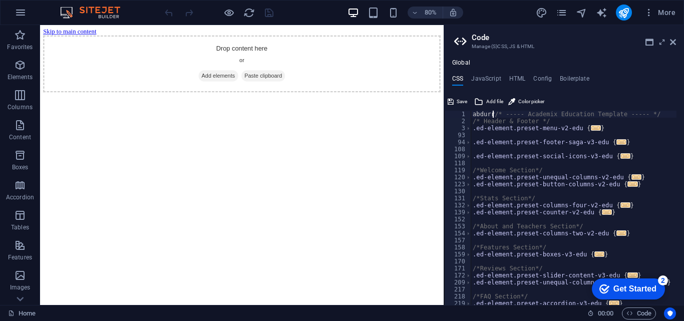
scroll to position [0, 2]
type textarea "abdurr/* ----- Academix Education Template ----- */"
click at [673, 41] on icon at bounding box center [673, 42] width 6 height 8
